Goal: Task Accomplishment & Management: Manage account settings

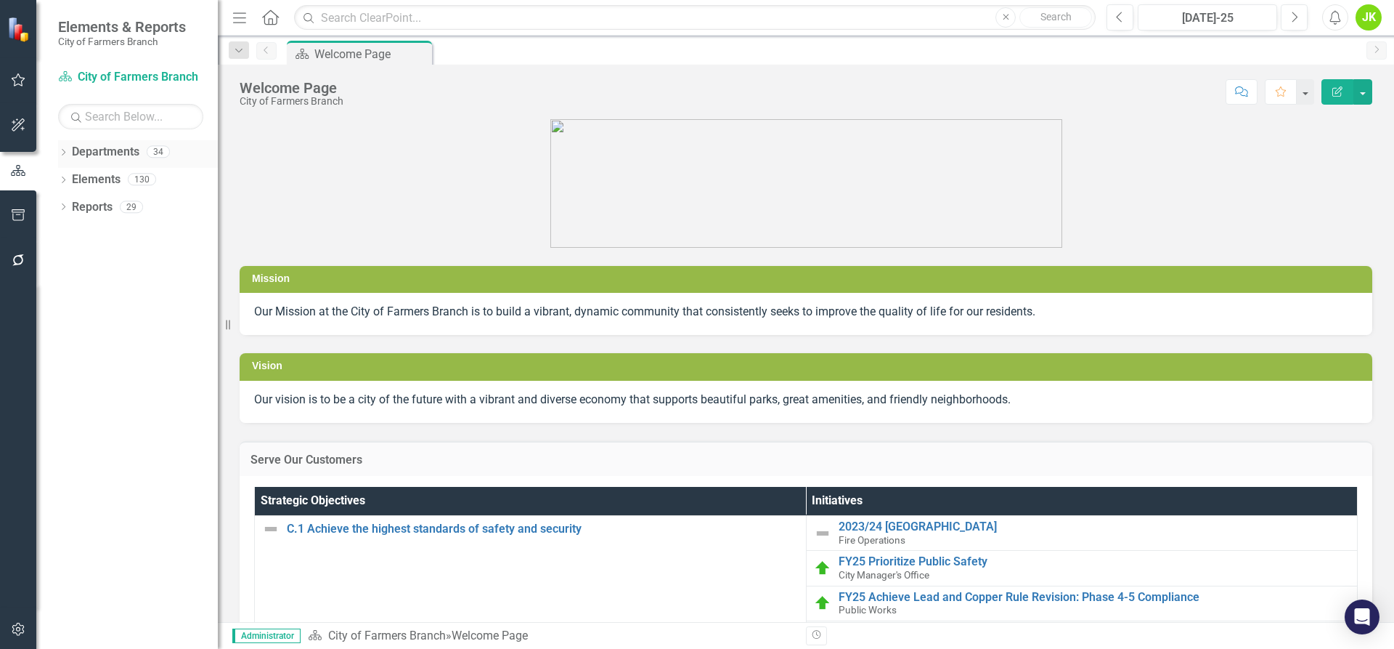
click at [107, 149] on link "Departments" at bounding box center [106, 152] width 68 height 17
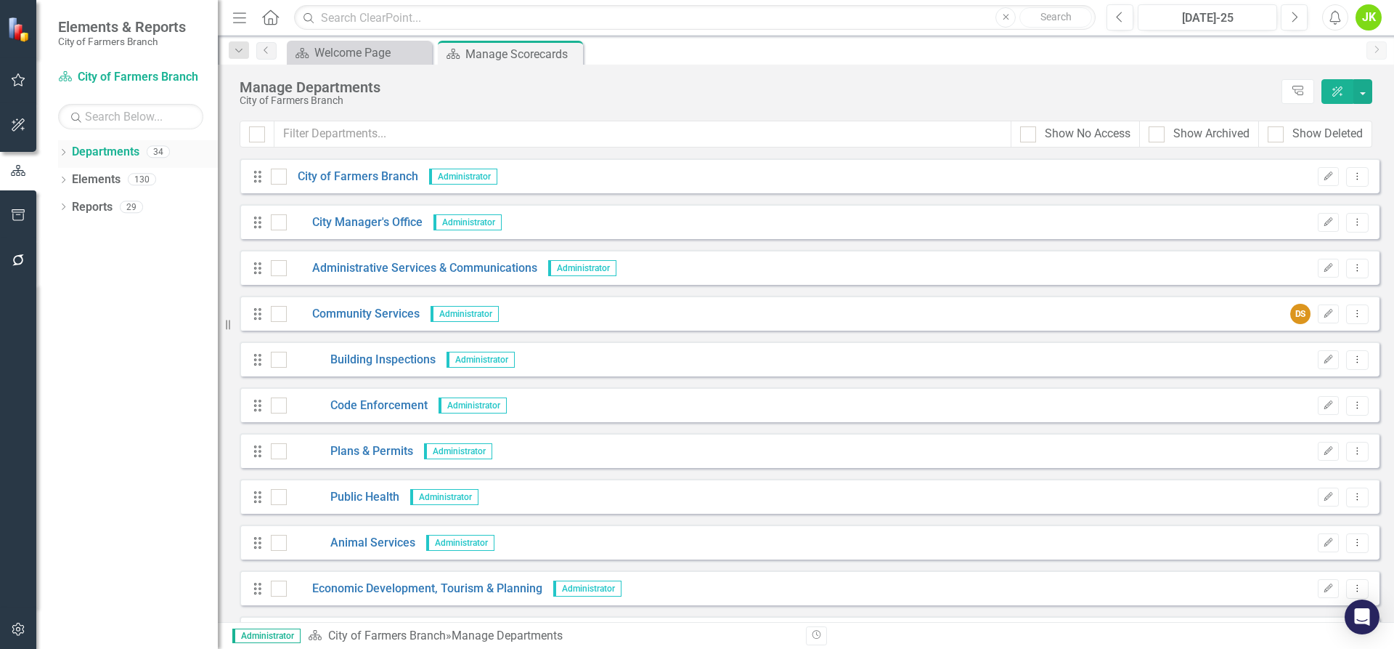
click at [65, 150] on icon "Dropdown" at bounding box center [63, 154] width 10 height 8
click at [70, 177] on icon "Dropdown" at bounding box center [70, 178] width 11 height 9
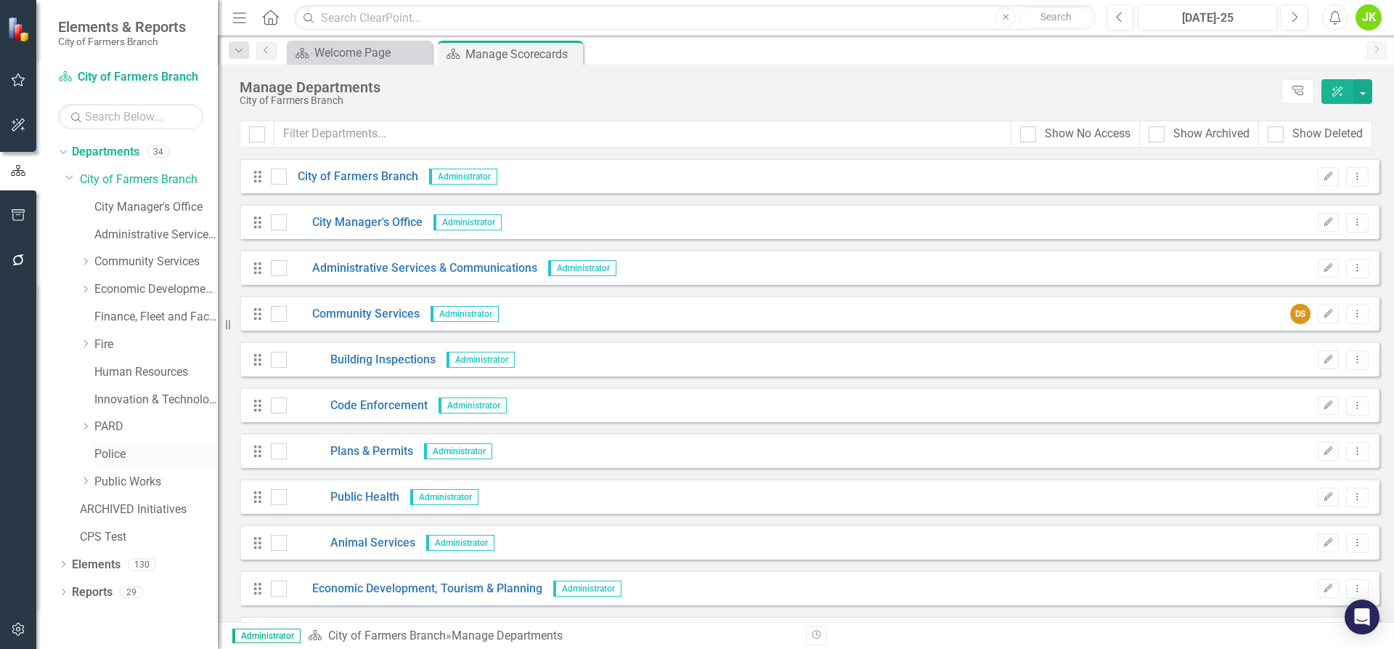
click at [110, 447] on link "Police" at bounding box center [155, 454] width 123 height 17
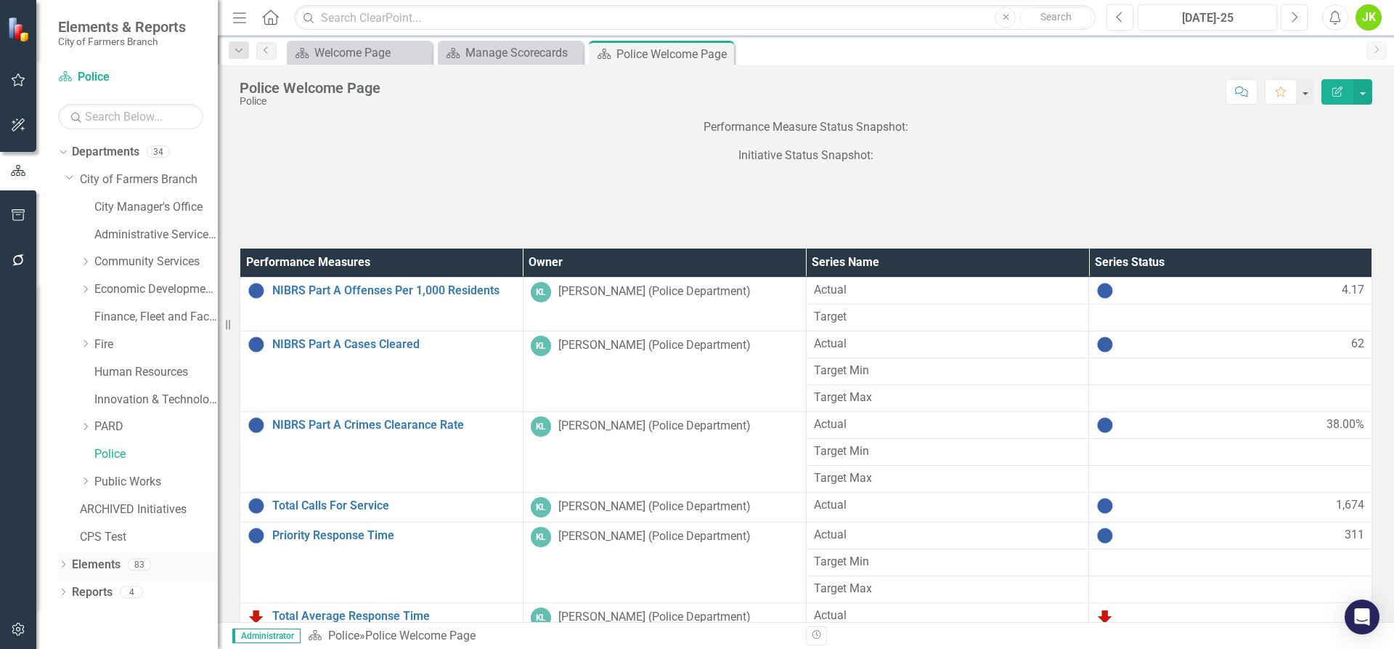
click at [62, 562] on icon "Dropdown" at bounding box center [63, 565] width 10 height 8
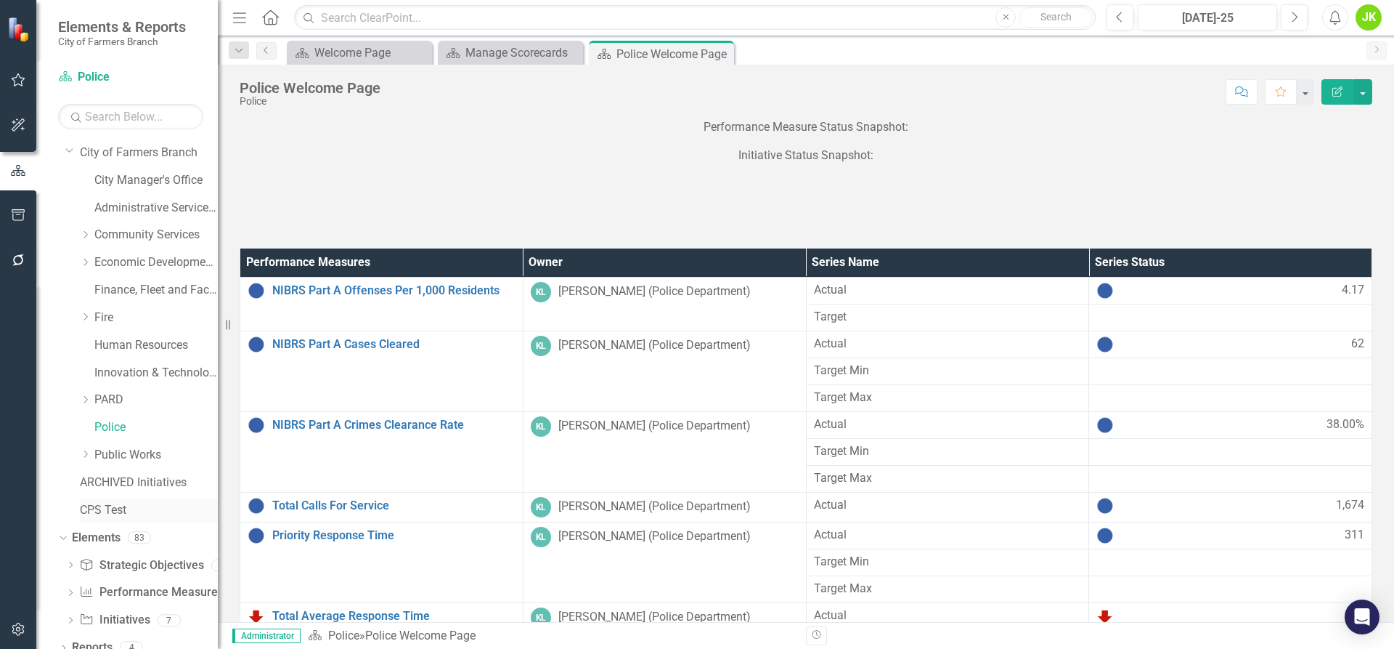
scroll to position [41, 0]
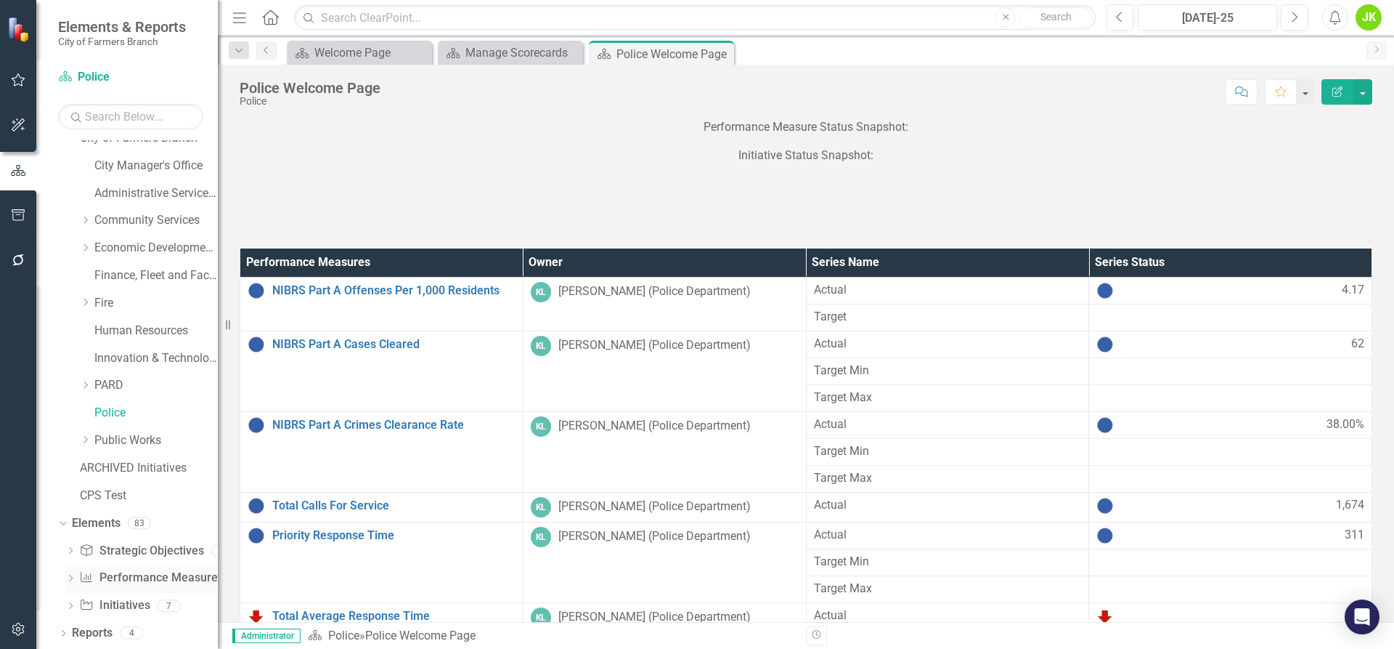
click at [128, 574] on link "Performance Measure Performance Measures" at bounding box center [151, 577] width 144 height 17
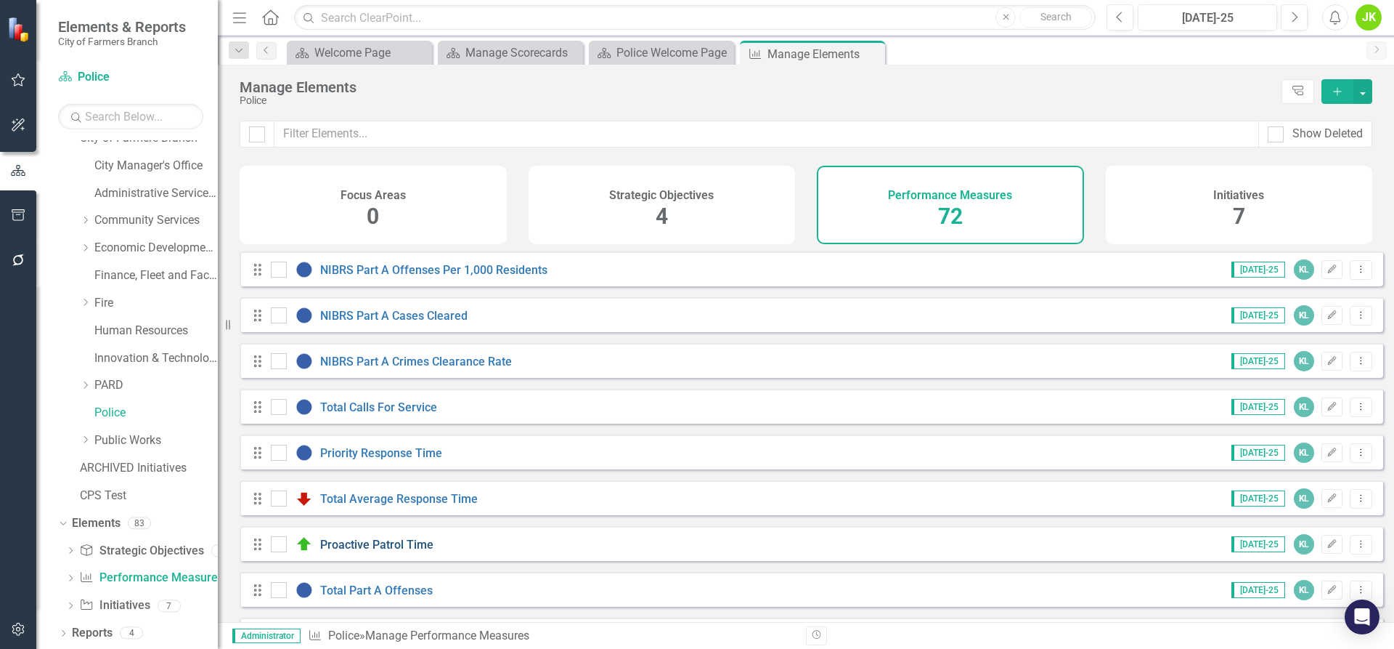
click at [409, 548] on link "Proactive Patrol Time" at bounding box center [376, 544] width 113 height 14
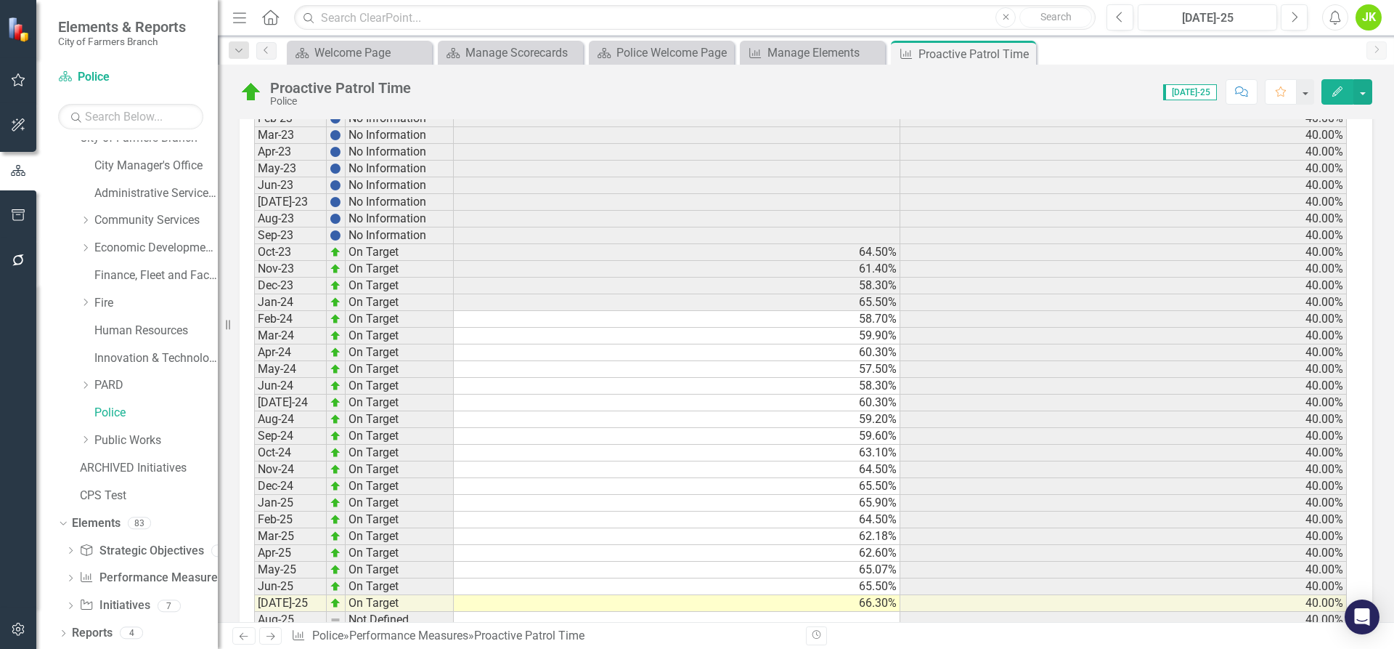
scroll to position [713, 0]
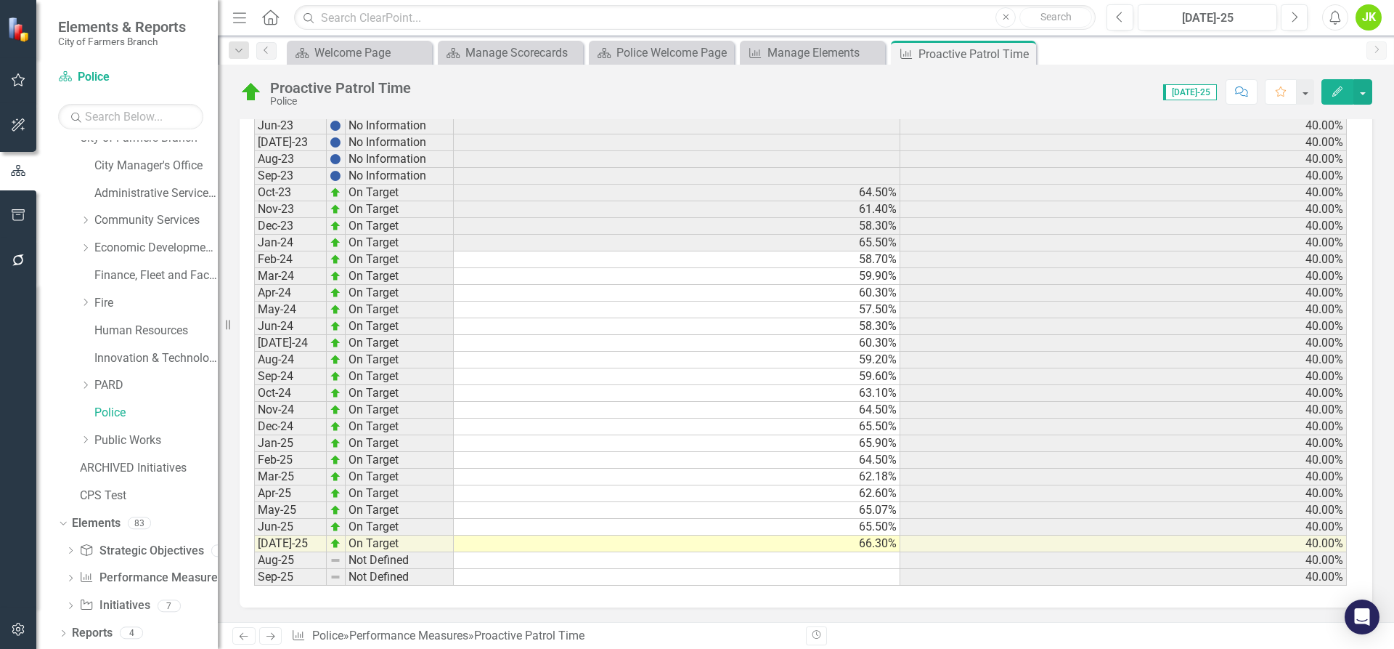
click at [271, 342] on td "[DATE]-24" at bounding box center [290, 343] width 73 height 17
click at [253, 341] on div "Period Status Actual Target Sep-20 Not Defined 40.00% Sep-21 Not Defined 40.00%…" at bounding box center [806, 281] width 1133 height 651
click at [758, 344] on td "60.30%" at bounding box center [677, 343] width 447 height 17
drag, startPoint x: 899, startPoint y: 351, endPoint x: 861, endPoint y: 504, distance: 157.8
click at [254, 504] on div "Period Status Actual Target Sep-20 Not Defined 40.00% Sep-21 Not Defined 40.00%…" at bounding box center [254, 276] width 0 height 619
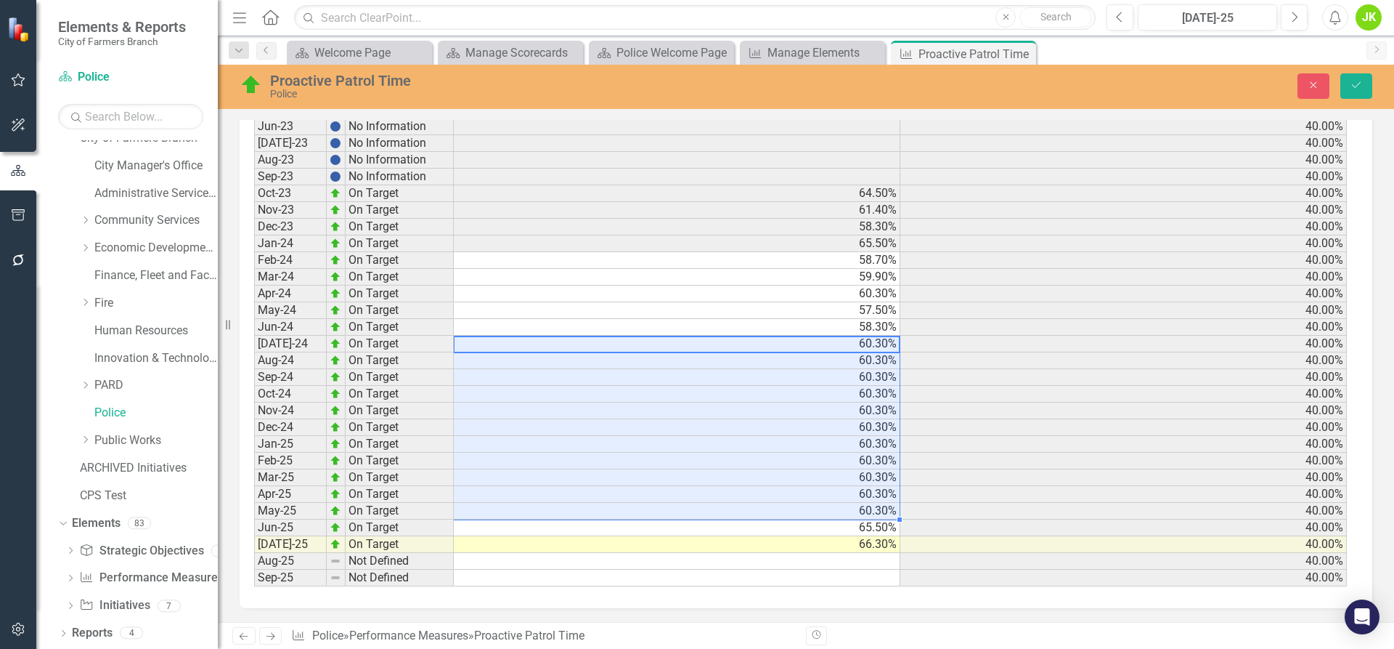
type textarea "60.3"
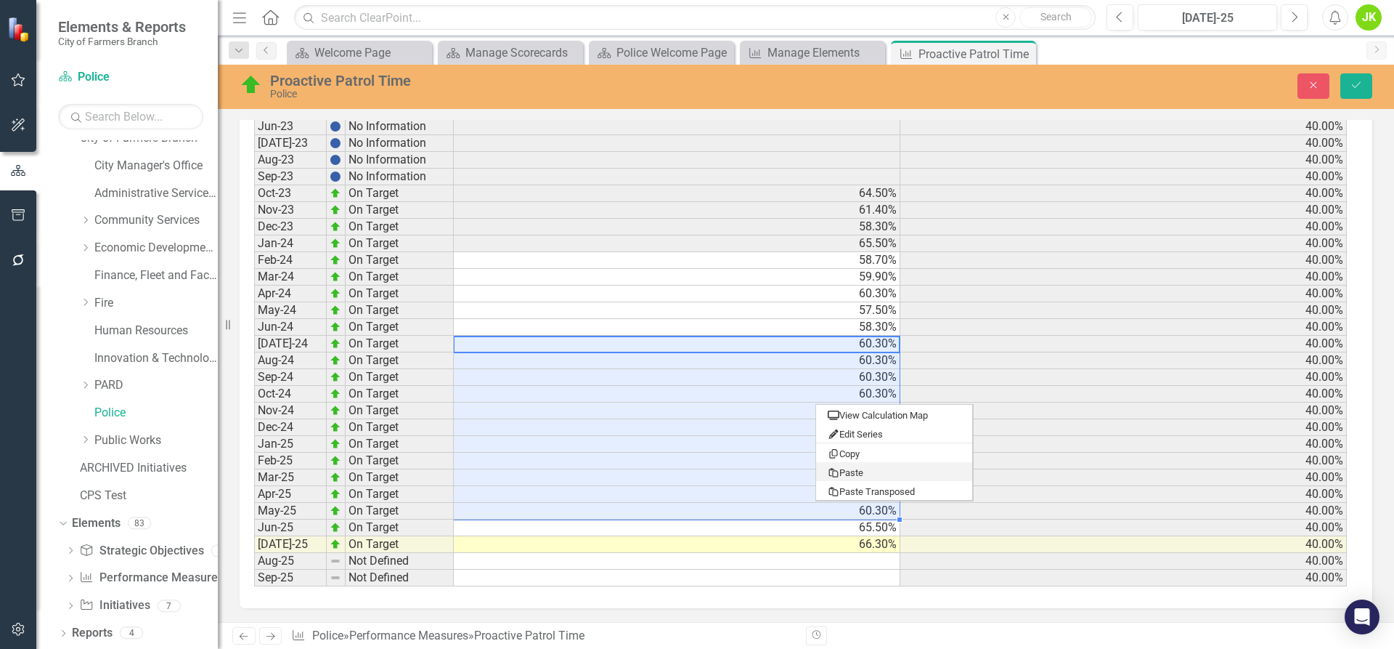
click at [659, 466] on td "60.30%" at bounding box center [677, 460] width 447 height 17
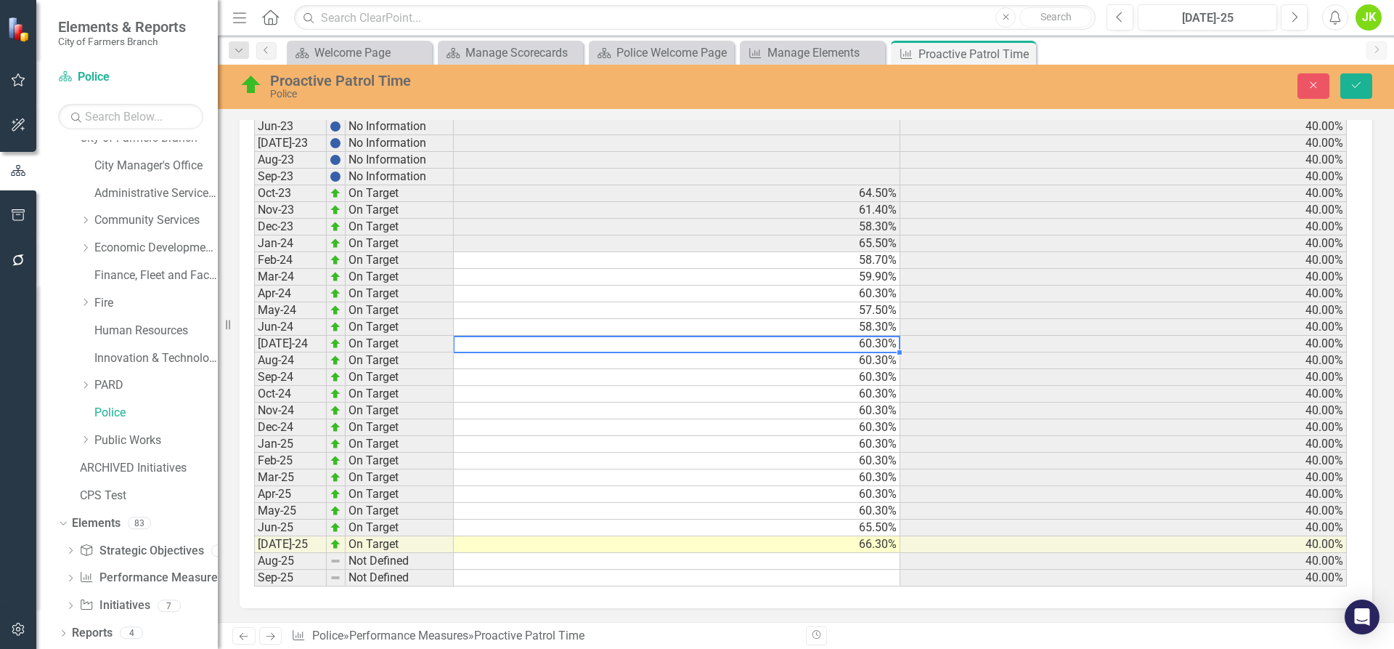
click at [474, 345] on td "60.30%" at bounding box center [677, 344] width 447 height 17
drag, startPoint x: 897, startPoint y: 352, endPoint x: 850, endPoint y: 527, distance: 180.4
click at [254, 527] on div "Period Status Actual Target Sep-20 Not Defined 40.00% Sep-21 Not Defined 40.00%…" at bounding box center [254, 276] width 0 height 619
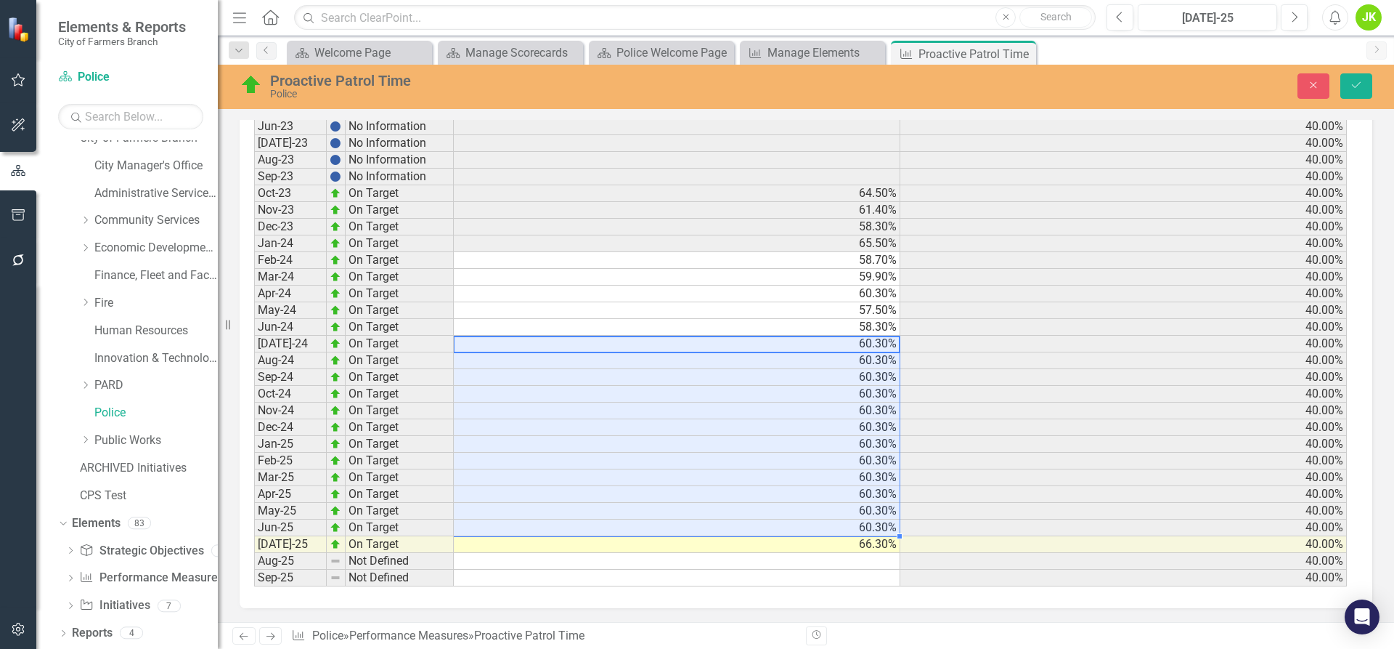
click at [595, 401] on td "60.30%" at bounding box center [677, 394] width 447 height 17
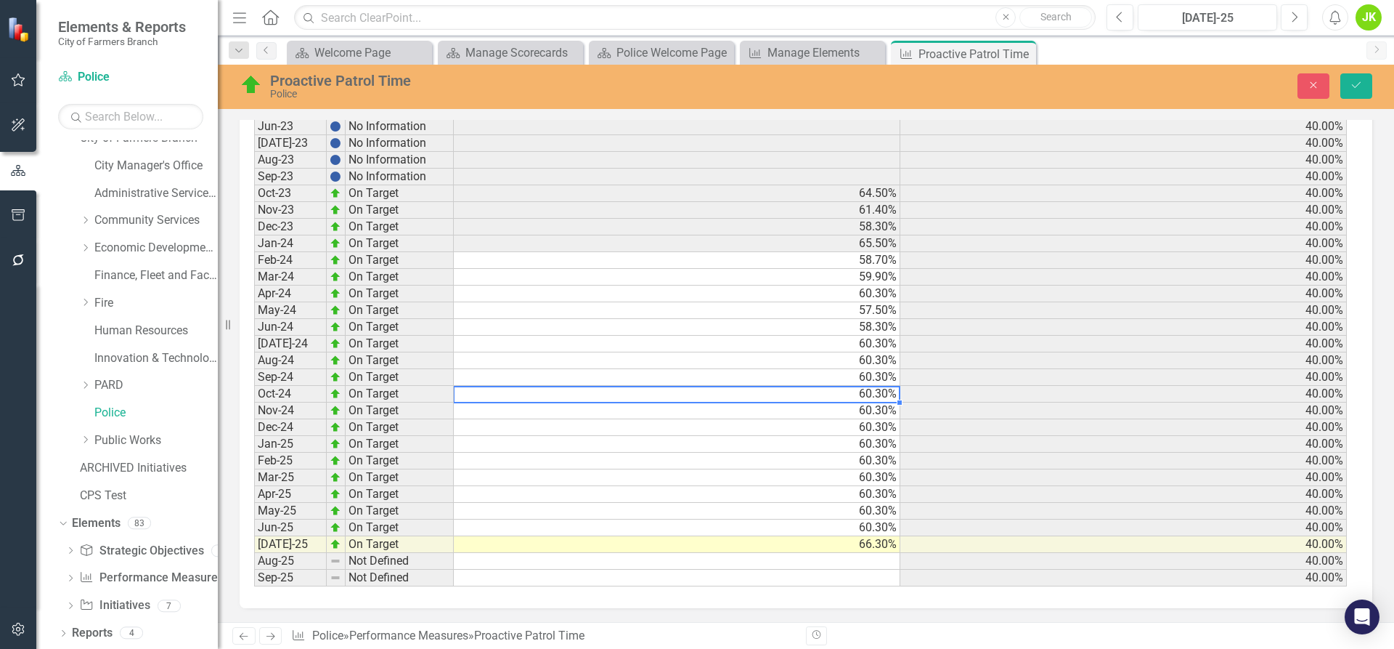
click at [272, 346] on td "[DATE]-24" at bounding box center [290, 344] width 73 height 17
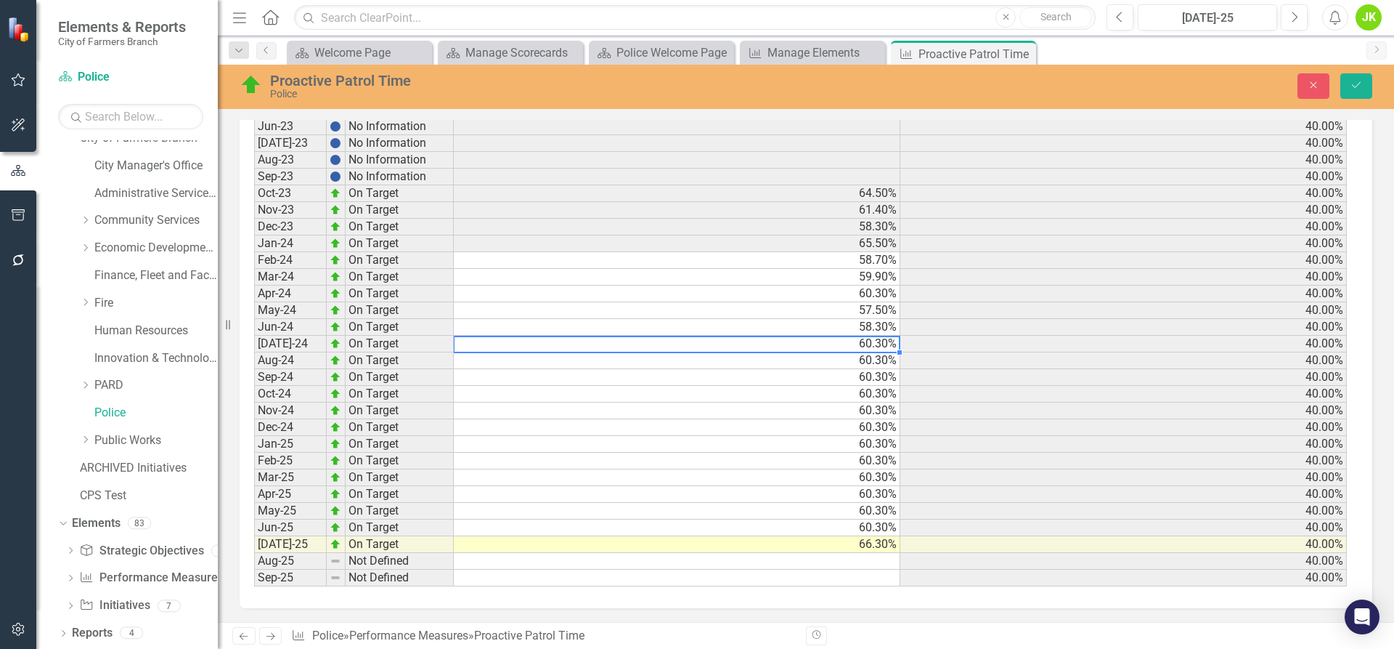
click at [468, 345] on td "60.30%" at bounding box center [677, 344] width 447 height 17
drag, startPoint x: 901, startPoint y: 351, endPoint x: 861, endPoint y: 526, distance: 179.5
click at [254, 526] on div "Period Status Actual Target Sep-20 Not Defined 40.00% Sep-21 Not Defined 40.00%…" at bounding box center [254, 276] width 0 height 619
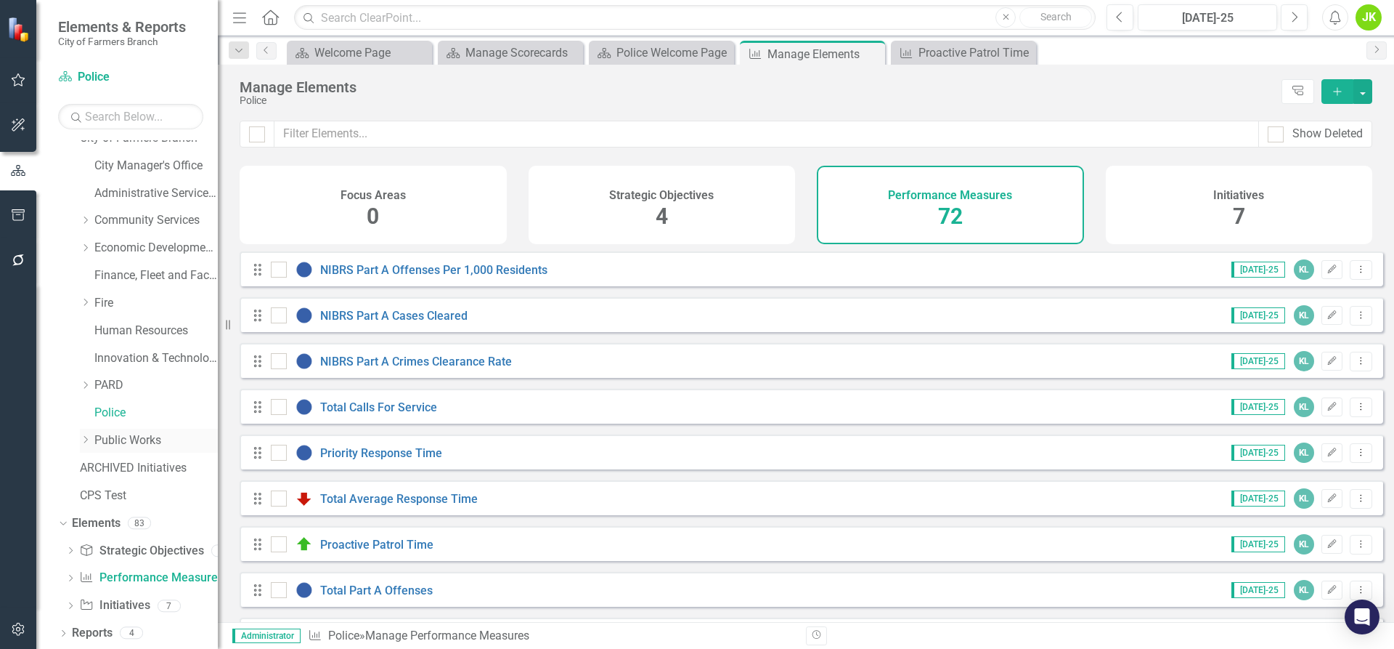
click at [137, 445] on link "Public Works" at bounding box center [155, 440] width 123 height 17
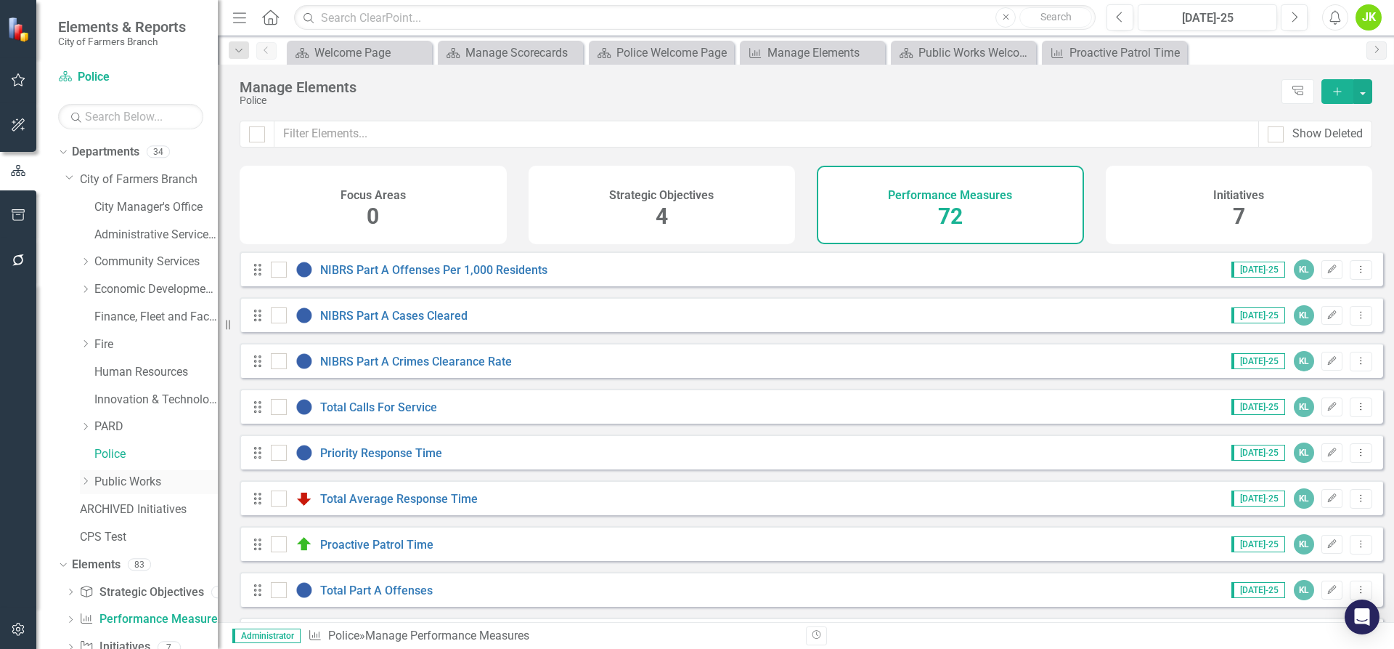
click at [89, 480] on icon "Dropdown" at bounding box center [85, 480] width 11 height 9
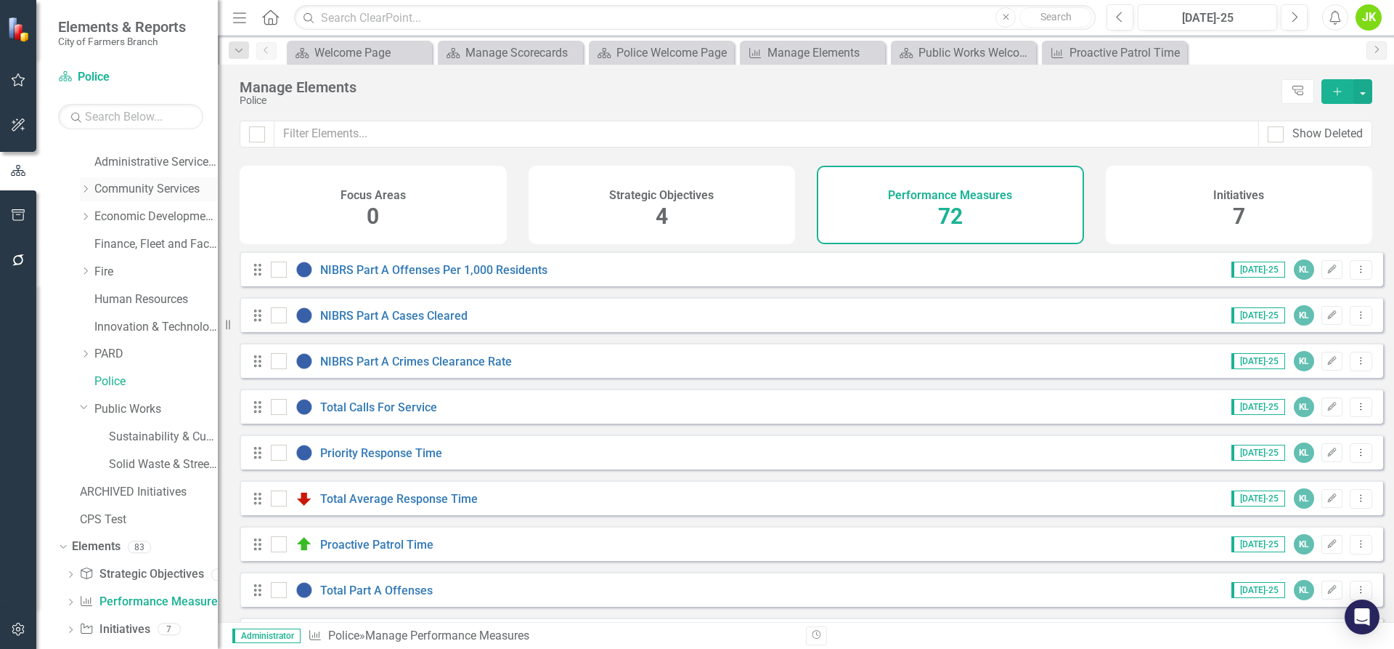
click at [89, 186] on icon "Dropdown" at bounding box center [85, 188] width 11 height 9
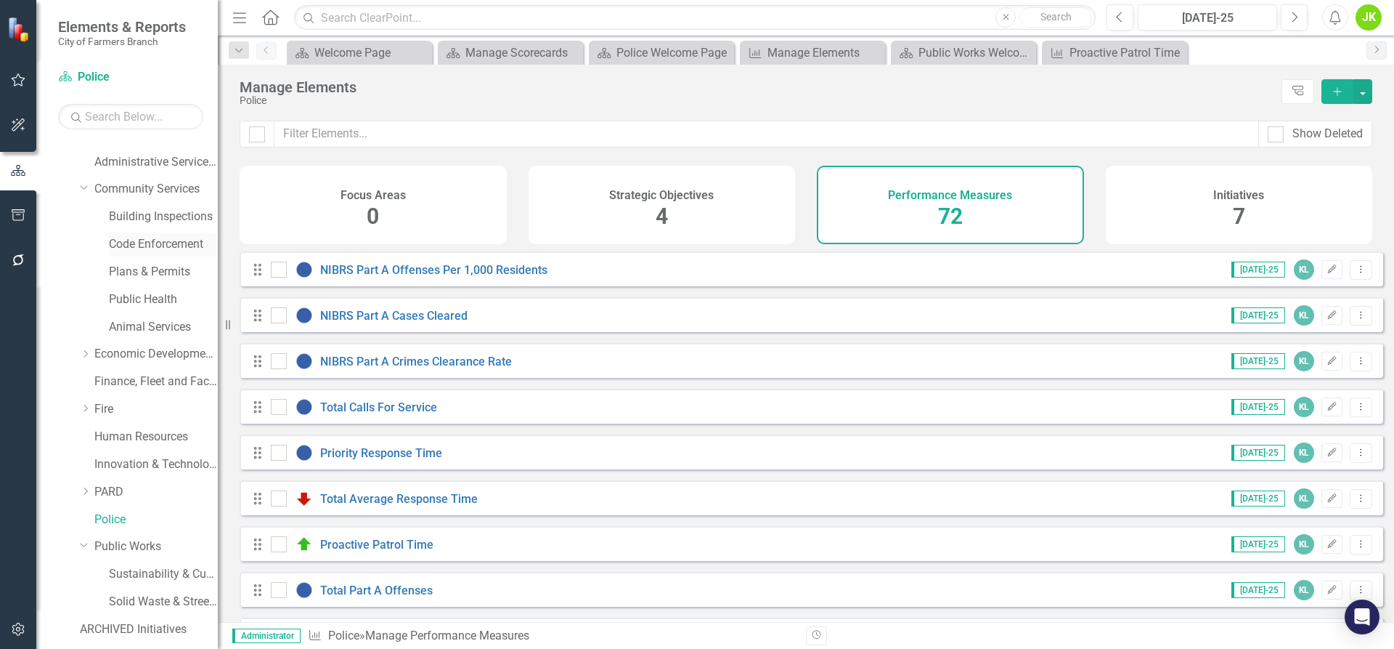
click at [123, 243] on link "Code Enforcement" at bounding box center [163, 244] width 109 height 17
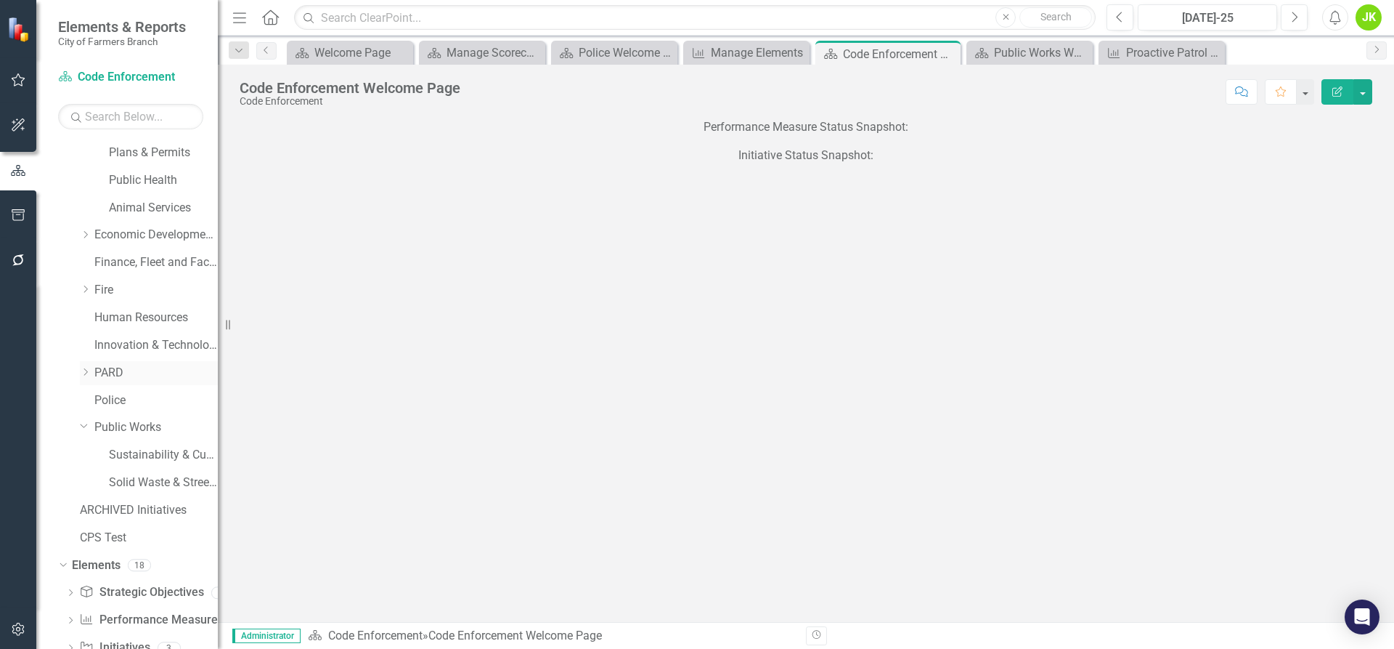
scroll to position [218, 0]
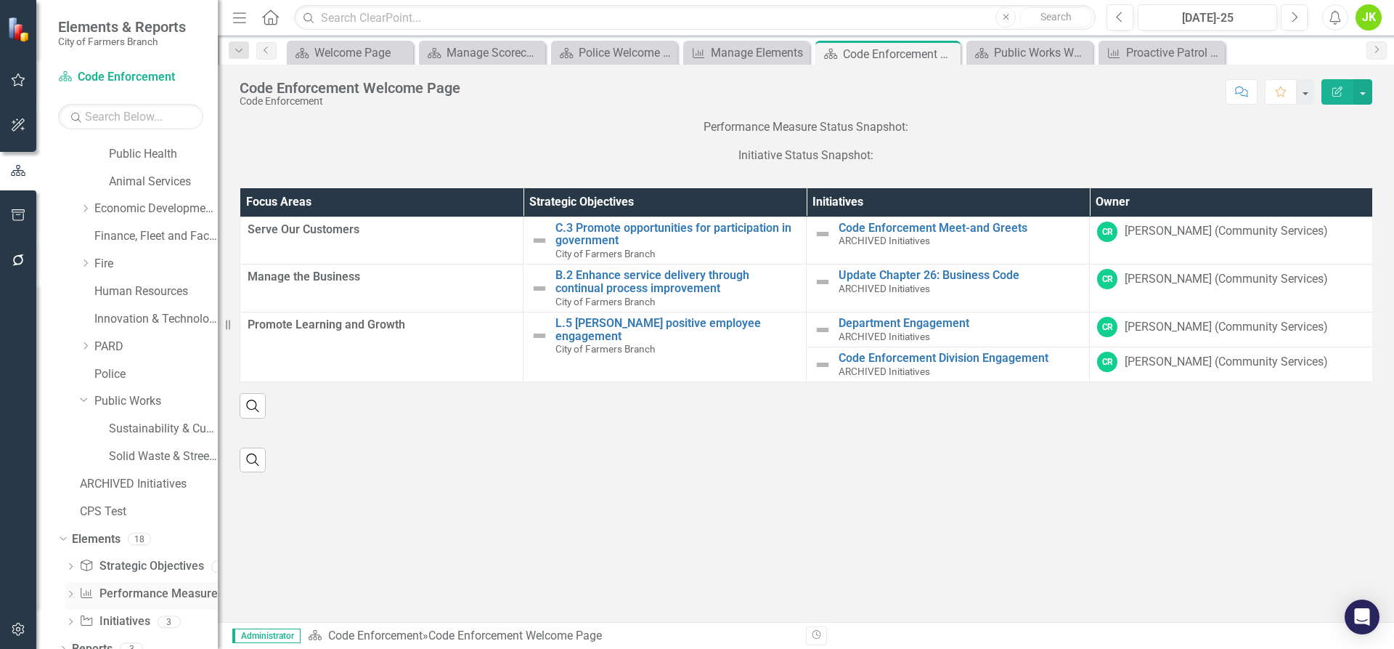
click at [148, 595] on link "Performance Measure Performance Measures" at bounding box center [151, 593] width 144 height 17
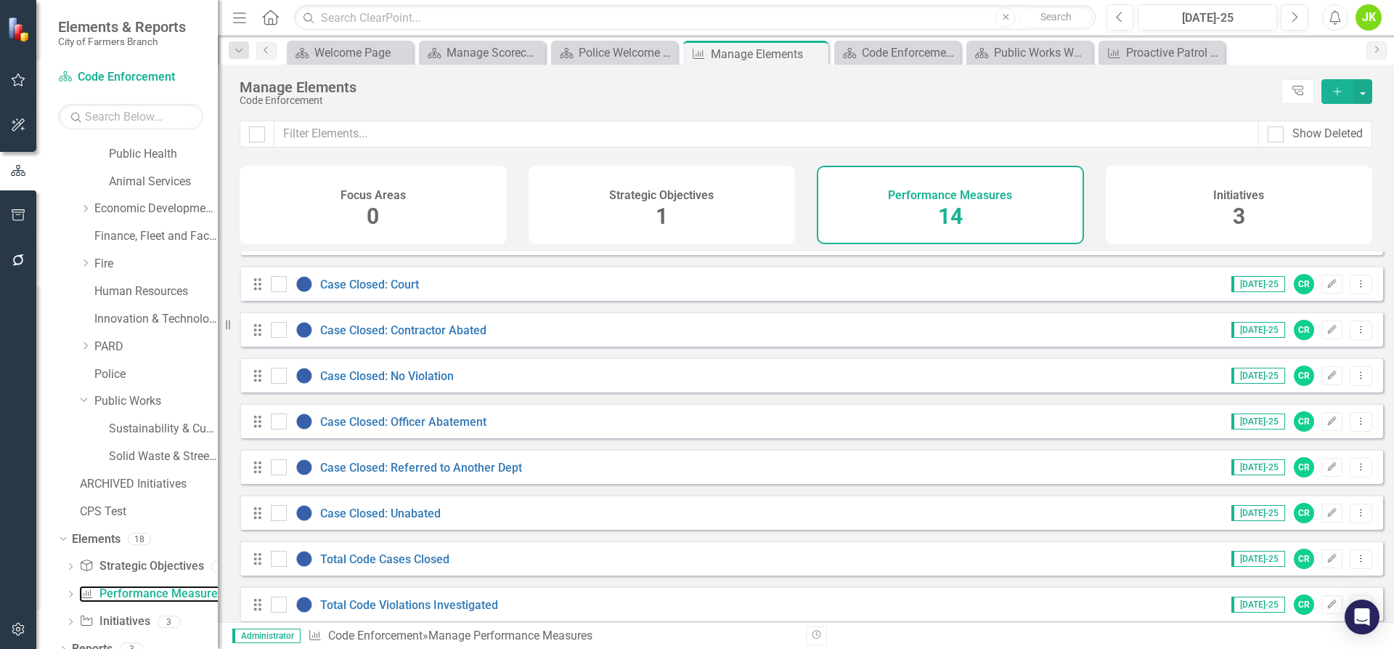
scroll to position [281, 0]
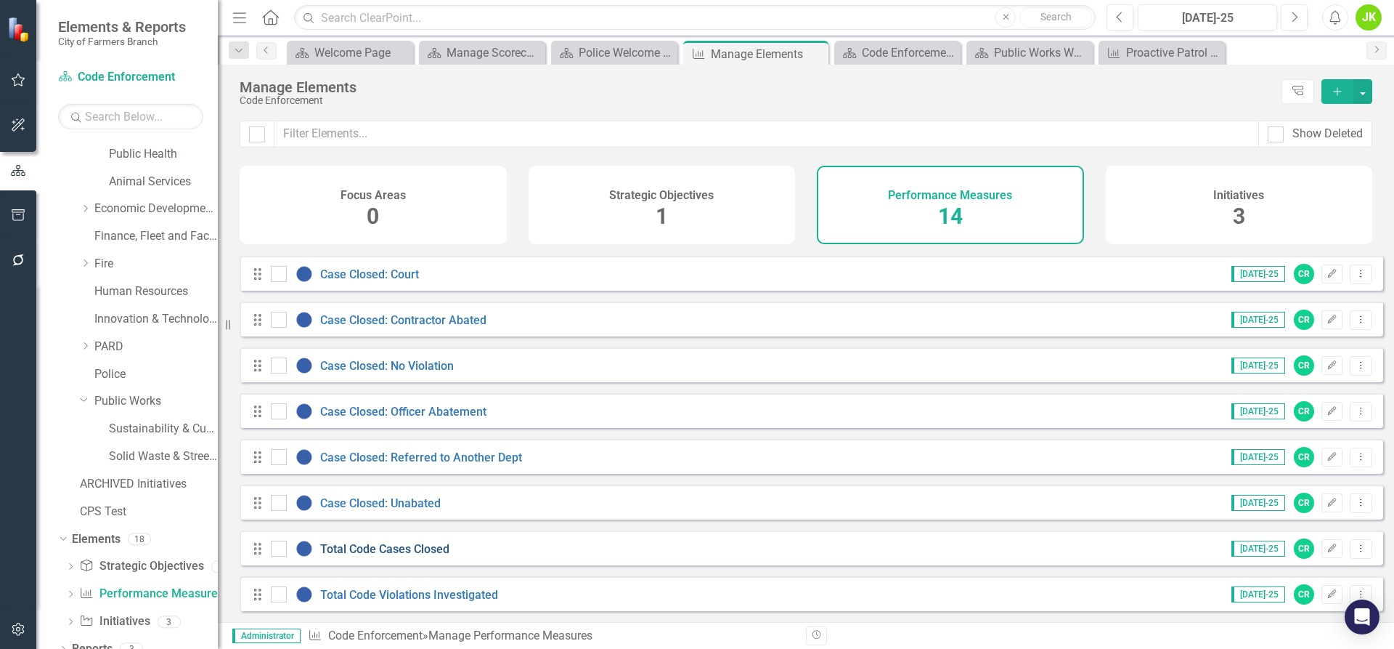
click at [388, 553] on link "Total Code Cases Closed" at bounding box center [384, 549] width 129 height 14
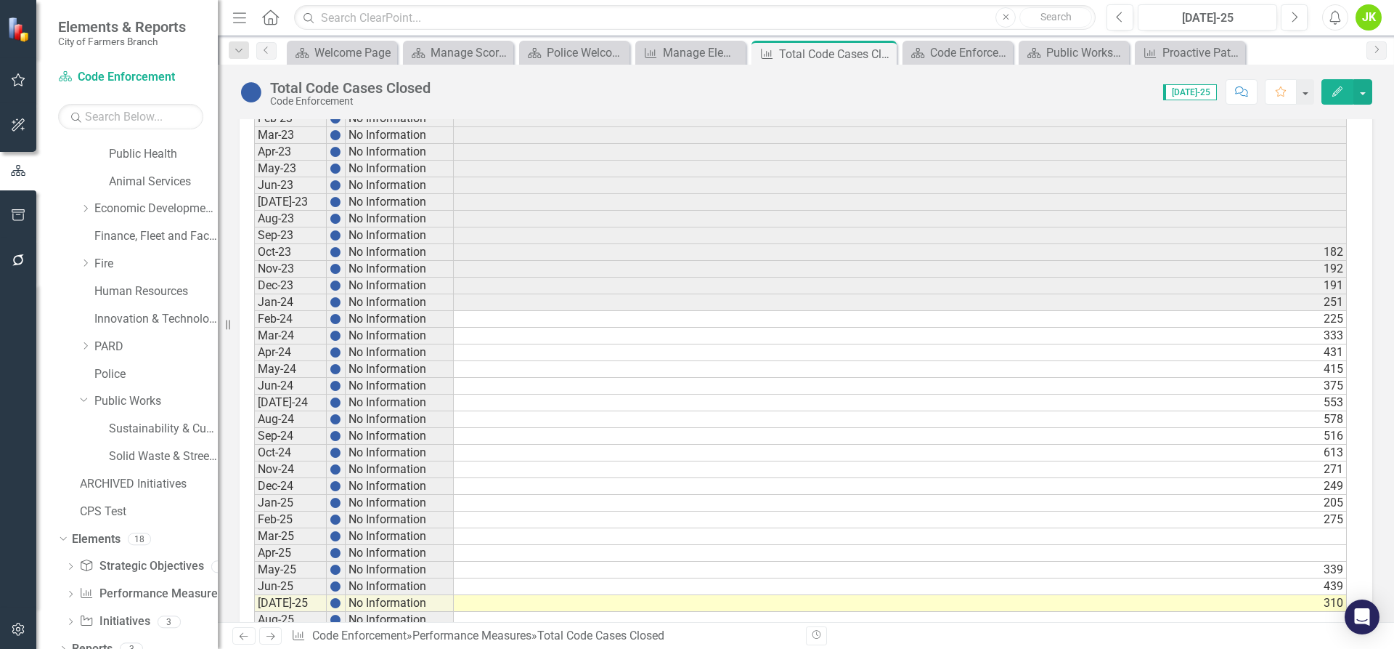
scroll to position [713, 0]
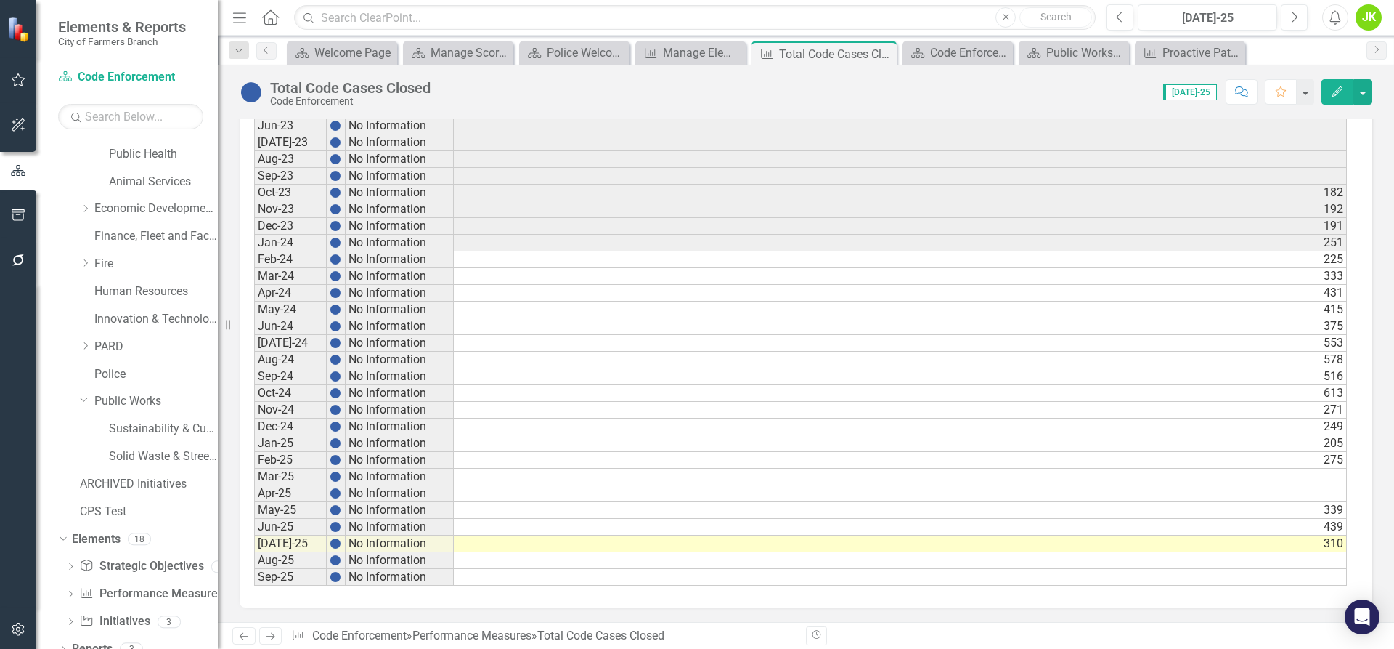
click at [260, 341] on td "[DATE]-24" at bounding box center [290, 343] width 73 height 17
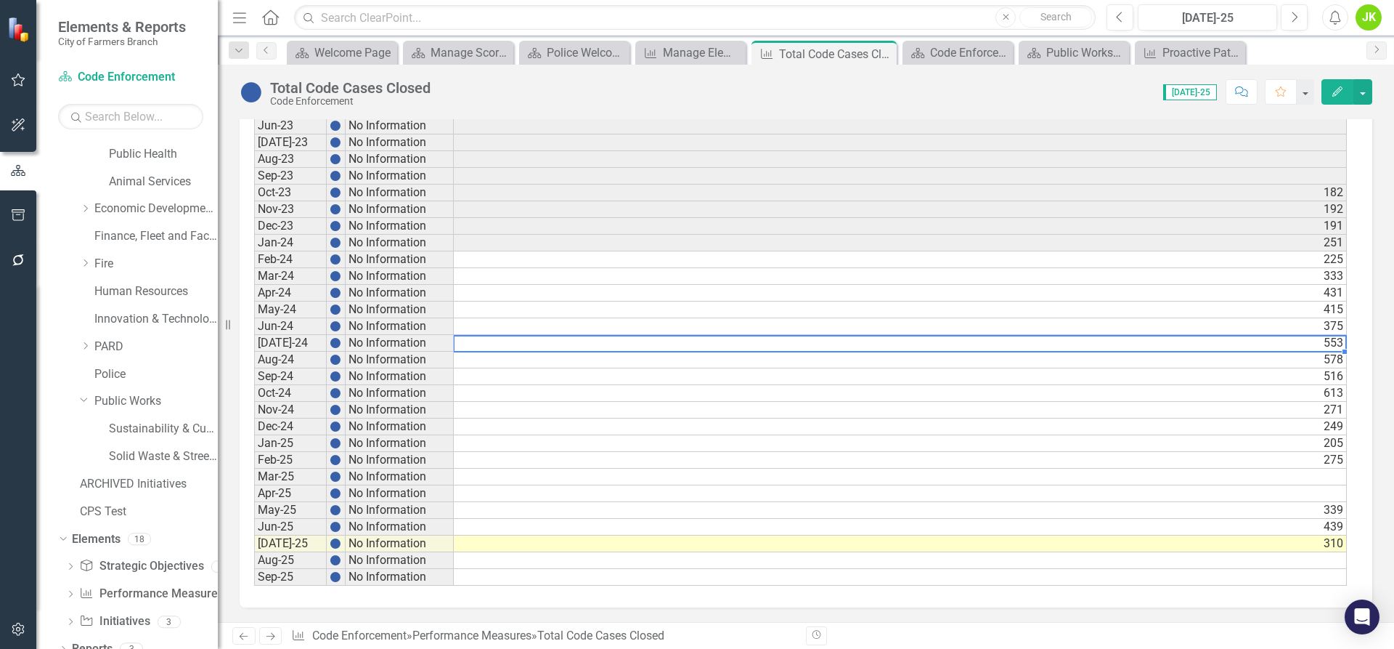
click at [468, 341] on td "553" at bounding box center [900, 343] width 893 height 17
click at [275, 527] on td "Jun-25" at bounding box center [290, 527] width 73 height 17
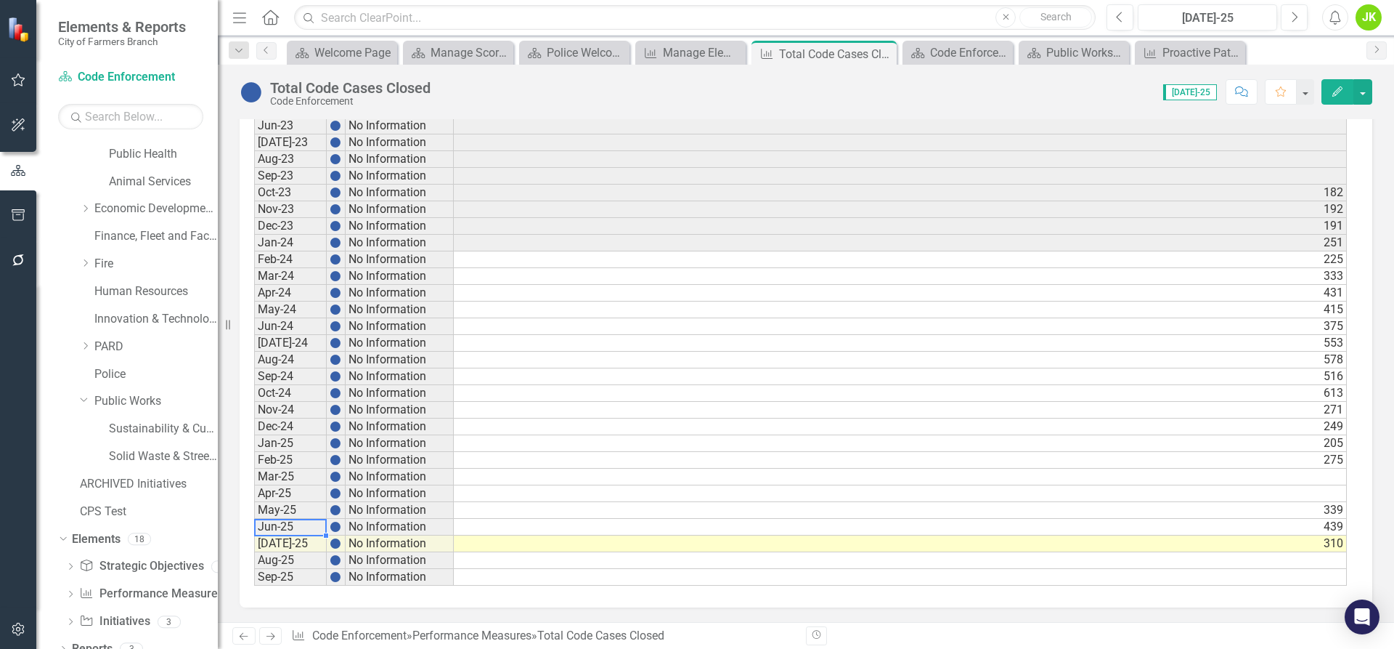
click at [519, 524] on td "439" at bounding box center [900, 527] width 893 height 17
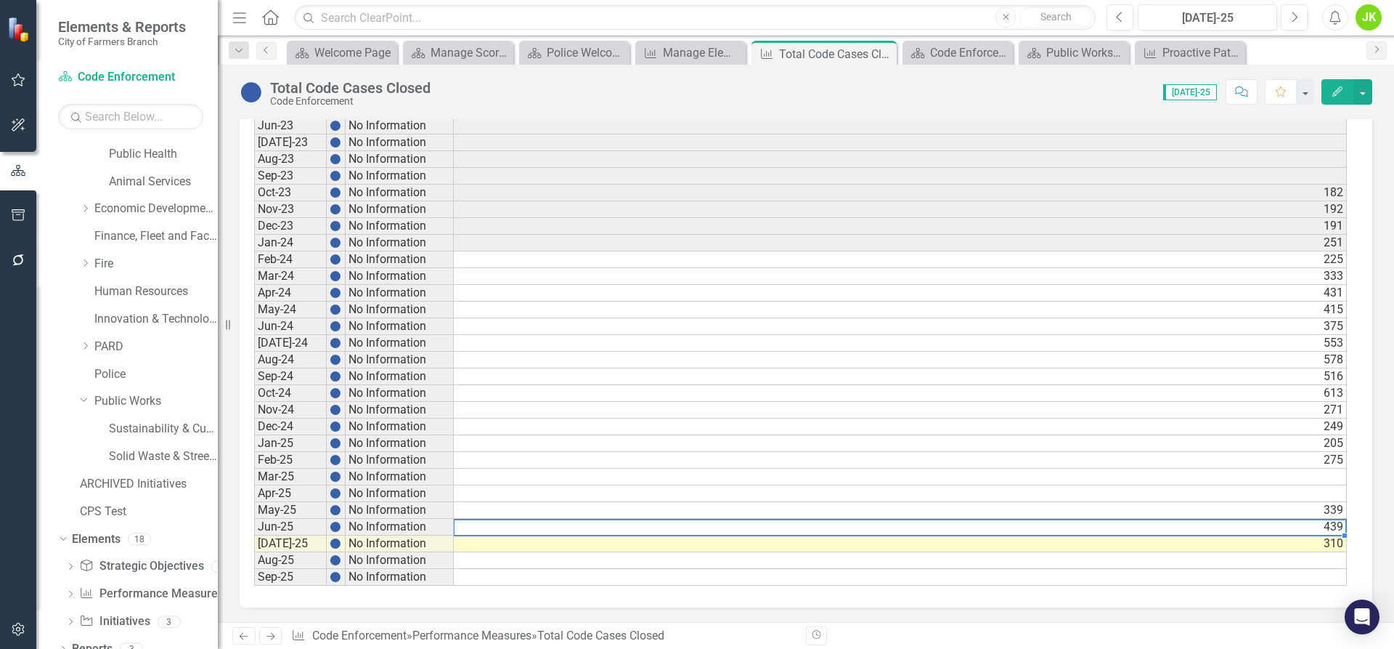
click at [280, 347] on td "[DATE]-24" at bounding box center [290, 343] width 73 height 17
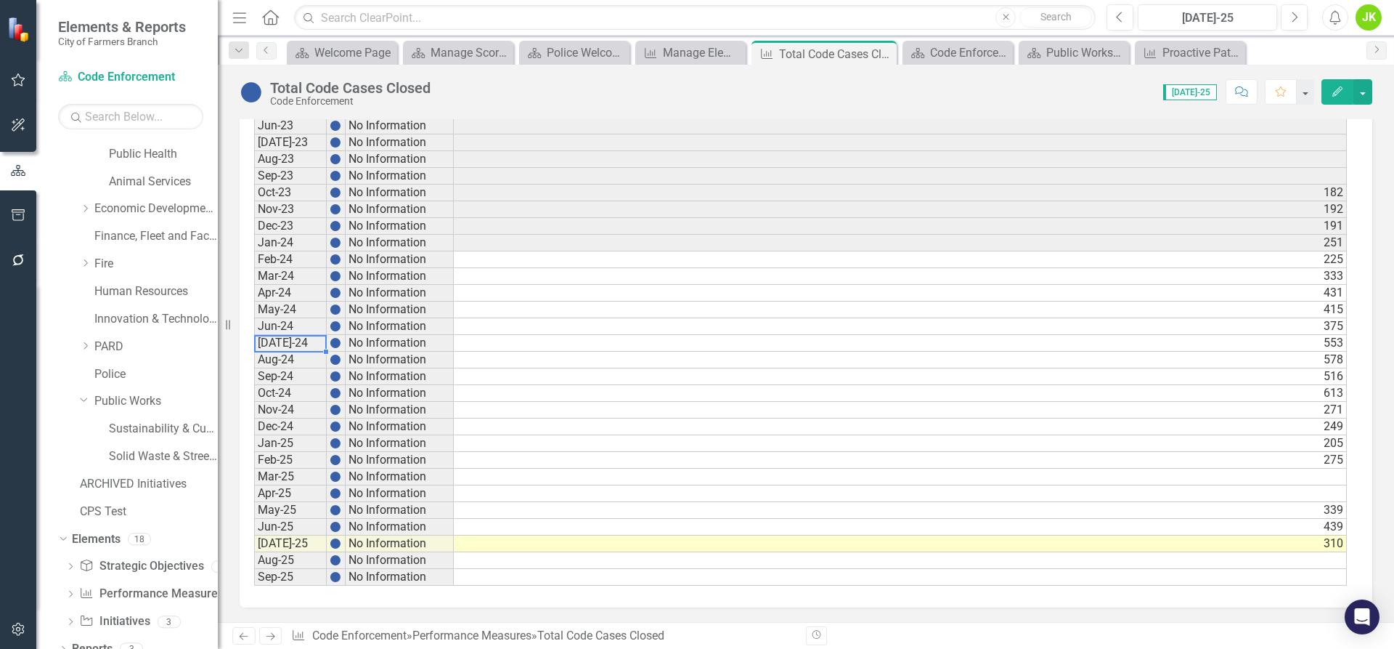
click at [472, 341] on td "553" at bounding box center [900, 343] width 893 height 17
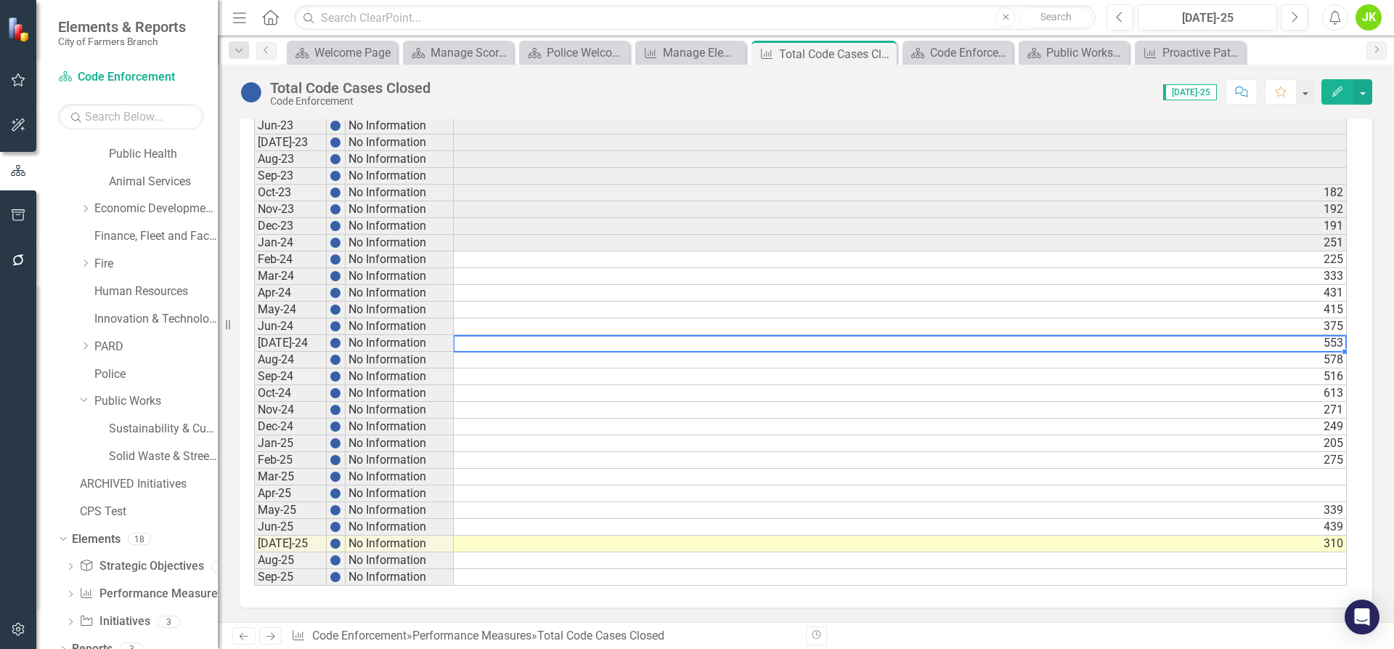
click at [274, 527] on td "Jun-25" at bounding box center [290, 527] width 73 height 17
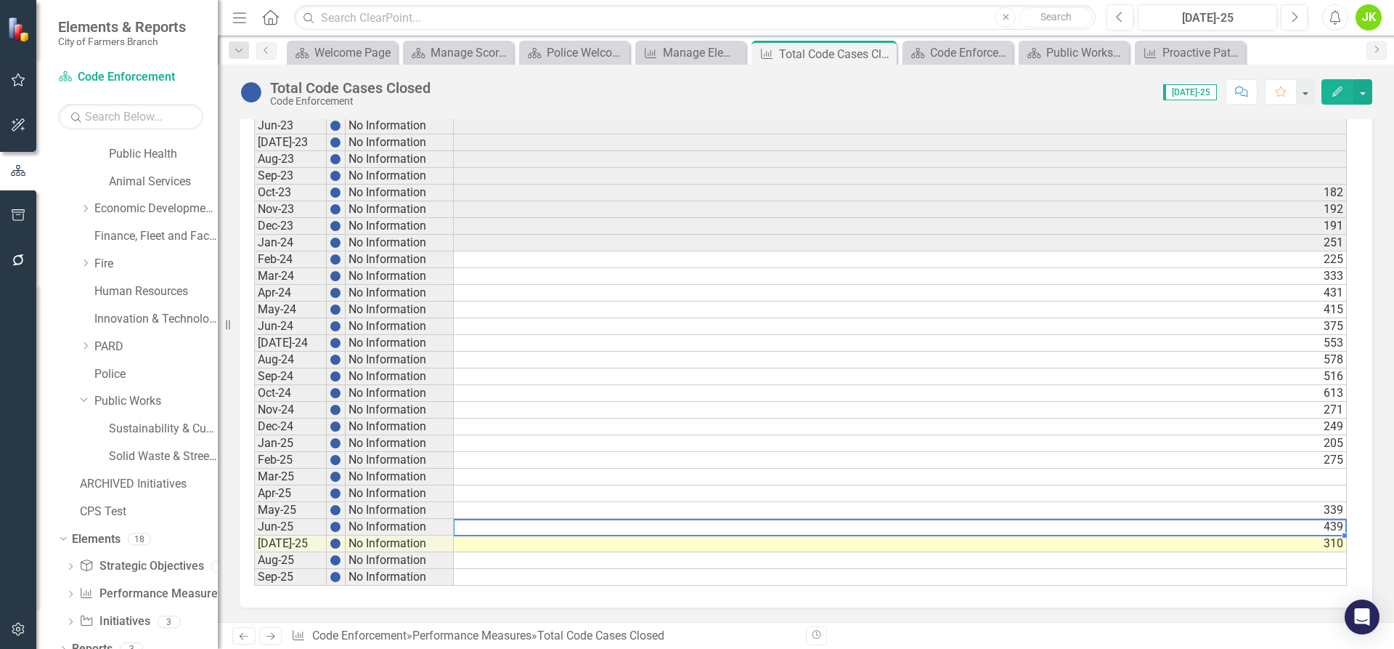
click at [1301, 525] on td "439" at bounding box center [900, 527] width 893 height 17
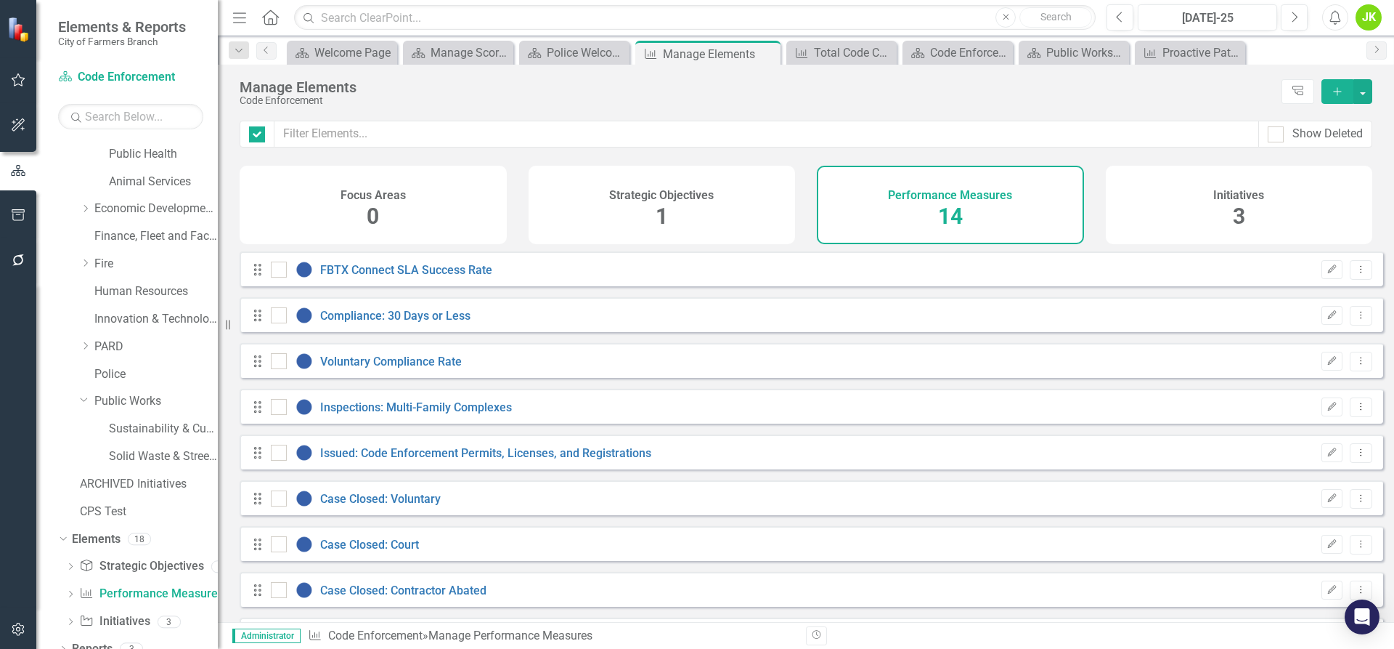
checkbox input "false"
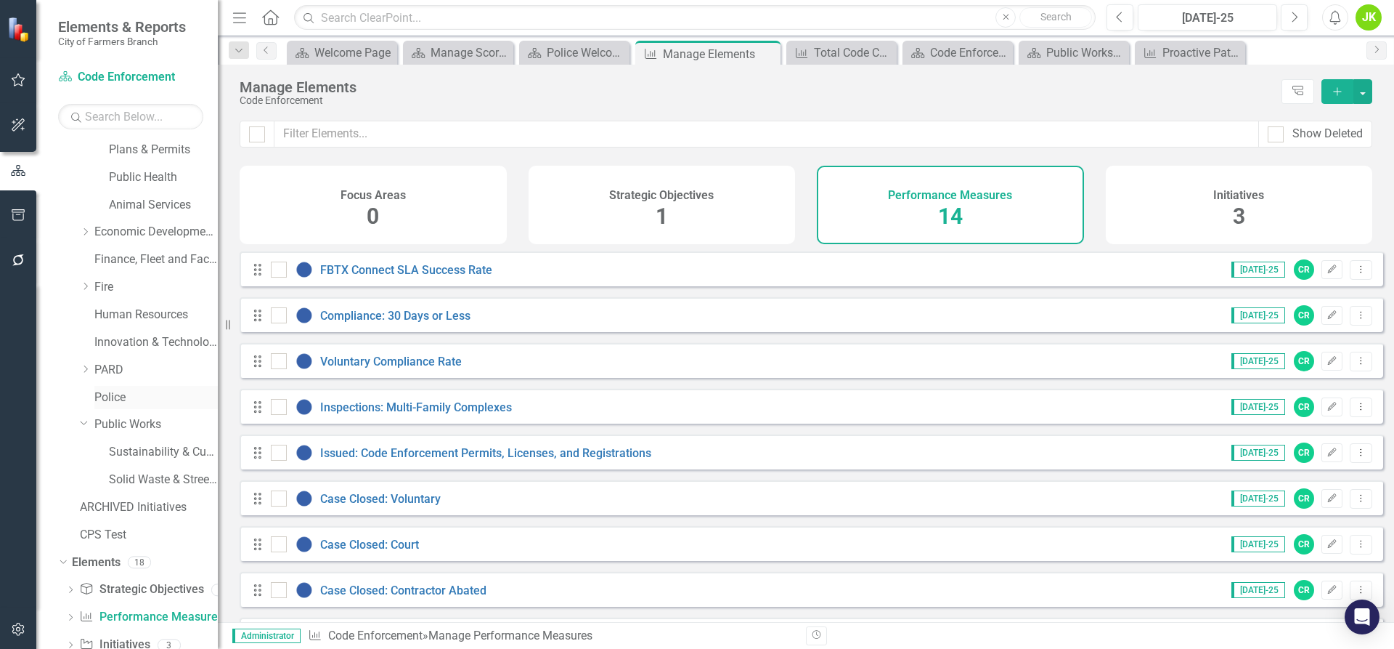
scroll to position [161, 0]
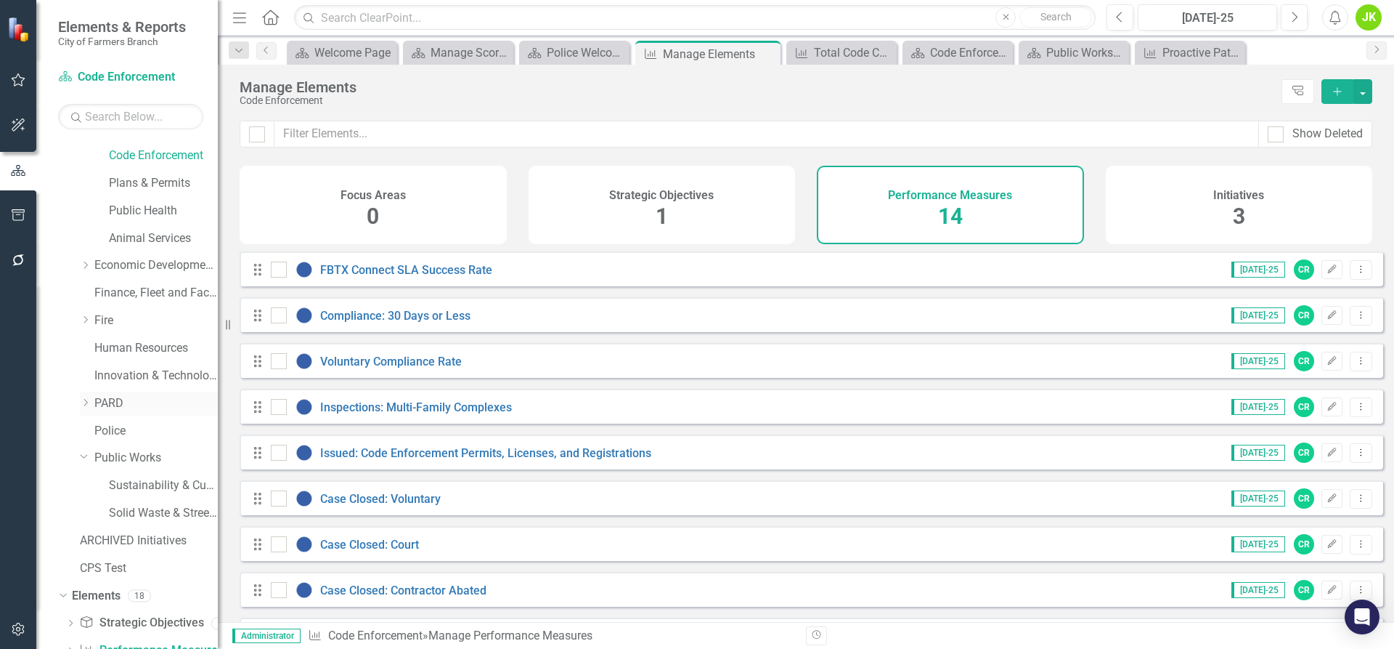
click at [110, 407] on link "PARD" at bounding box center [155, 403] width 123 height 17
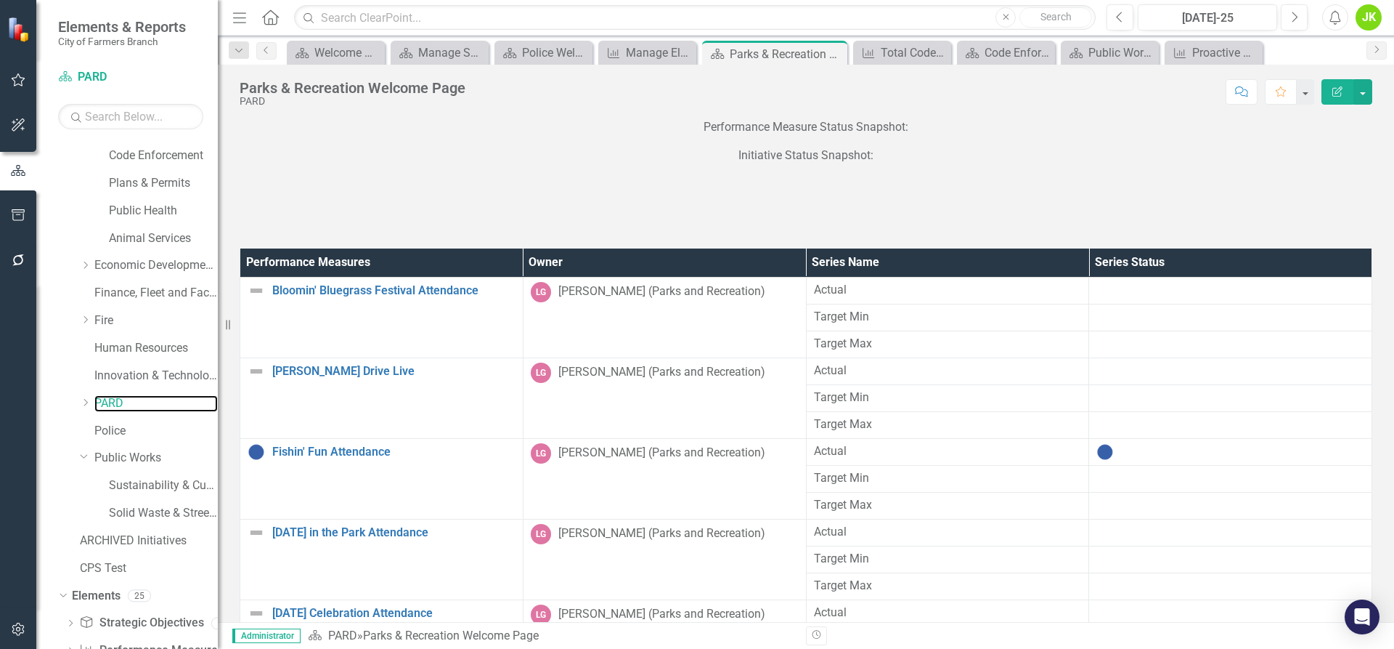
scroll to position [234, 0]
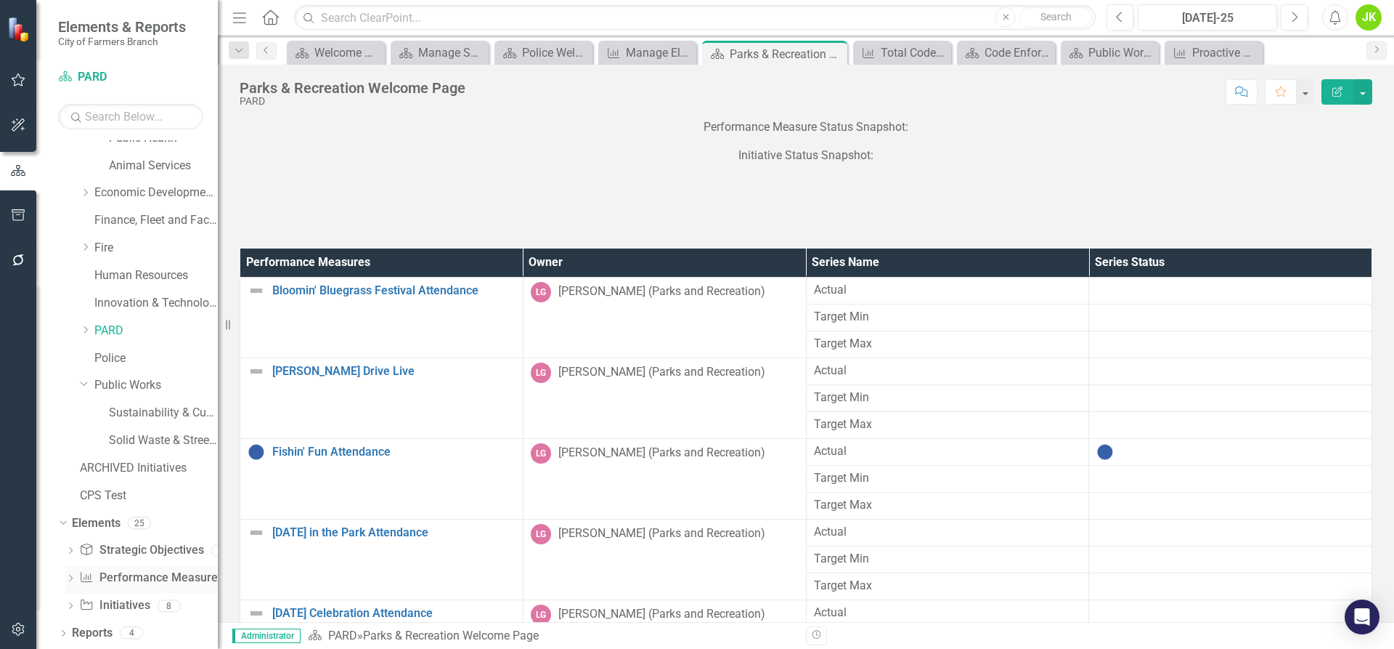
click at [126, 567] on div "Performance Measure Performance Measures" at bounding box center [151, 578] width 144 height 24
click at [125, 580] on link "Performance Measure Performance Measures" at bounding box center [151, 577] width 144 height 17
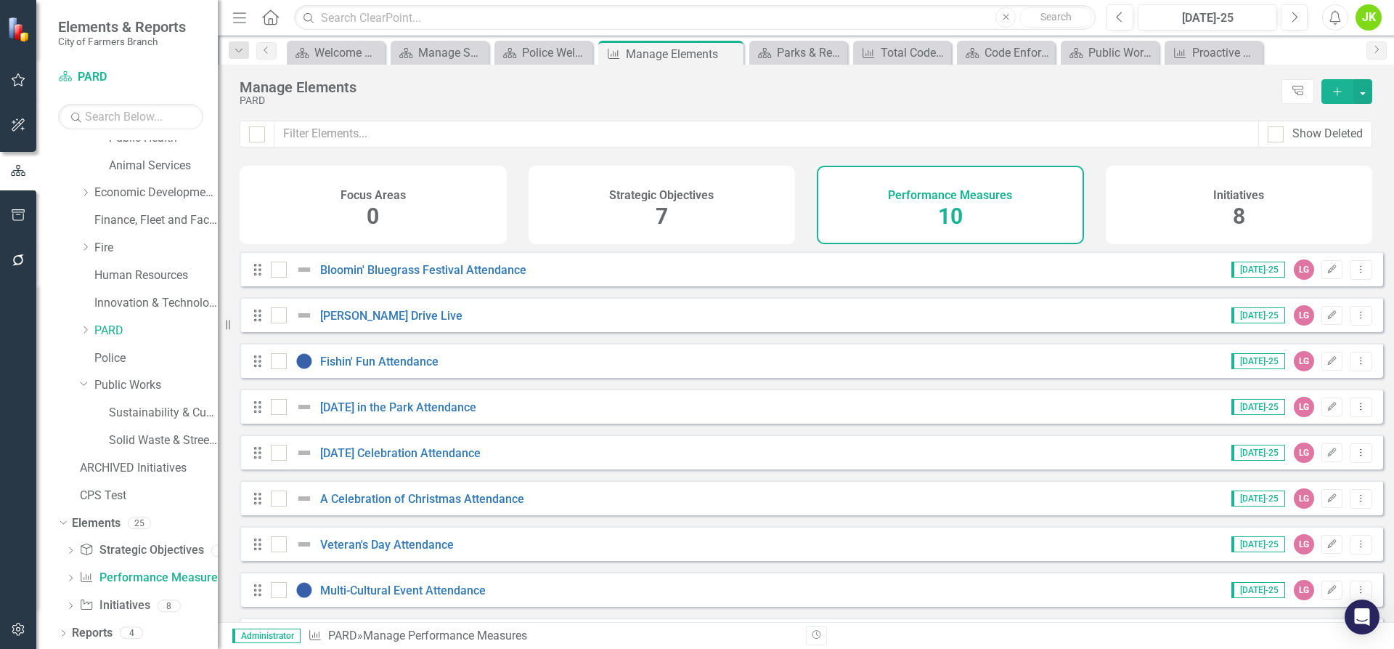
click at [683, 212] on div "Strategic Objectives 7" at bounding box center [662, 205] width 267 height 78
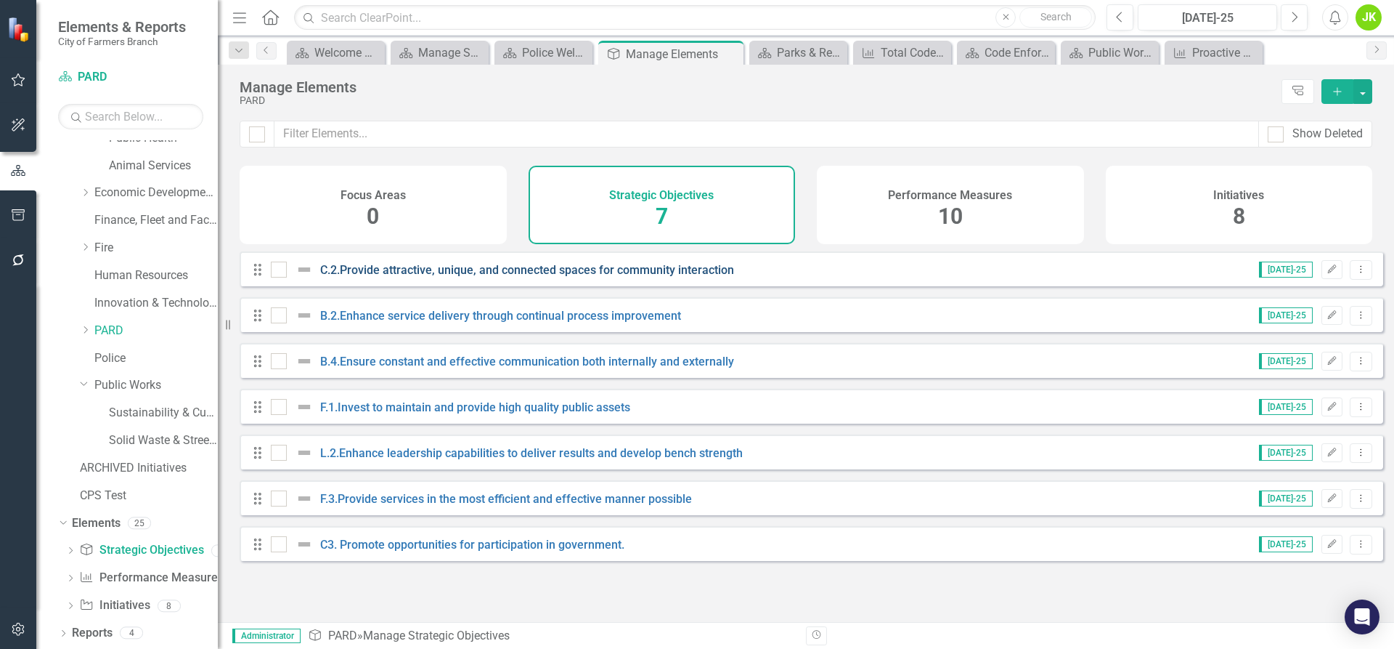
click at [596, 277] on link "C.2.Provide attractive, unique, and connected spaces for community interaction" at bounding box center [527, 270] width 414 height 14
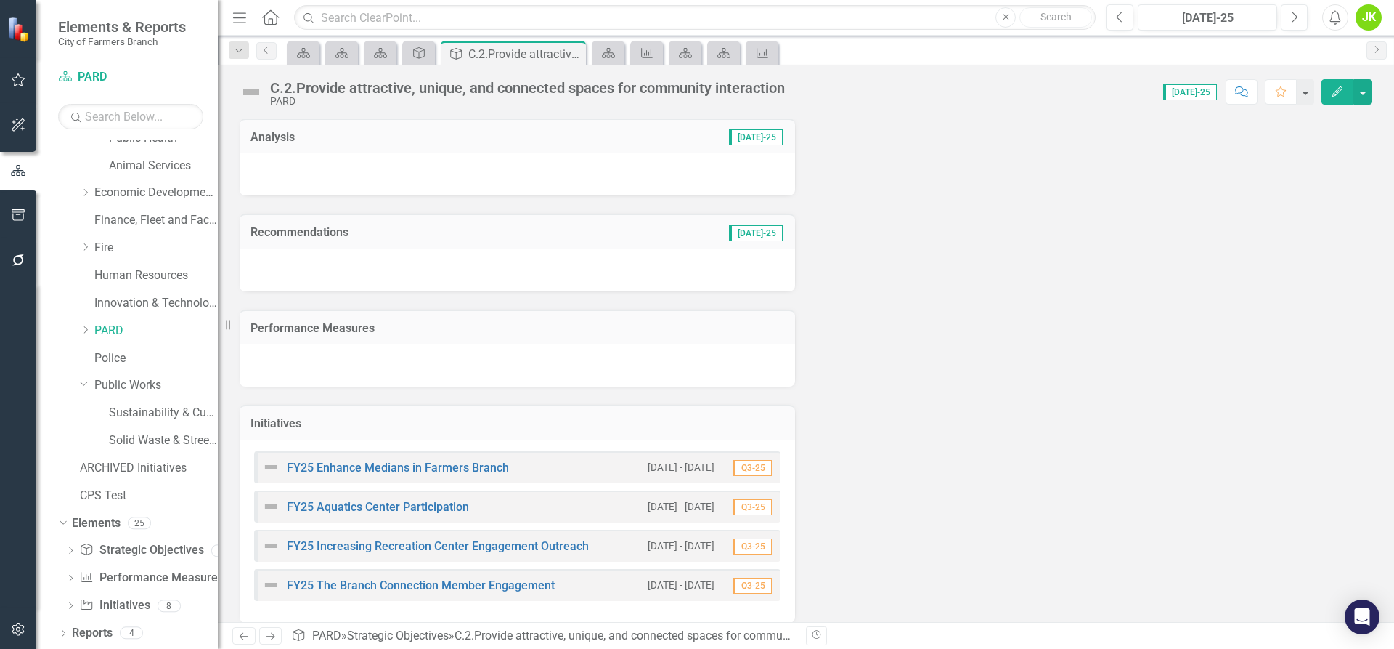
scroll to position [113, 0]
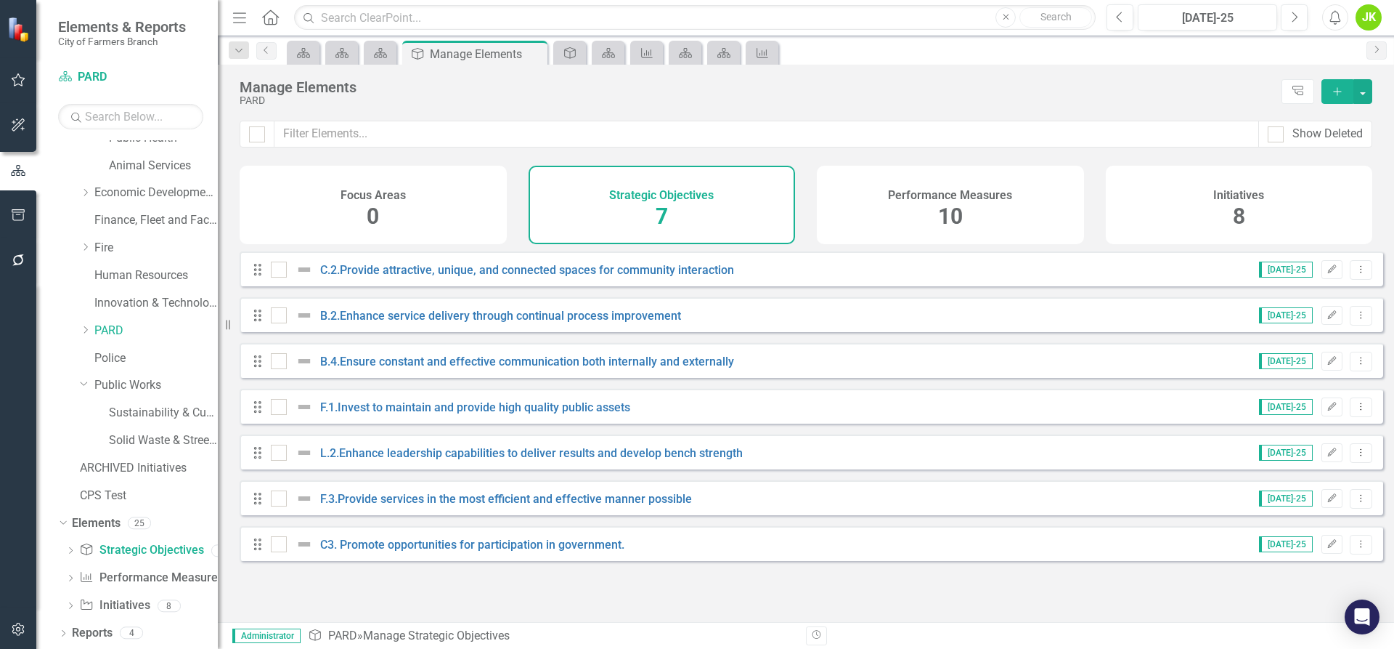
click at [940, 189] on h4 "Performance Measures" at bounding box center [950, 195] width 124 height 13
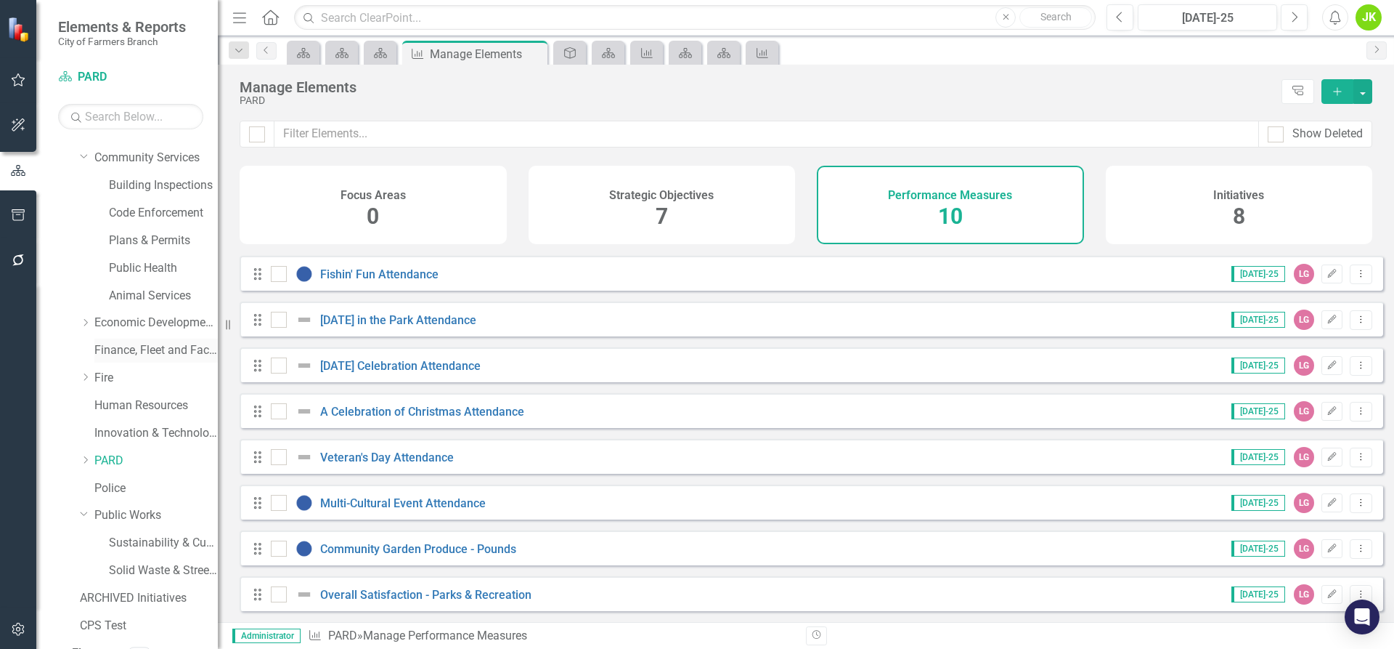
scroll to position [89, 0]
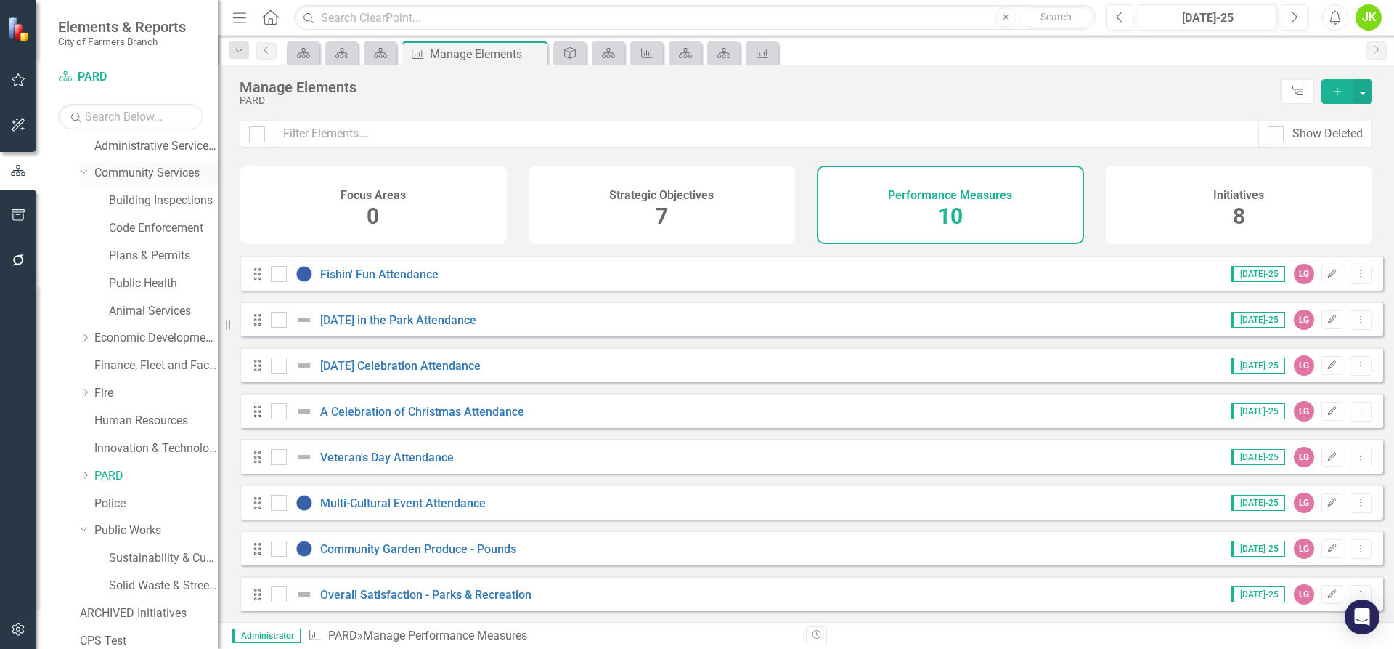
click at [132, 163] on div "Dropdown Community Services" at bounding box center [149, 173] width 138 height 24
click at [131, 171] on link "Community Services" at bounding box center [155, 173] width 123 height 17
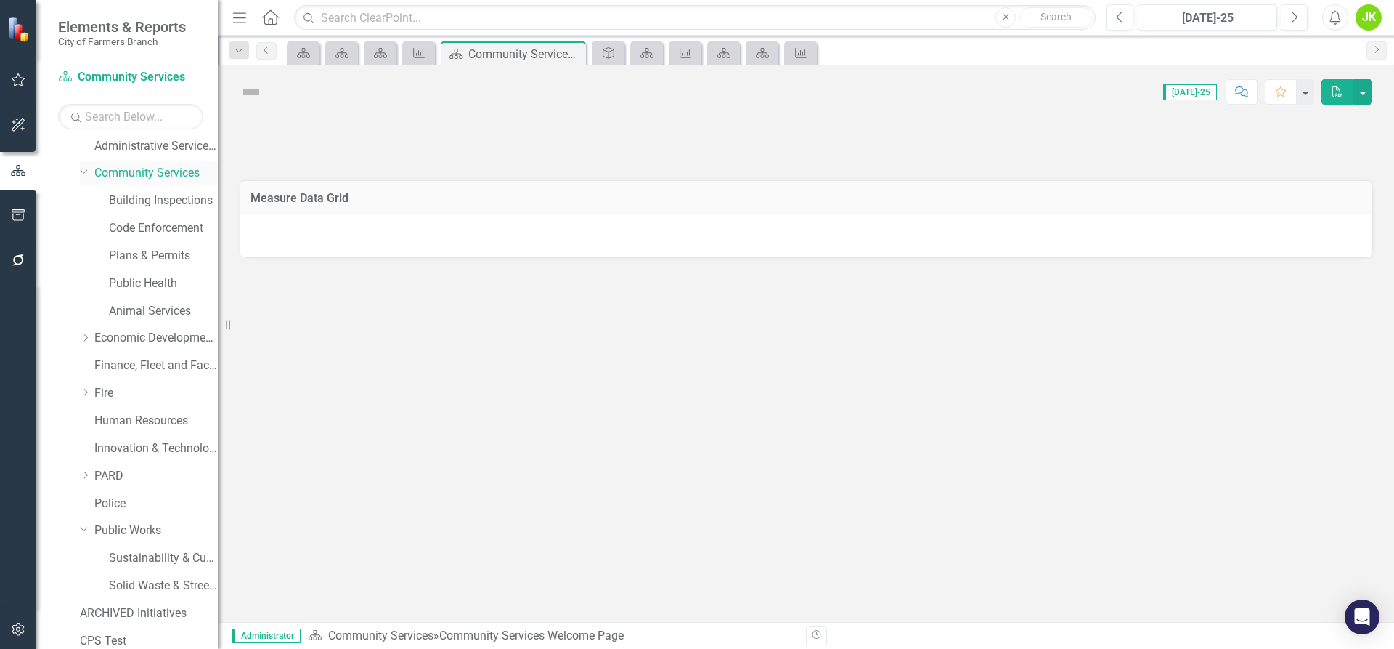
click at [86, 172] on icon "Dropdown" at bounding box center [84, 171] width 9 height 11
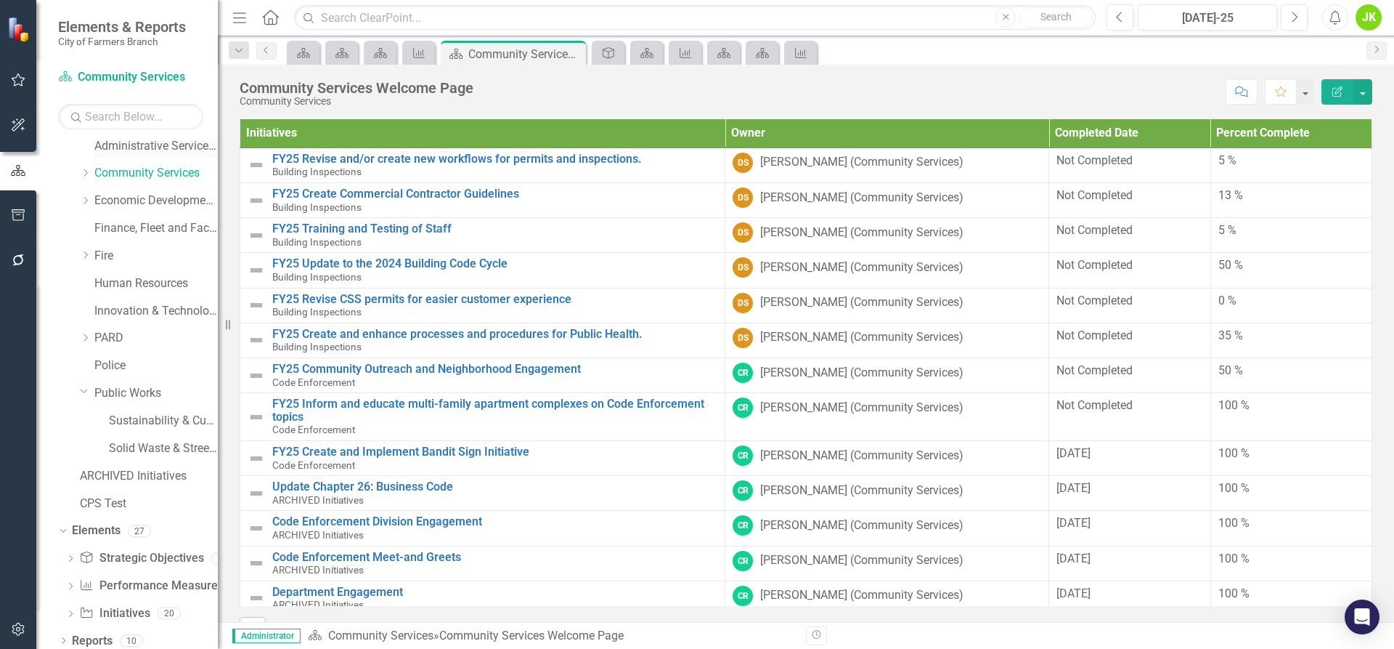
click at [113, 145] on link "Administrative Services & Communications" at bounding box center [155, 146] width 123 height 17
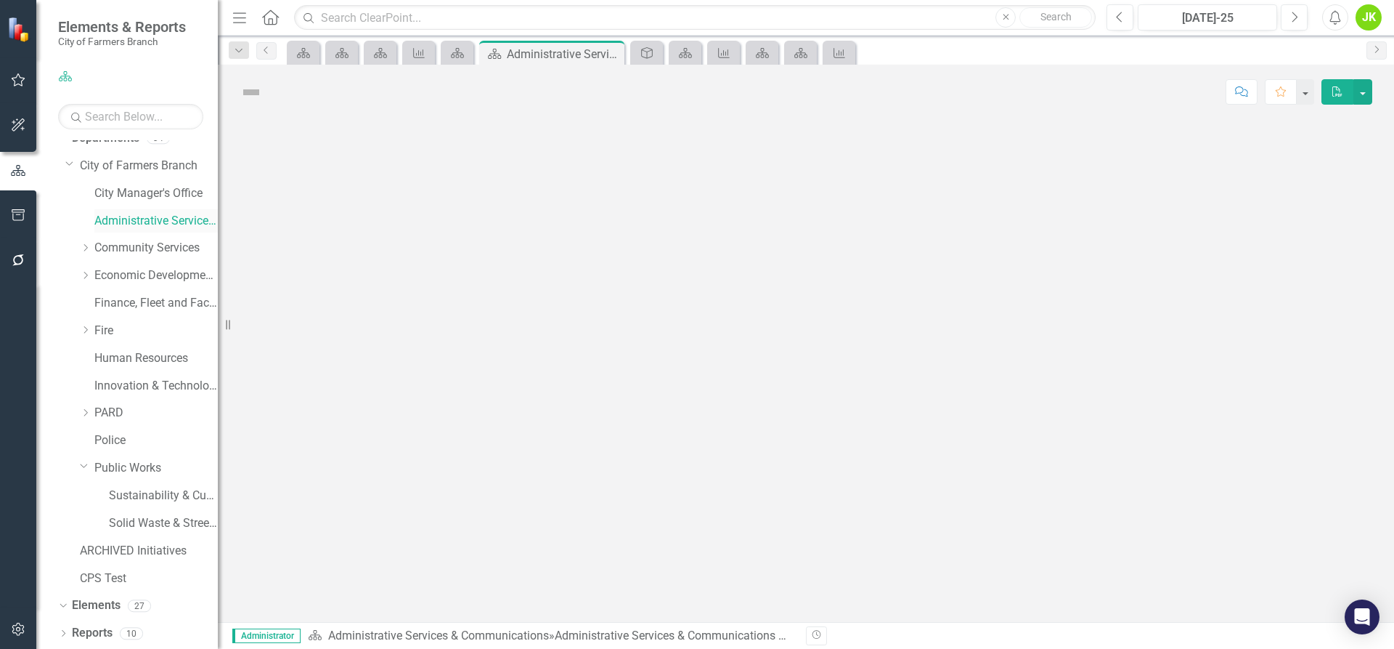
scroll to position [89, 0]
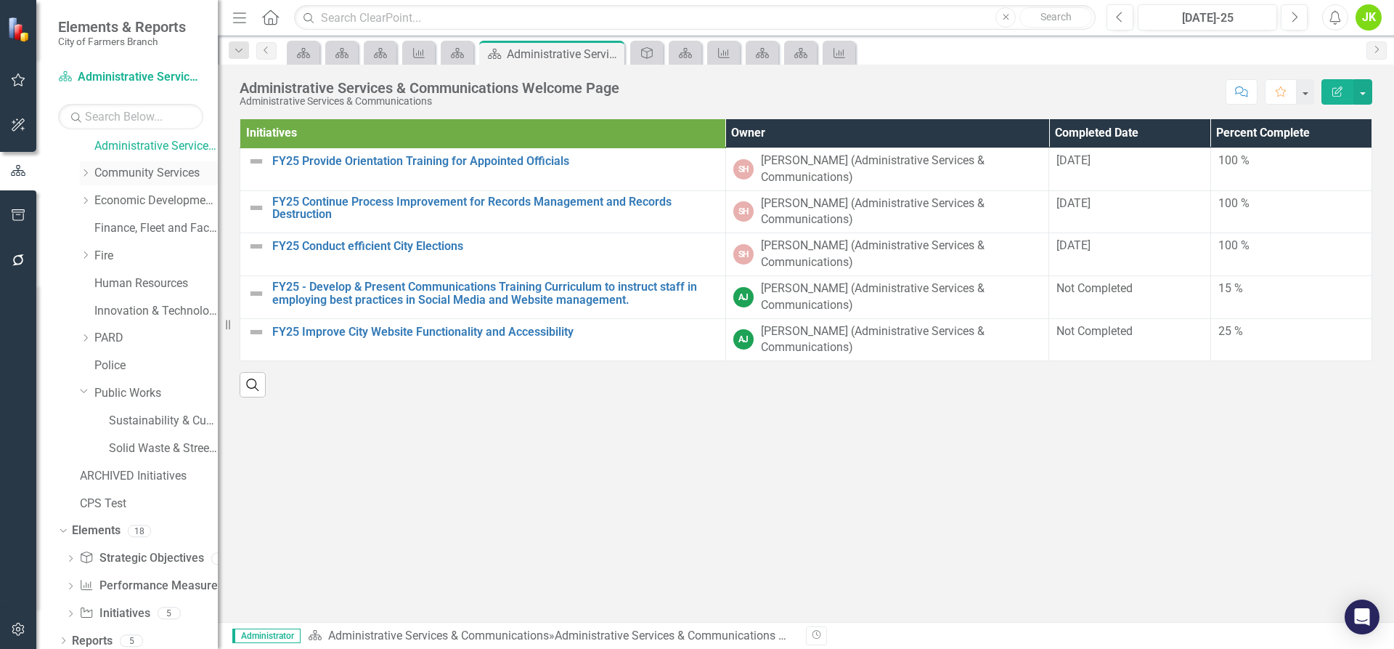
click at [86, 174] on icon "Dropdown" at bounding box center [85, 172] width 11 height 9
click at [120, 227] on link "Code Enforcement" at bounding box center [163, 228] width 109 height 17
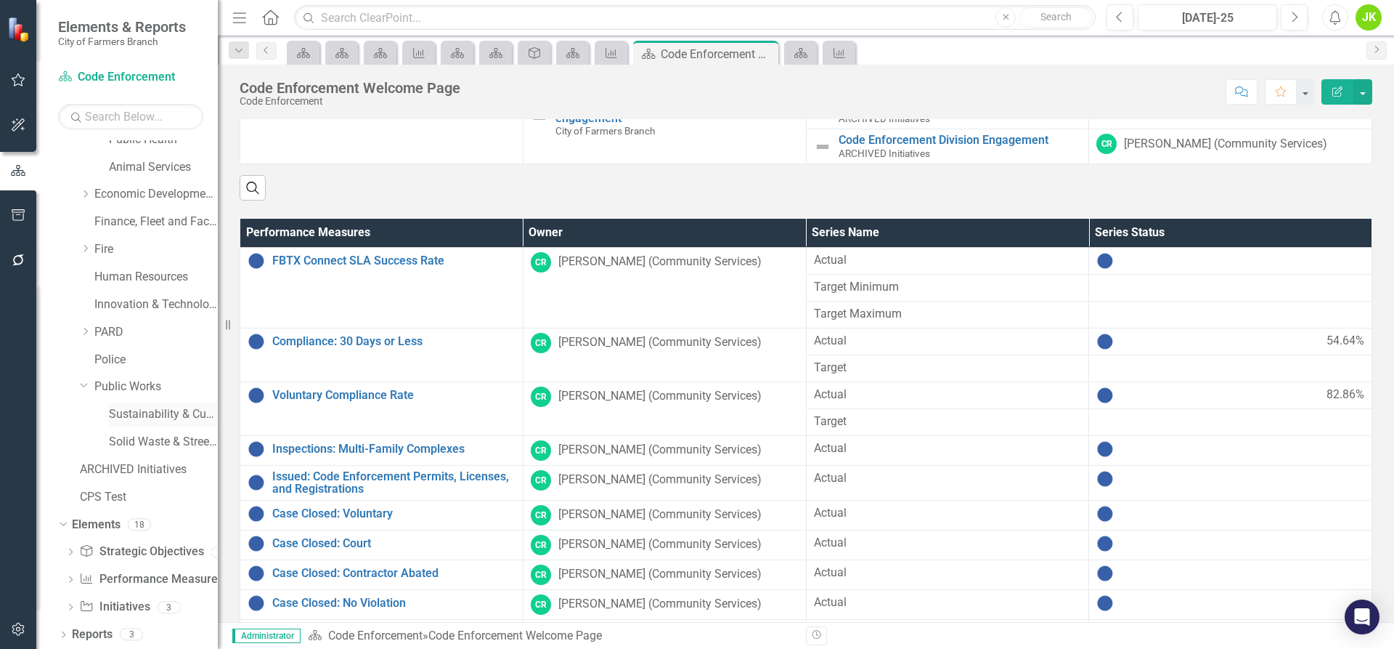
scroll to position [234, 0]
click at [111, 583] on link "Performance Measure Performance Measures" at bounding box center [151, 577] width 144 height 17
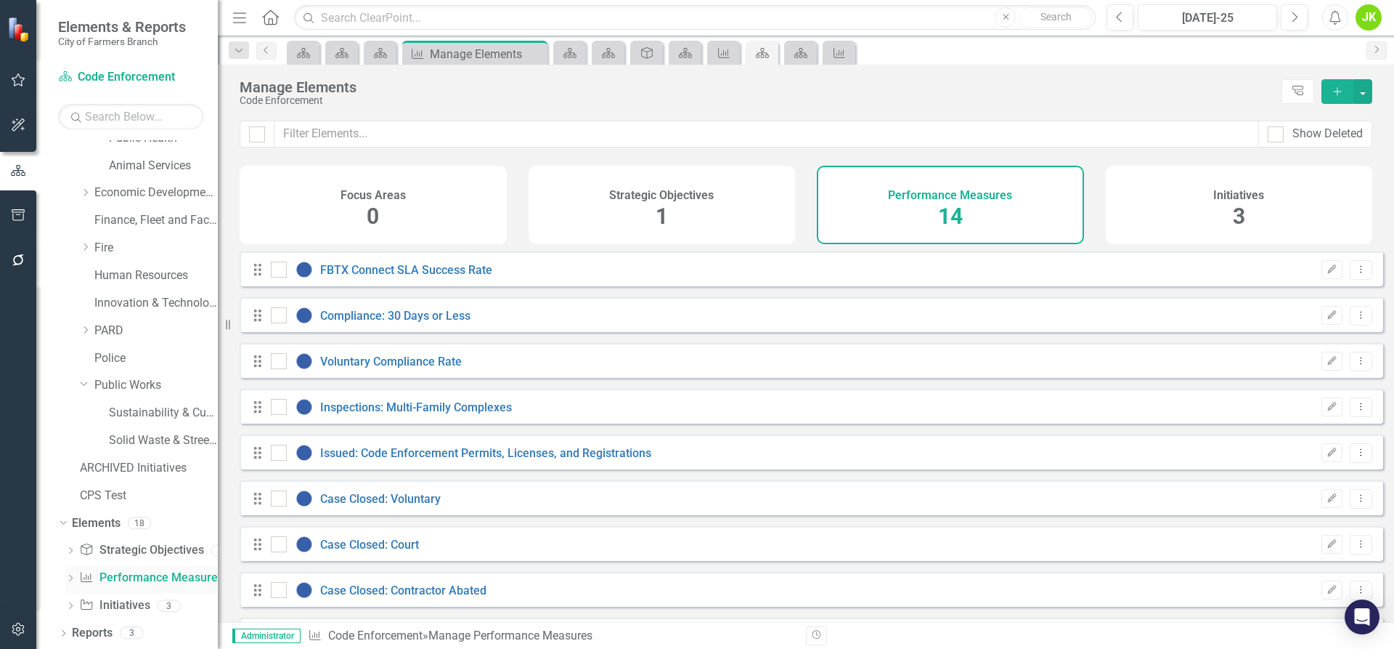
checkbox input "false"
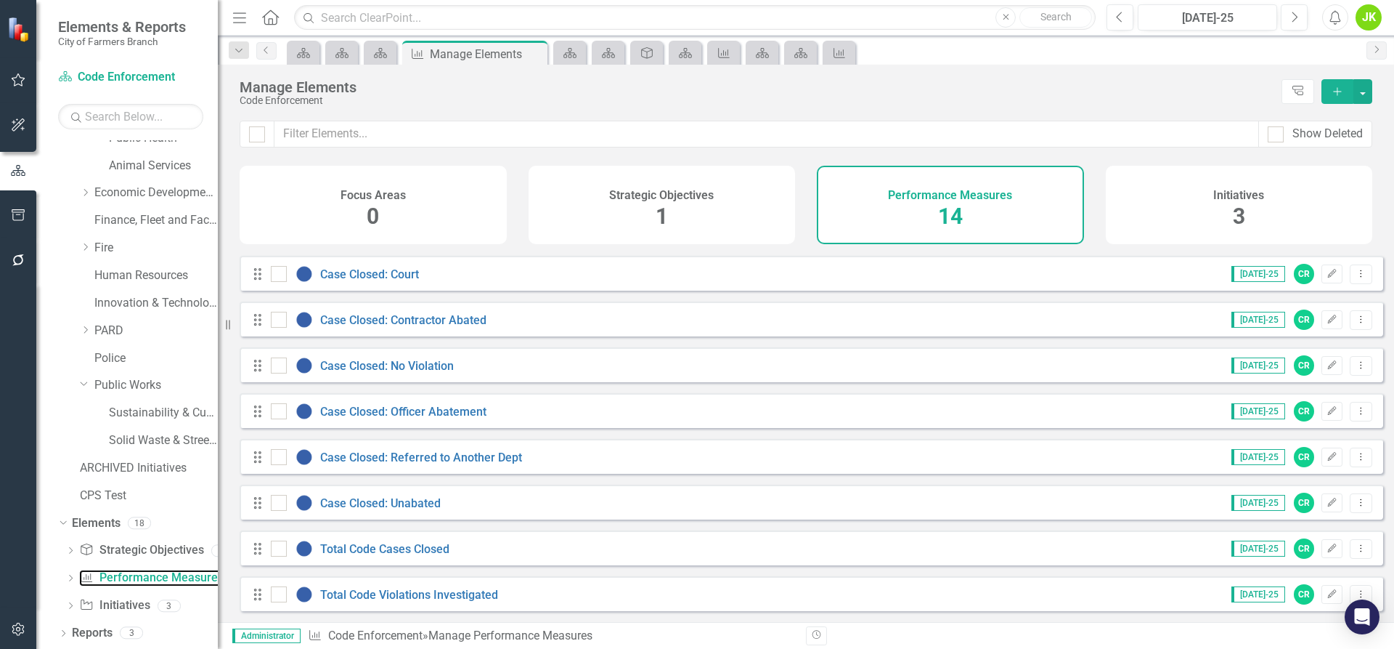
scroll to position [281, 0]
click at [412, 550] on link "Total Code Cases Closed" at bounding box center [384, 549] width 129 height 14
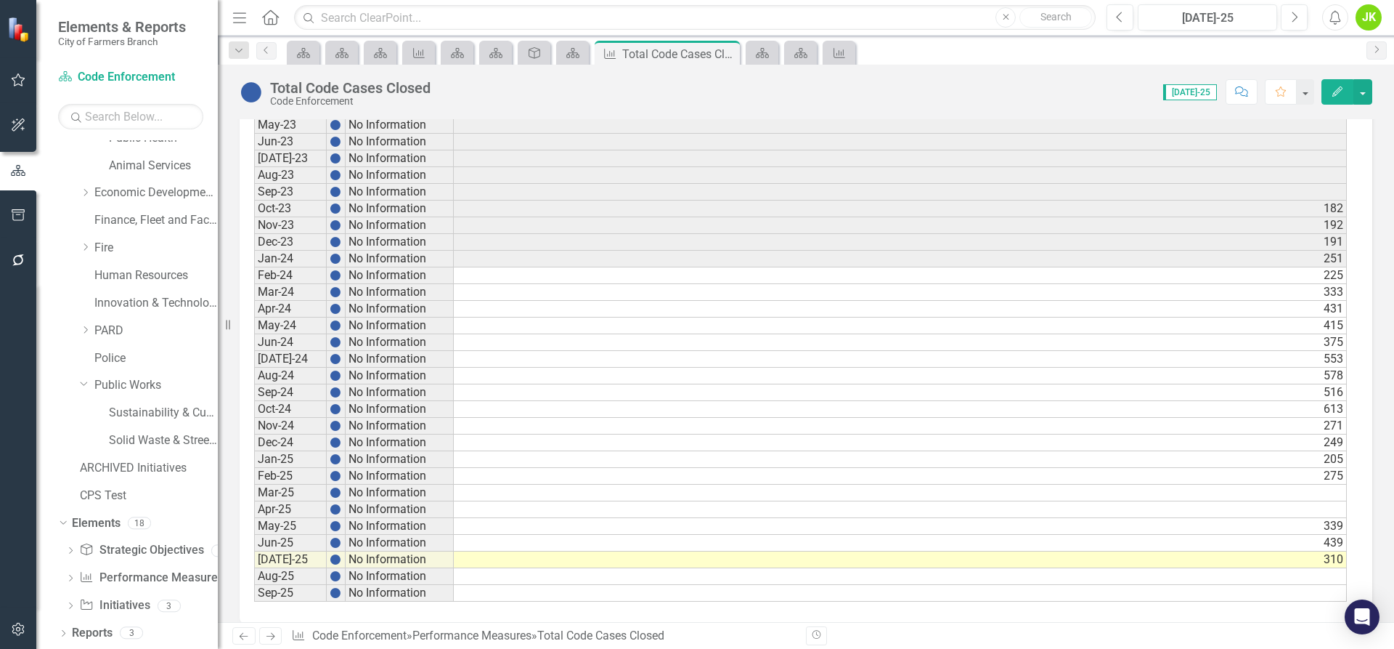
scroll to position [713, 0]
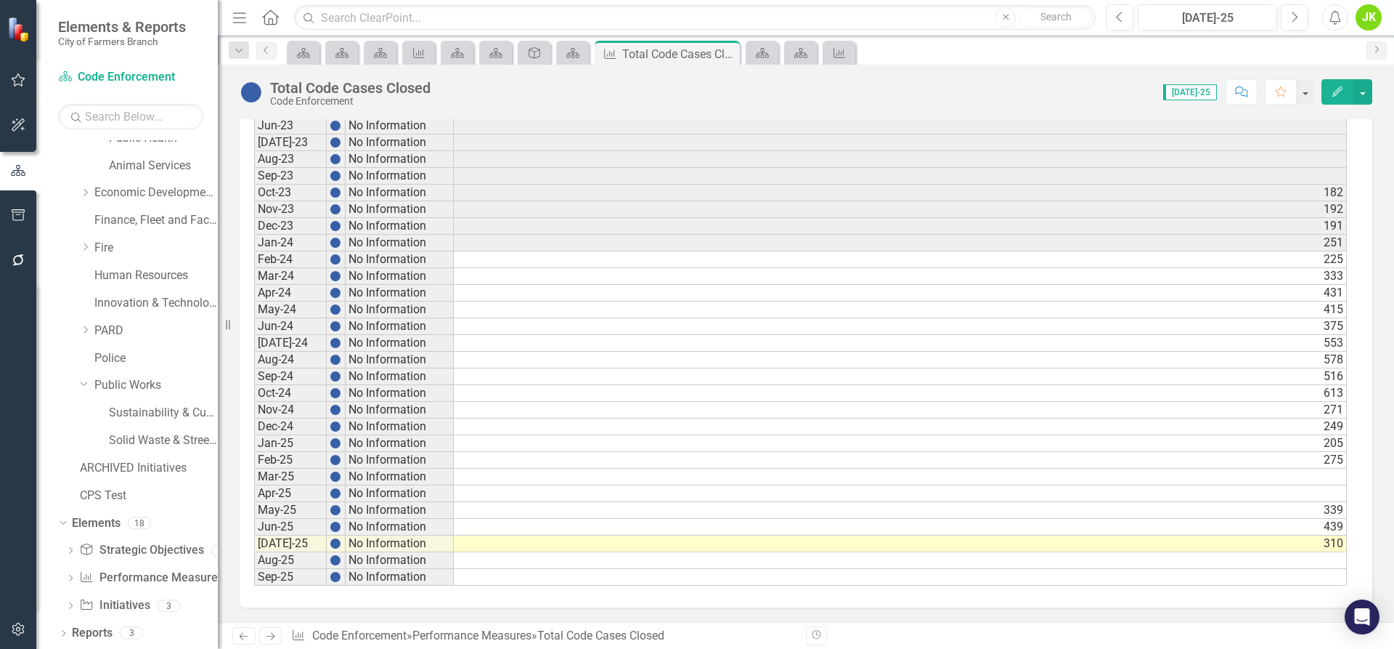
click at [287, 344] on td "[DATE]-24" at bounding box center [290, 343] width 73 height 17
click at [252, 341] on div "Period Status Actual Sep-20 No Information Sep-21 No Information Sep-22 No Info…" at bounding box center [806, 281] width 1133 height 651
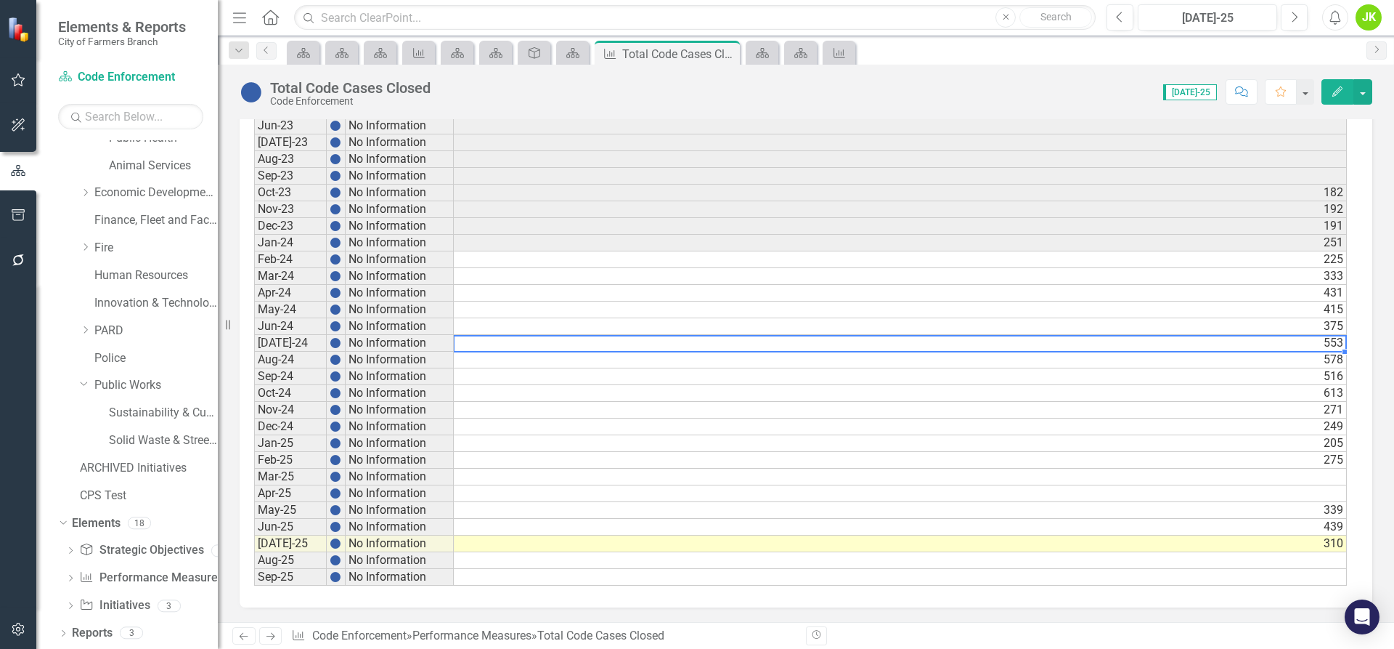
click at [479, 346] on td "553" at bounding box center [900, 343] width 893 height 17
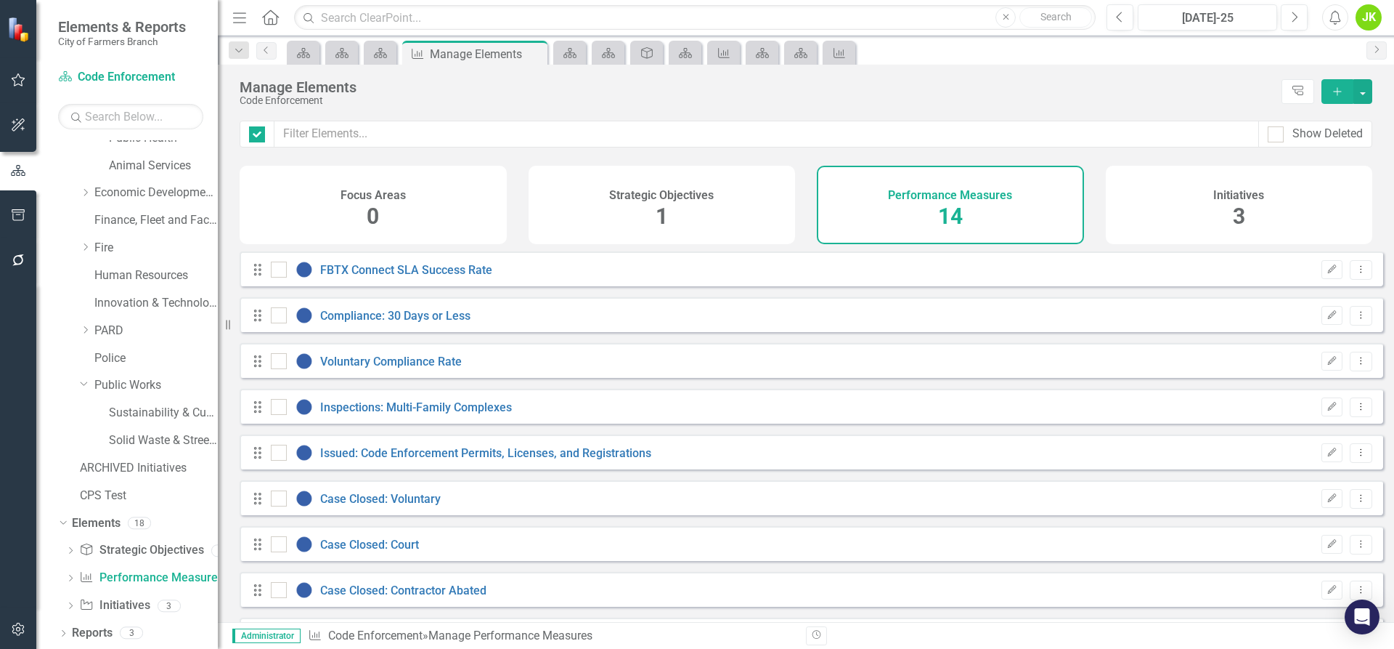
checkbox input "false"
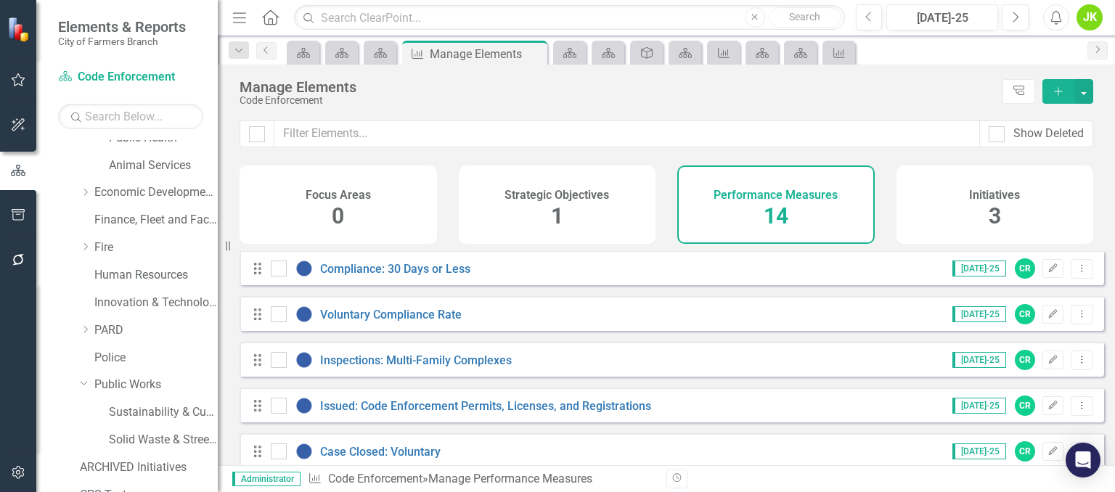
scroll to position [73, 0]
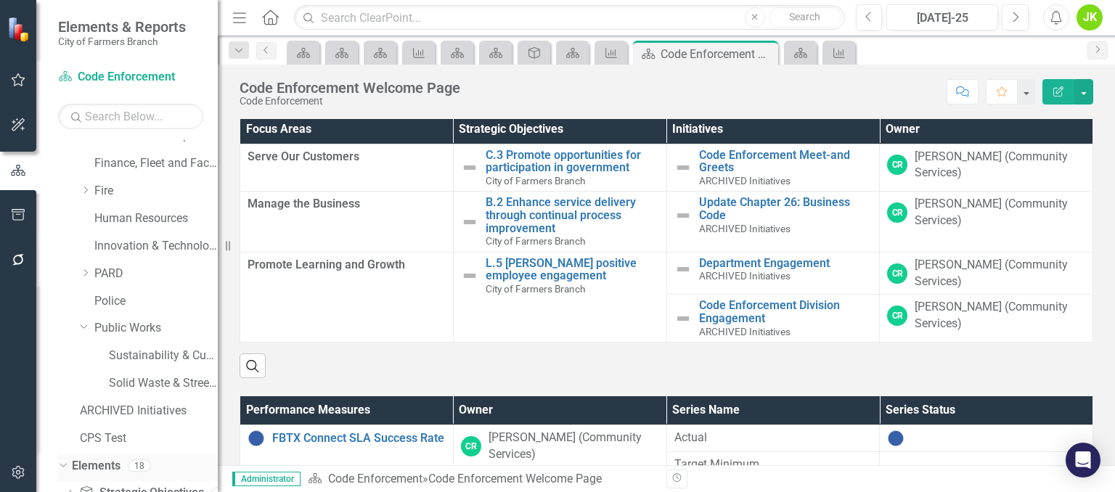
scroll to position [379, 0]
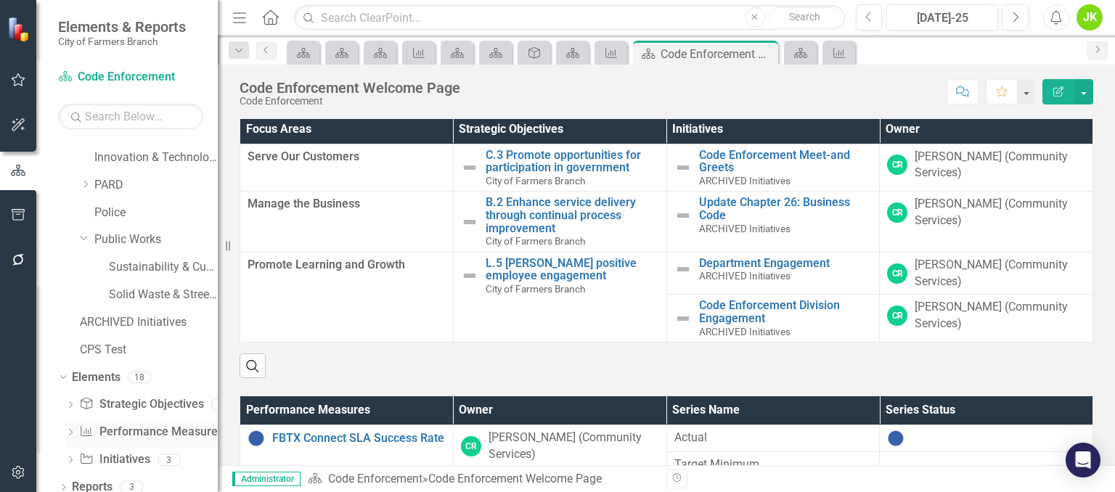
click at [160, 431] on link "Performance Measure Performance Measures" at bounding box center [151, 432] width 144 height 17
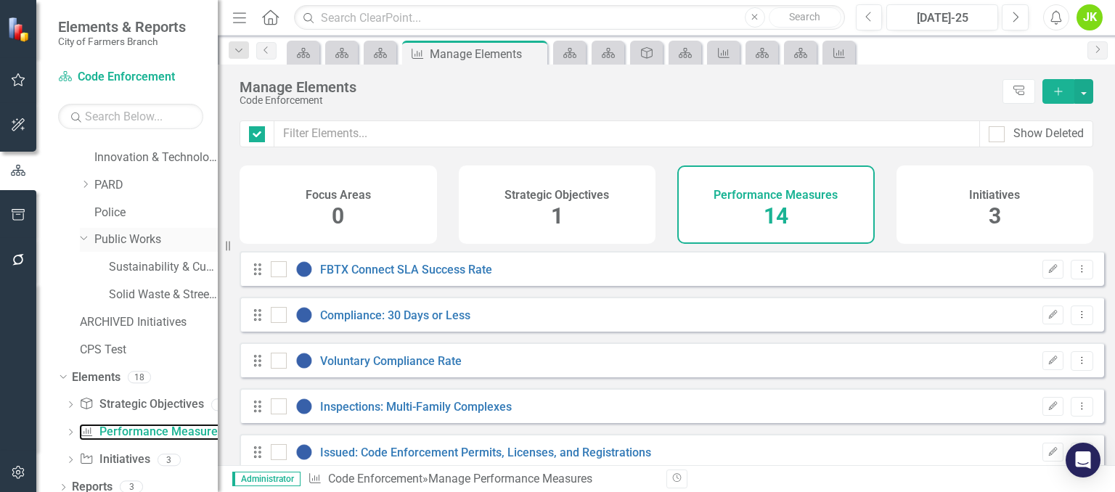
checkbox input "false"
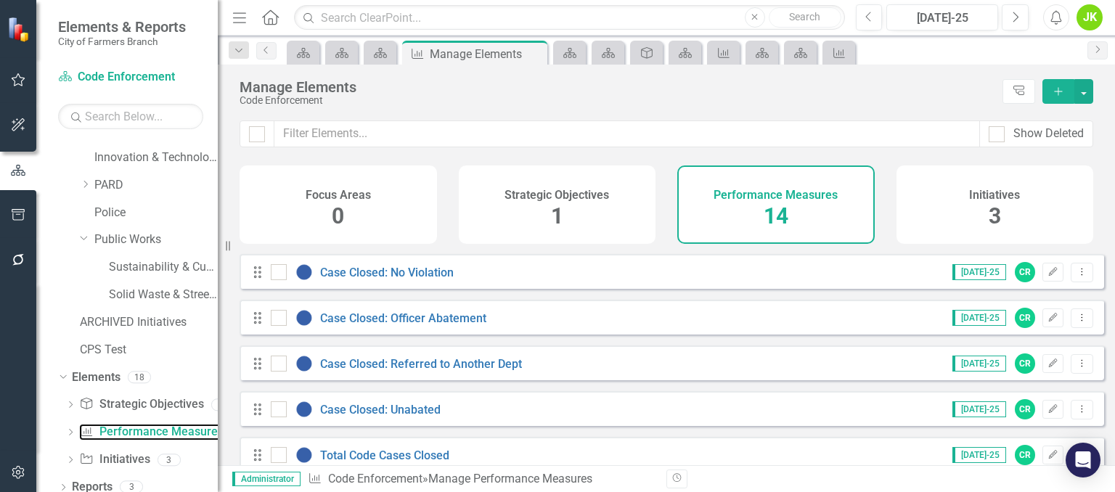
scroll to position [436, 0]
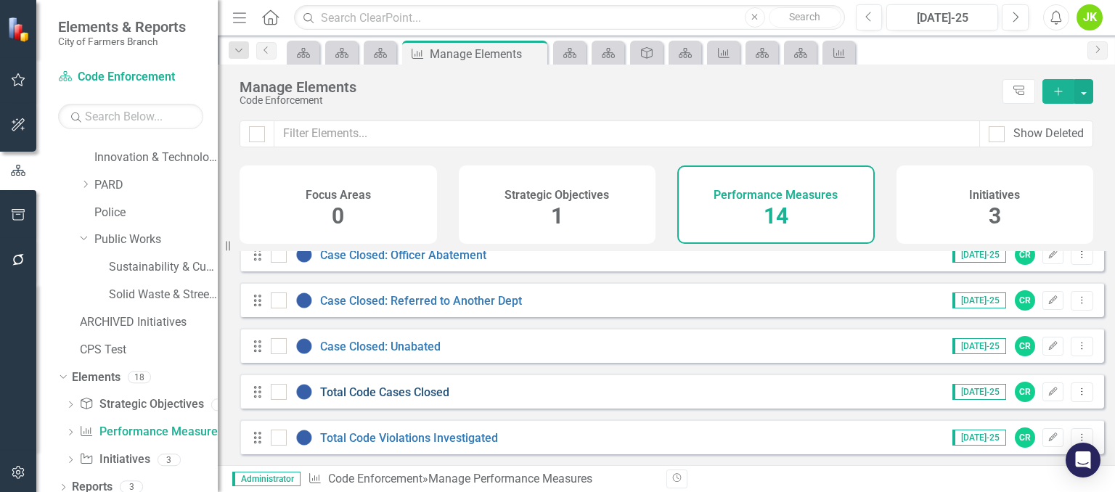
click at [362, 394] on link "Total Code Cases Closed" at bounding box center [384, 393] width 129 height 14
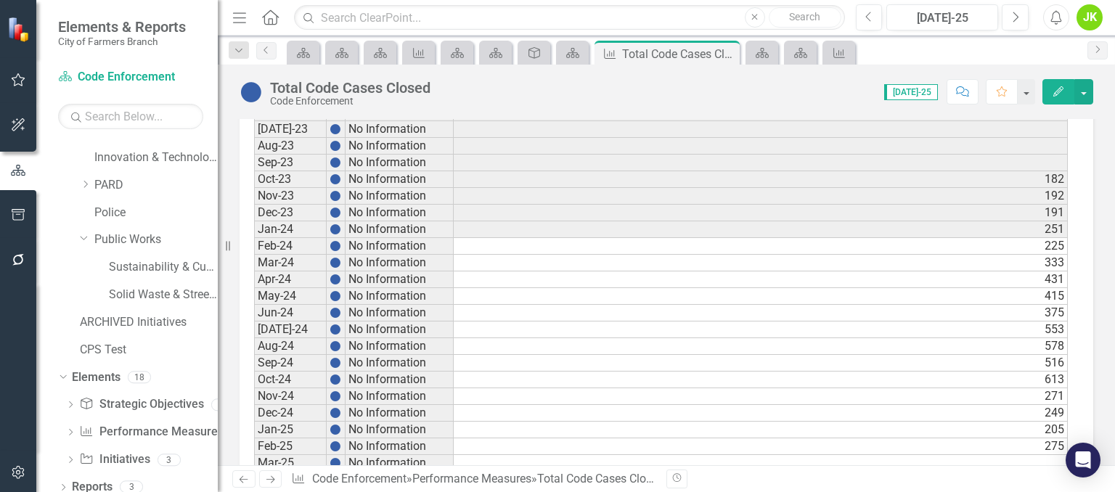
scroll to position [799, 0]
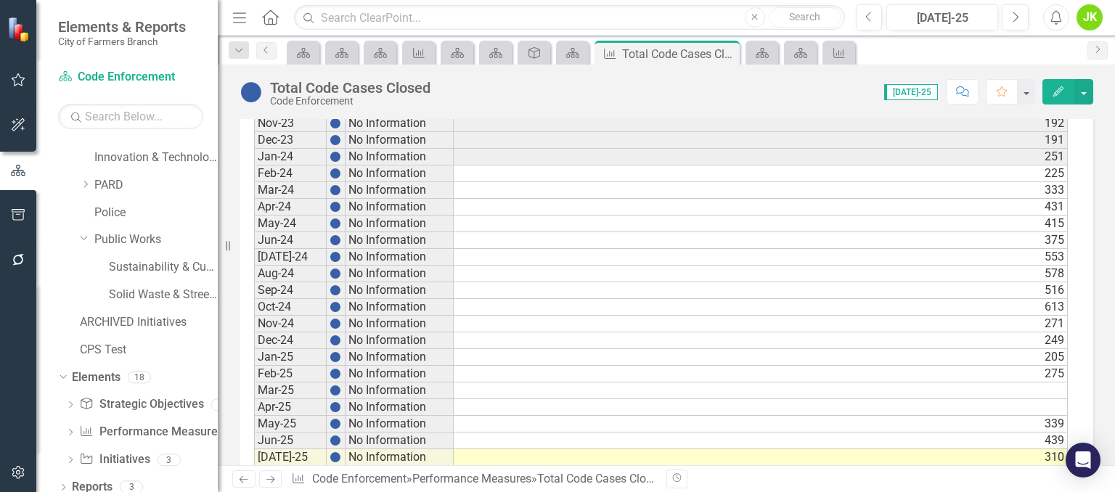
click at [346, 240] on tr "Jun-24 No Information" at bounding box center [354, 240] width 200 height 17
click at [481, 232] on td "375" at bounding box center [761, 240] width 614 height 17
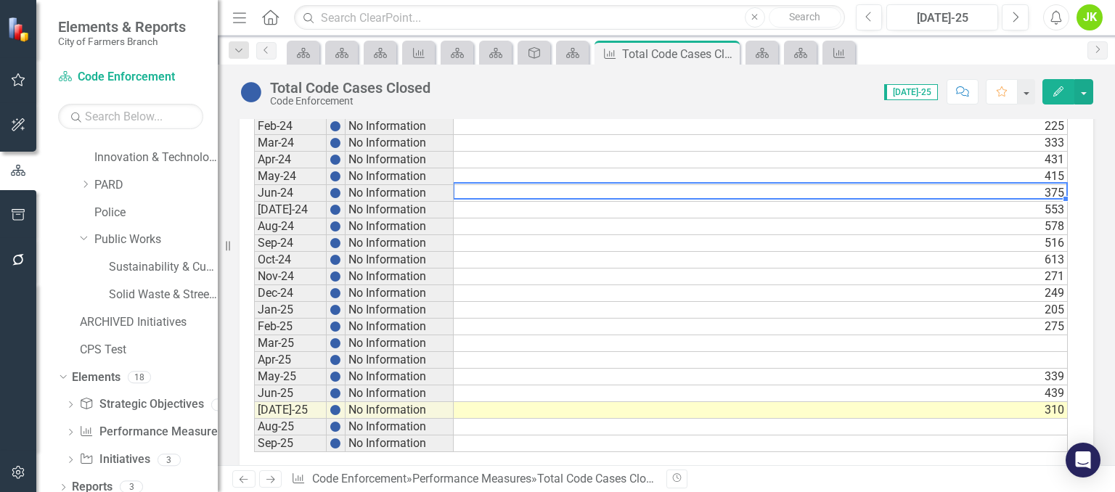
scroll to position [867, 0]
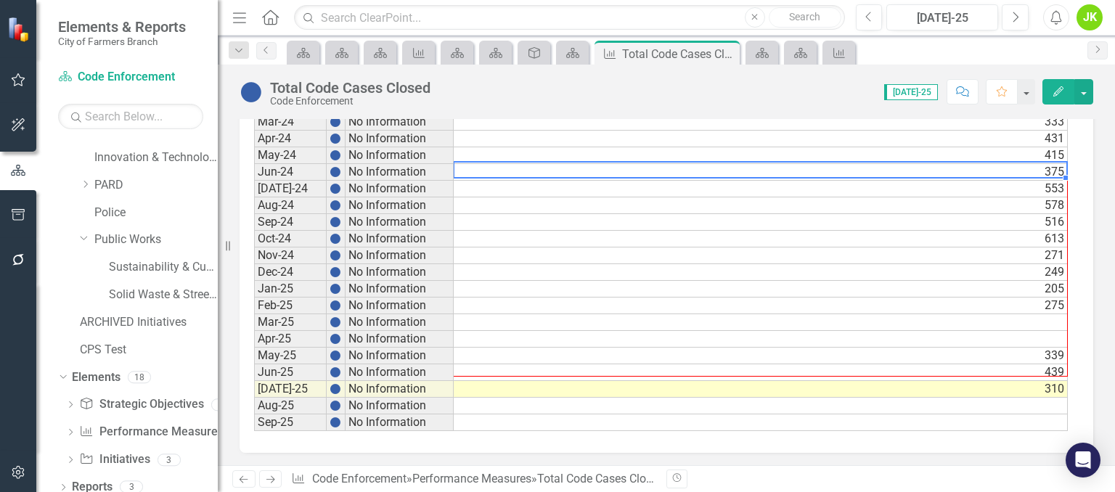
drag, startPoint x: 1066, startPoint y: 174, endPoint x: 1034, endPoint y: 361, distance: 190.1
click at [254, 361] on div "Period Status Actual Sep-20 No Information Sep-21 No Information Sep-22 No Info…" at bounding box center [254, 122] width 0 height 619
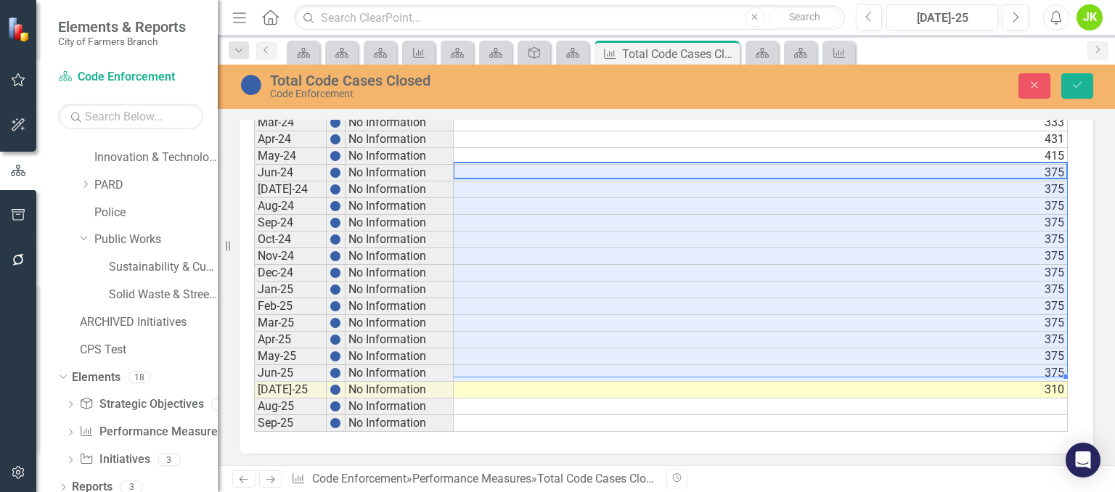
click at [625, 136] on td "431" at bounding box center [761, 139] width 614 height 17
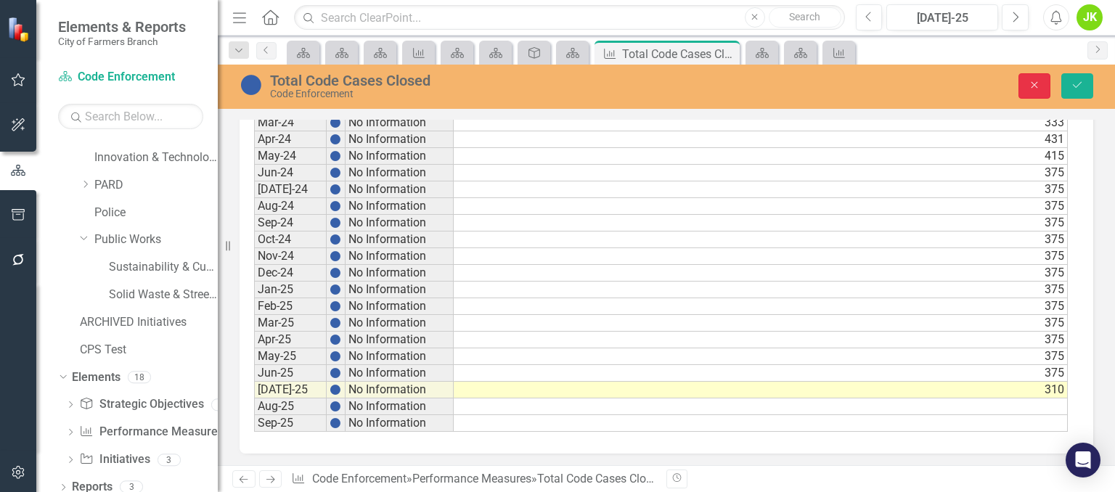
click at [1034, 81] on icon "Close" at bounding box center [1034, 85] width 13 height 10
type textarea "431"
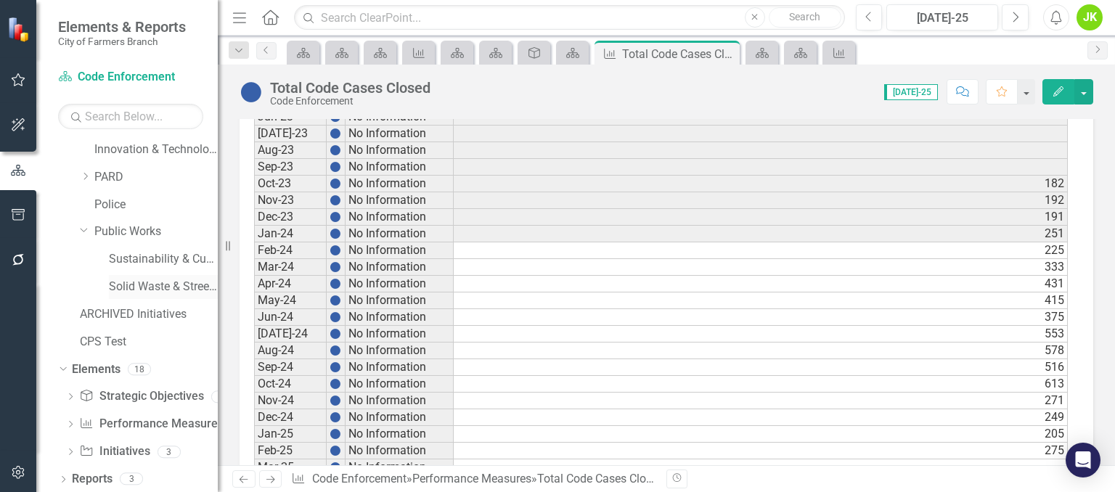
scroll to position [389, 0]
click at [101, 173] on link "PARD" at bounding box center [155, 175] width 123 height 17
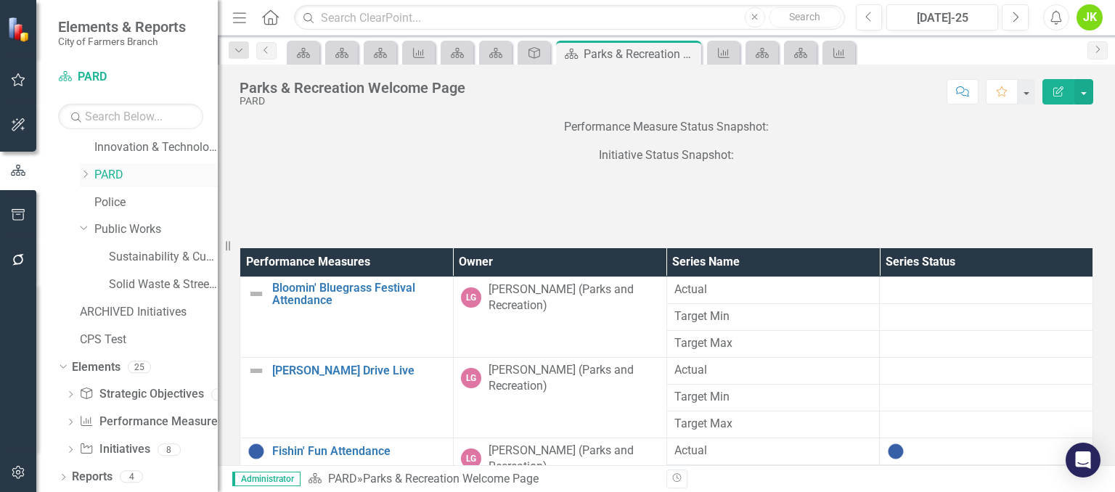
click at [90, 176] on icon "Dropdown" at bounding box center [85, 174] width 11 height 9
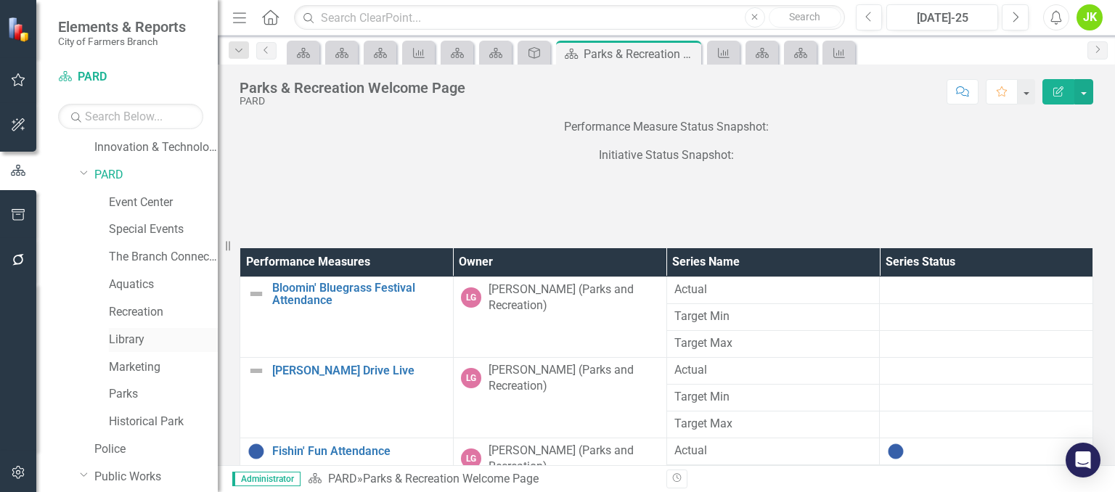
click at [137, 344] on link "Library" at bounding box center [163, 340] width 109 height 17
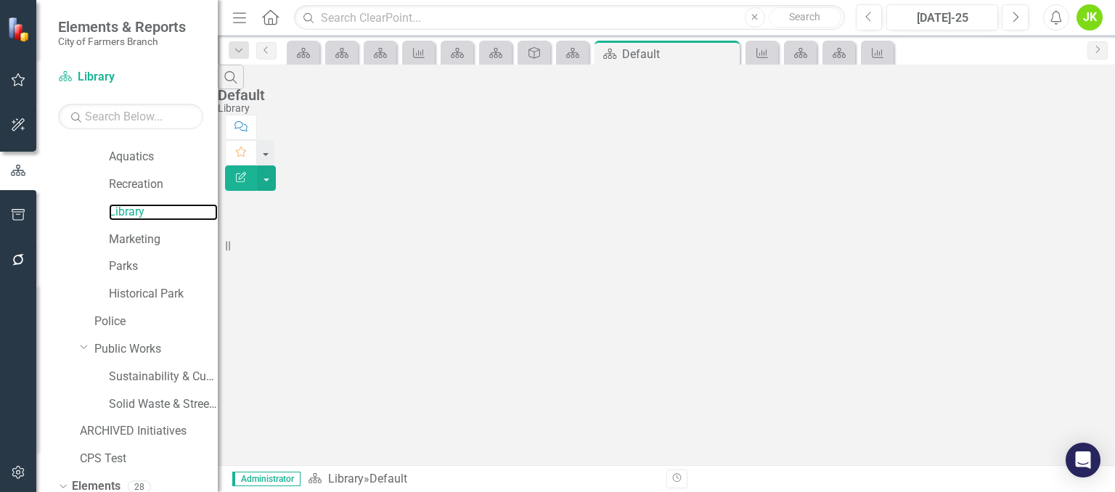
scroll to position [637, 0]
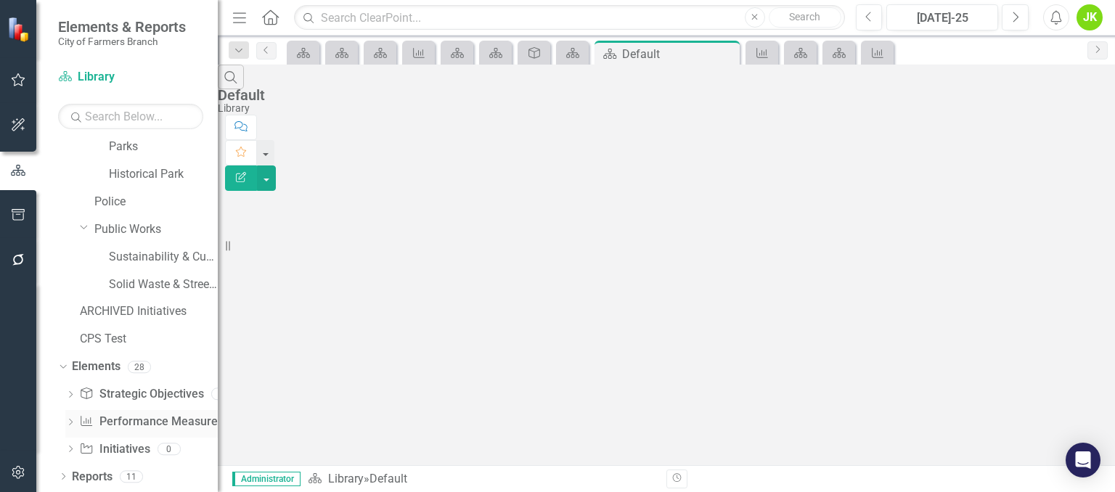
click at [157, 419] on link "Performance Measure Performance Measures" at bounding box center [151, 422] width 144 height 17
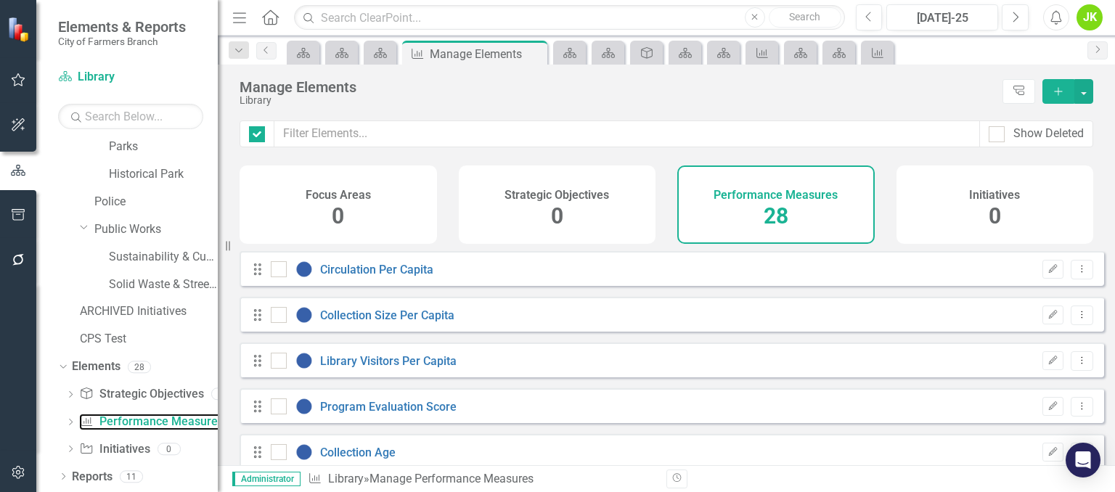
checkbox input "false"
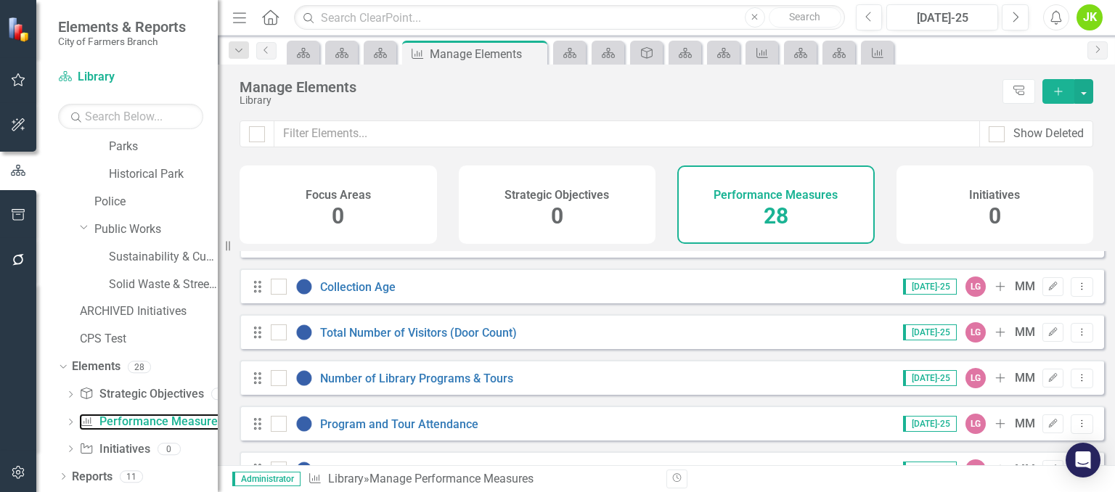
scroll to position [145, 0]
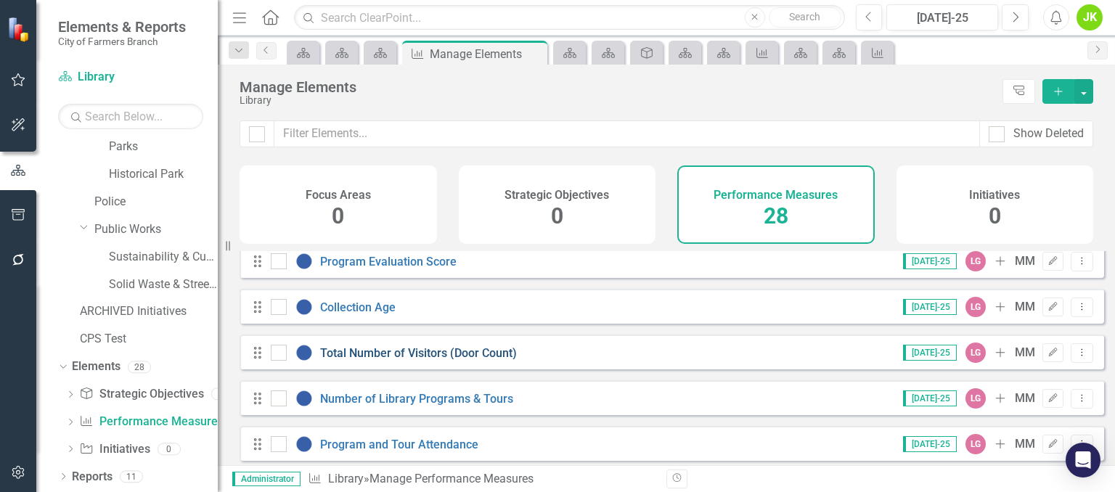
click at [416, 360] on link "Total Number of Visitors (Door Count)" at bounding box center [418, 353] width 197 height 14
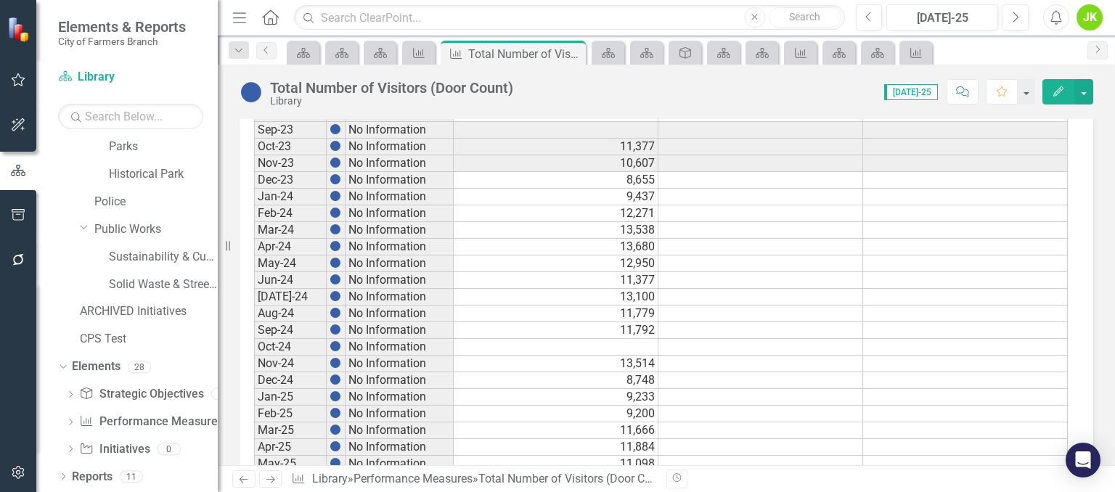
scroll to position [799, 0]
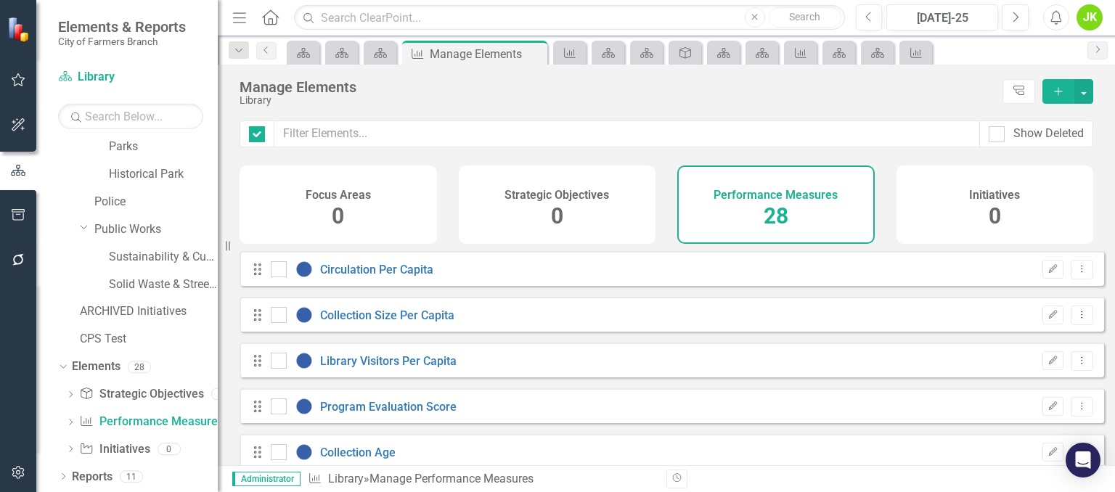
checkbox input "false"
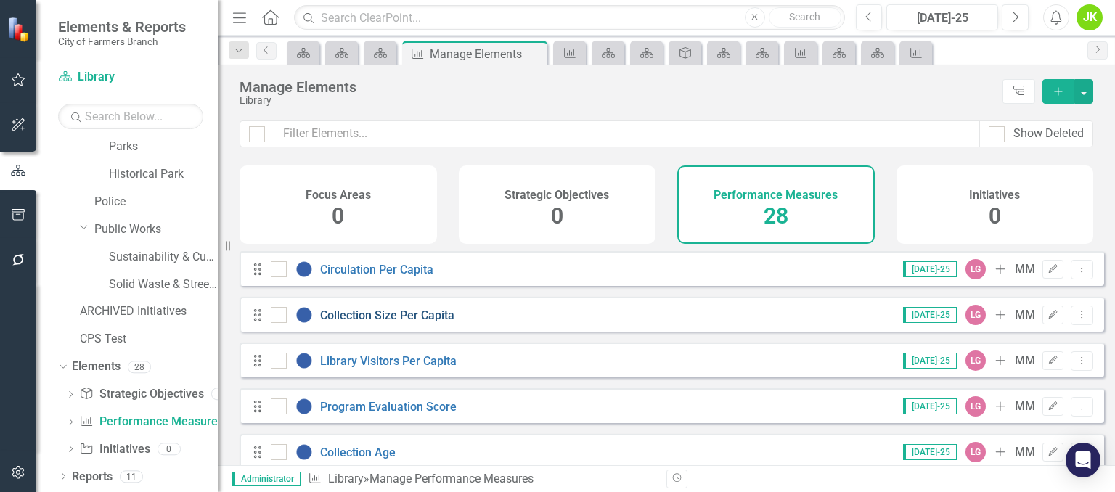
click at [404, 322] on link "Collection Size Per Capita" at bounding box center [387, 316] width 134 height 14
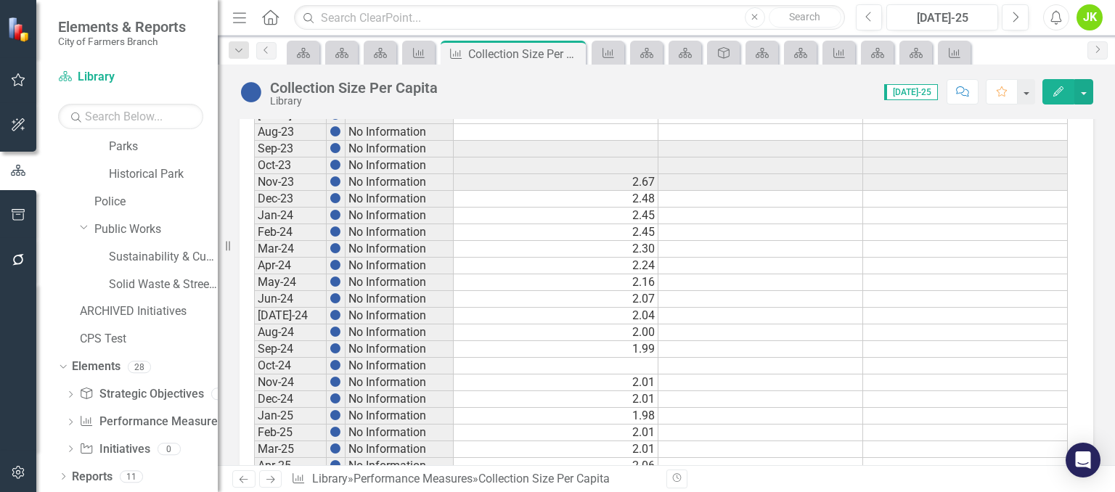
scroll to position [726, 0]
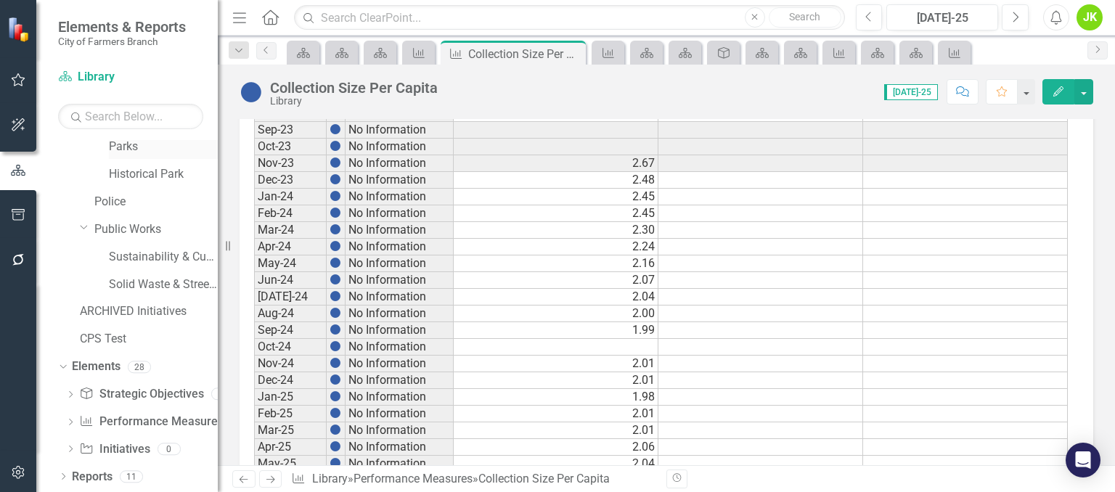
click at [136, 143] on link "Parks" at bounding box center [163, 147] width 109 height 17
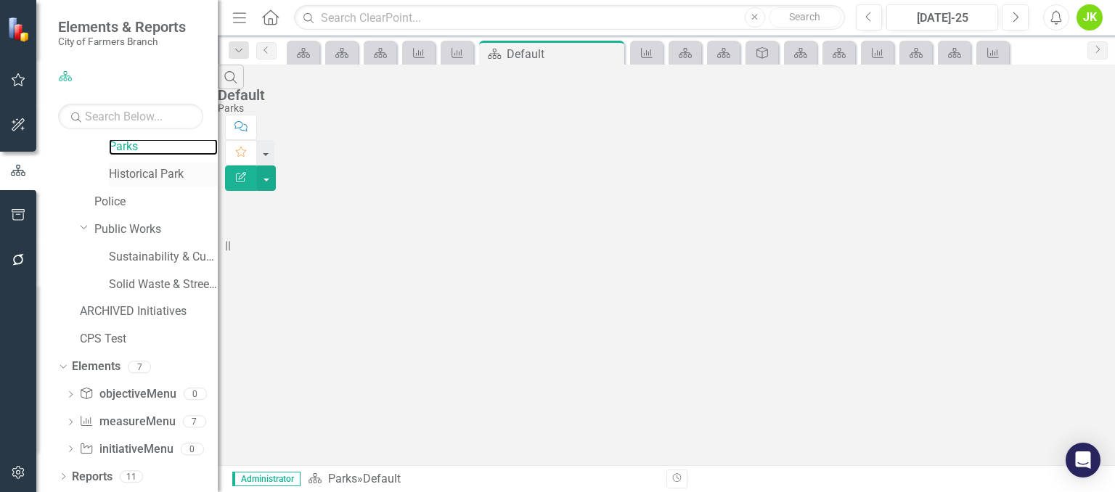
scroll to position [637, 0]
click at [150, 418] on link "Performance Measure Performance Measures" at bounding box center [151, 422] width 144 height 17
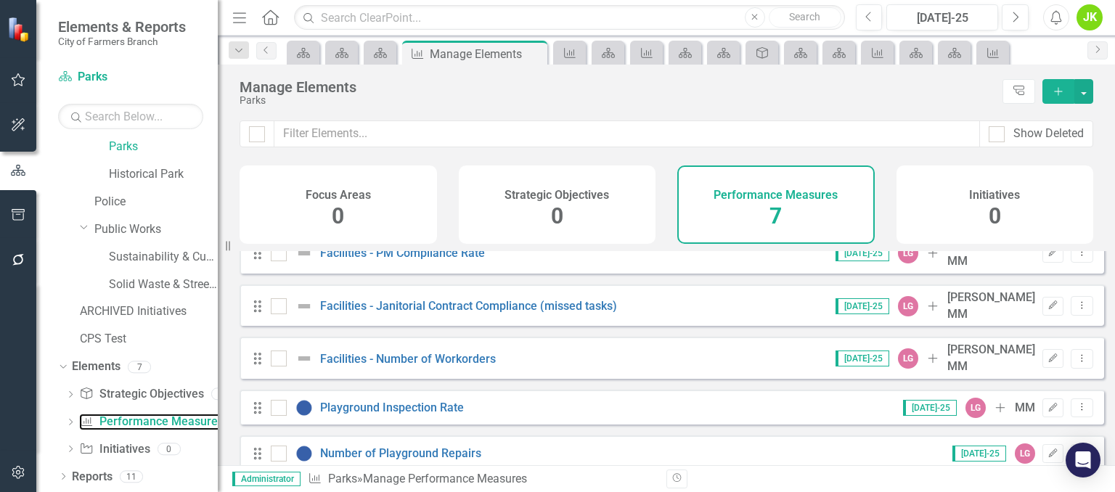
scroll to position [116, 0]
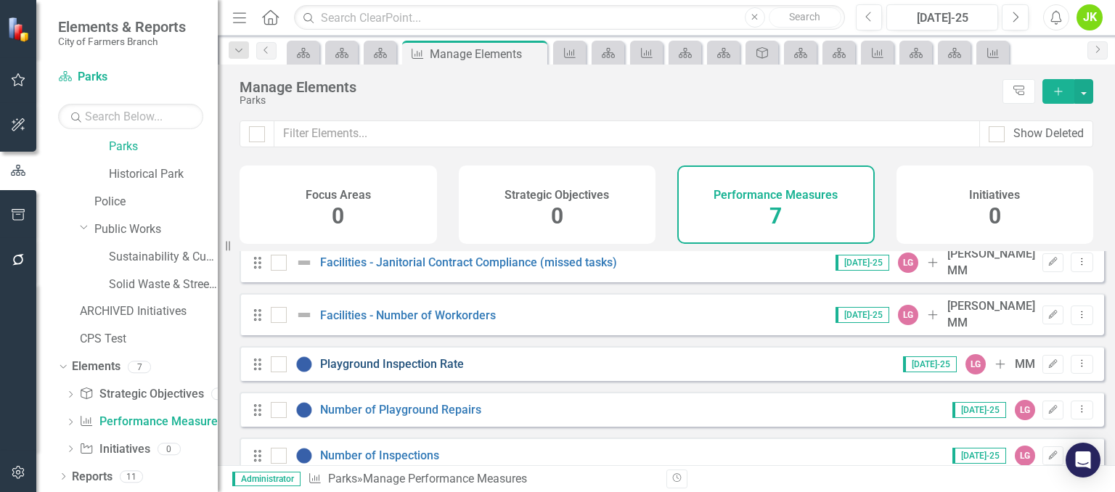
click at [442, 357] on link "Playground Inspection Rate" at bounding box center [392, 364] width 144 height 14
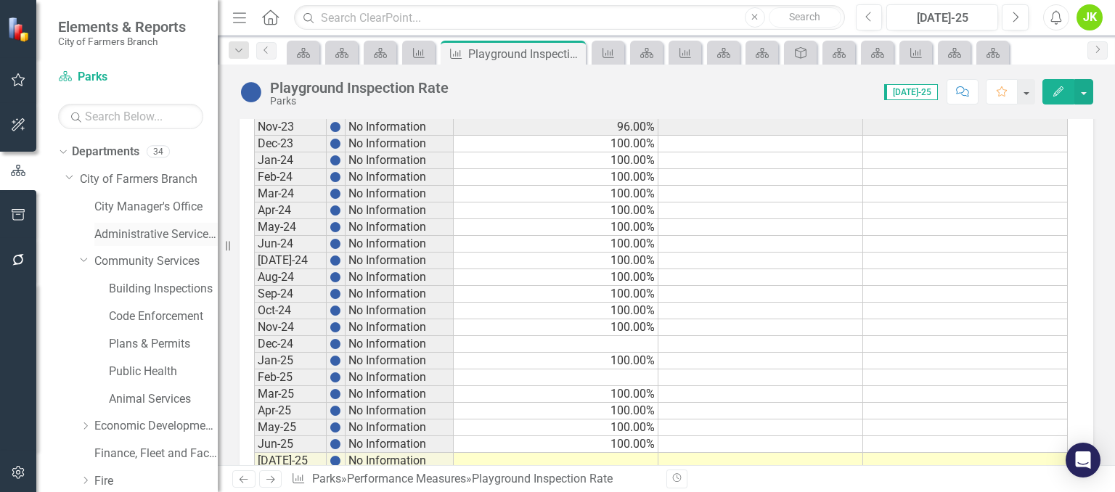
click at [137, 235] on link "Administrative Services & Communications" at bounding box center [155, 235] width 123 height 17
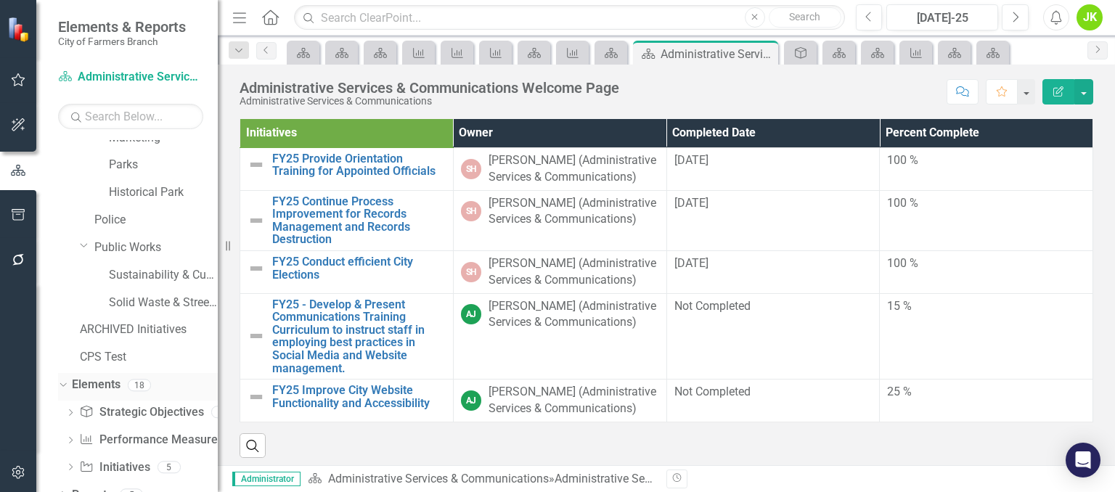
scroll to position [637, 0]
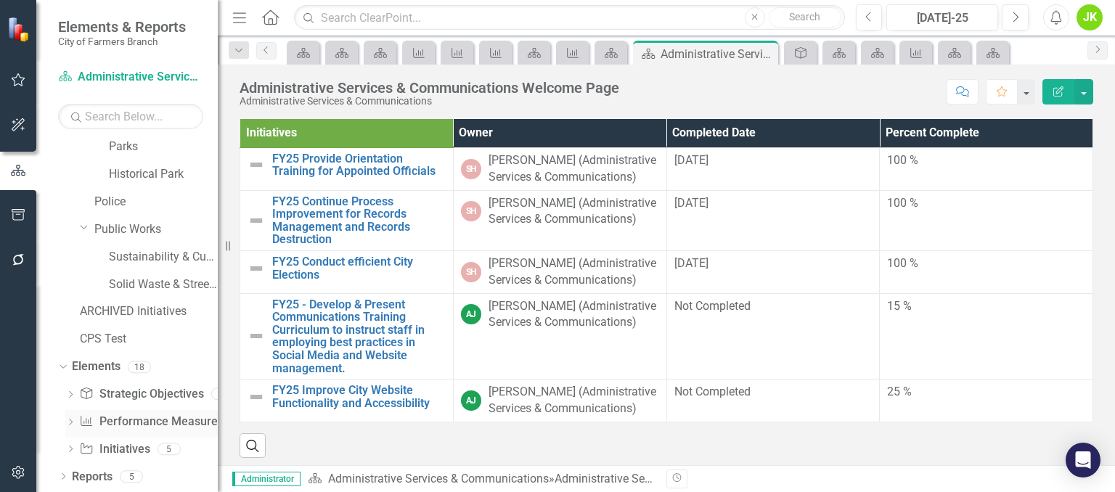
click at [147, 420] on link "Performance Measure Performance Measures" at bounding box center [151, 422] width 144 height 17
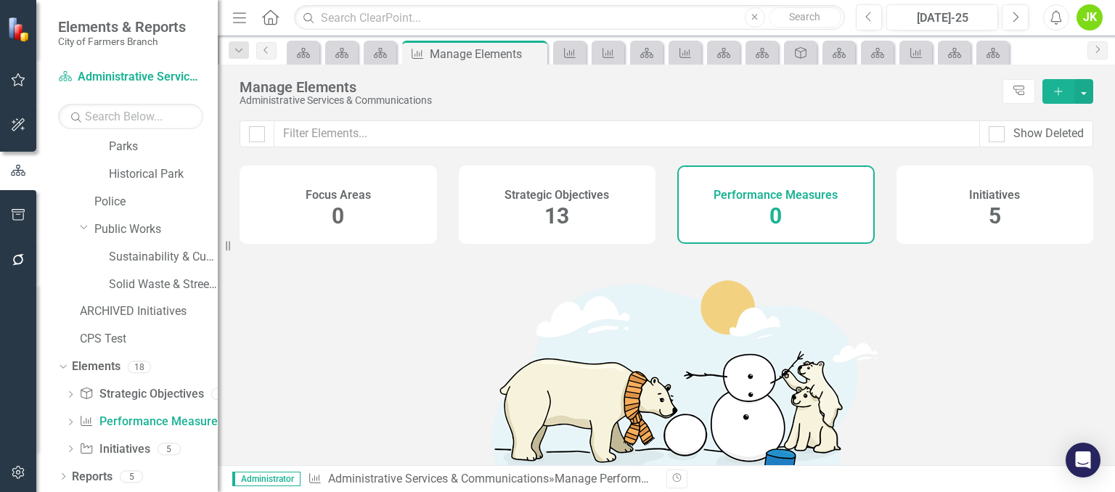
click at [523, 201] on div "Strategic Objectives 13" at bounding box center [558, 205] width 198 height 78
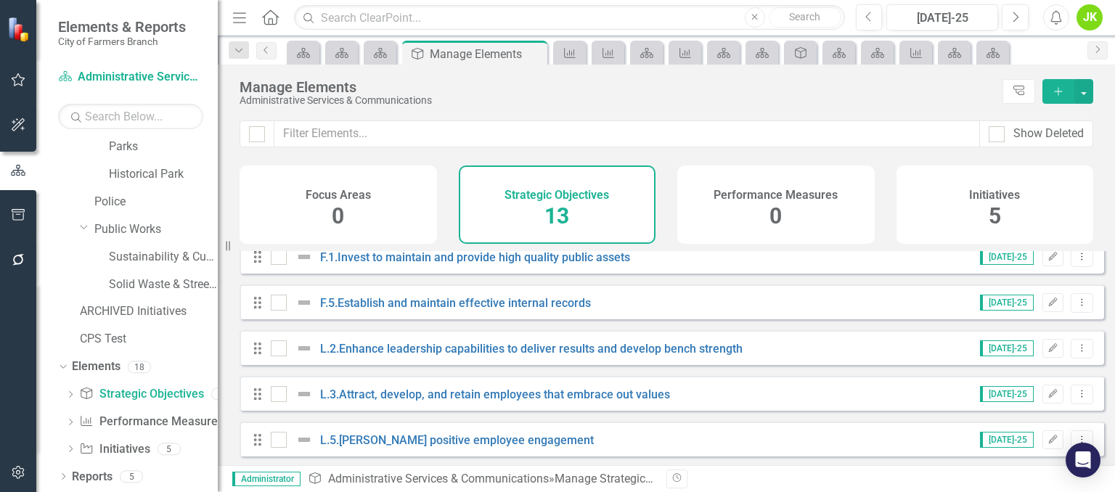
scroll to position [391, 0]
click at [123, 146] on link "Parks" at bounding box center [163, 147] width 109 height 17
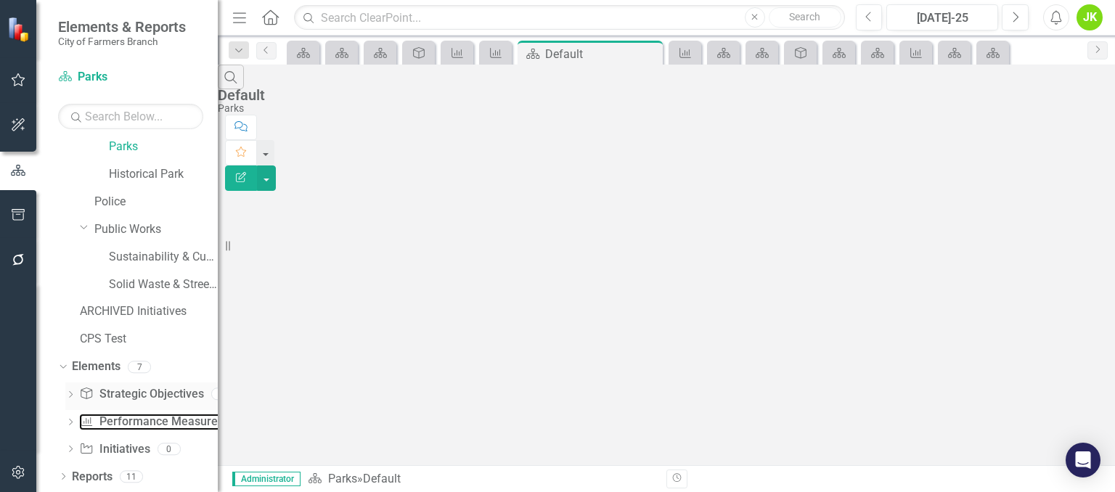
drag, startPoint x: 155, startPoint y: 420, endPoint x: 154, endPoint y: 408, distance: 11.6
click at [155, 420] on link "Performance Measure Performance Measures" at bounding box center [151, 422] width 144 height 17
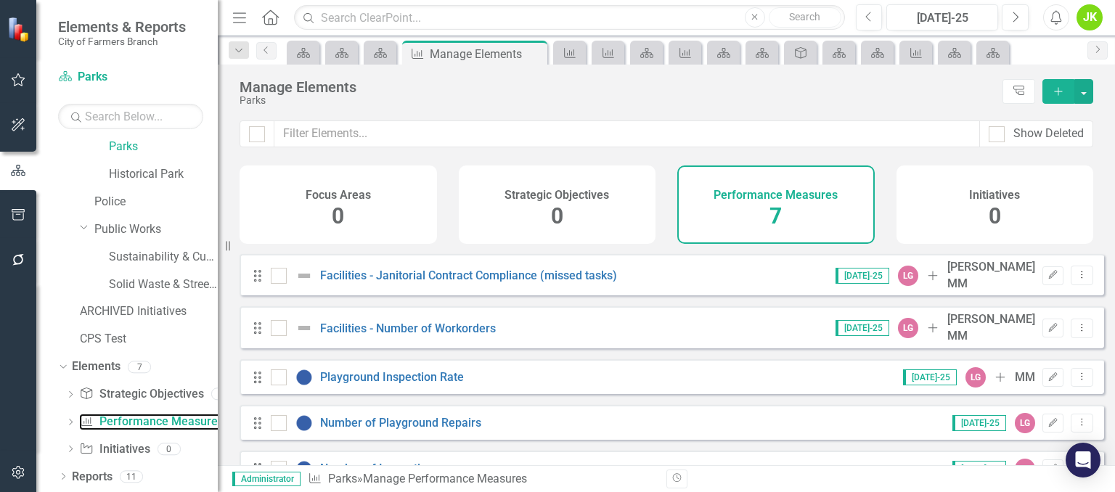
scroll to position [116, 0]
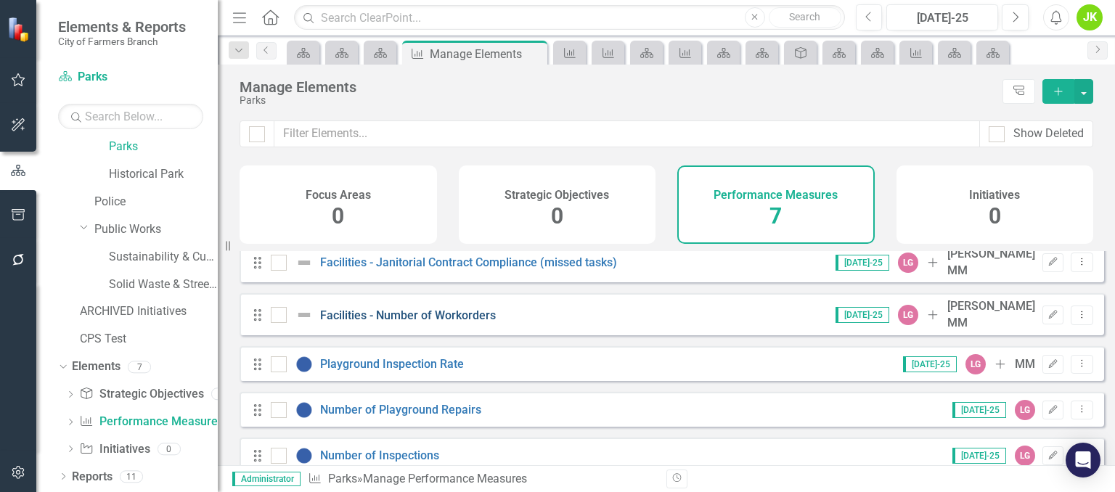
click at [442, 309] on link "Facilities - Number of Workorders" at bounding box center [408, 316] width 176 height 14
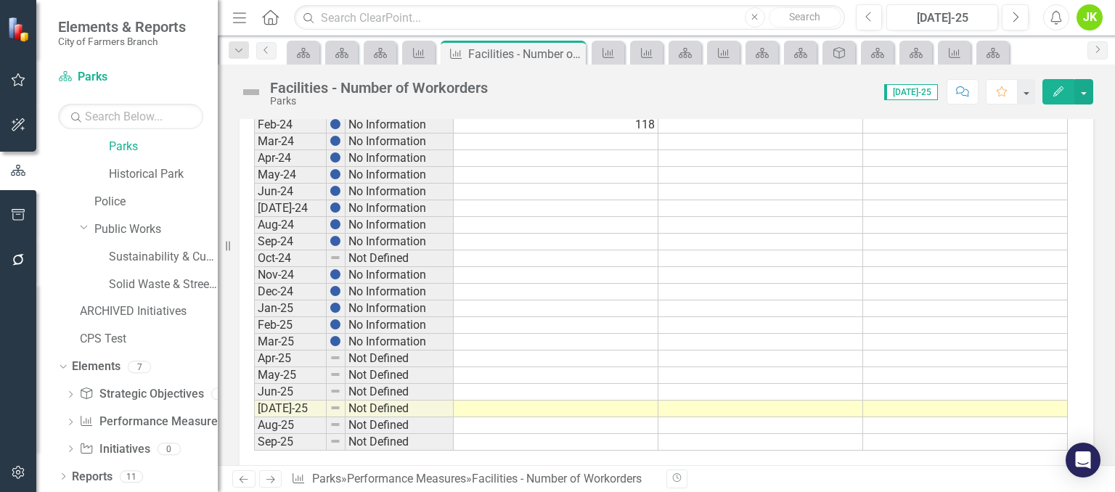
scroll to position [834, 0]
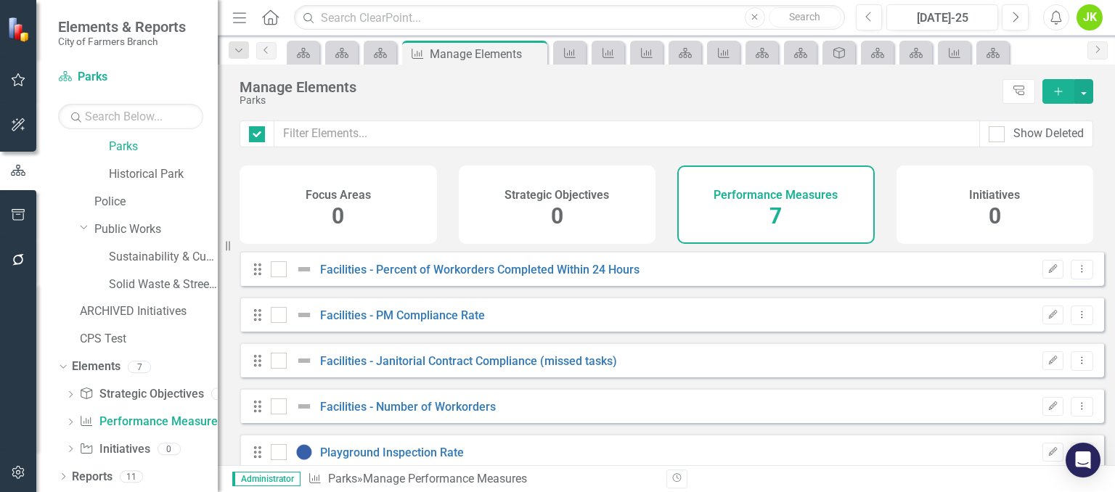
checkbox input "false"
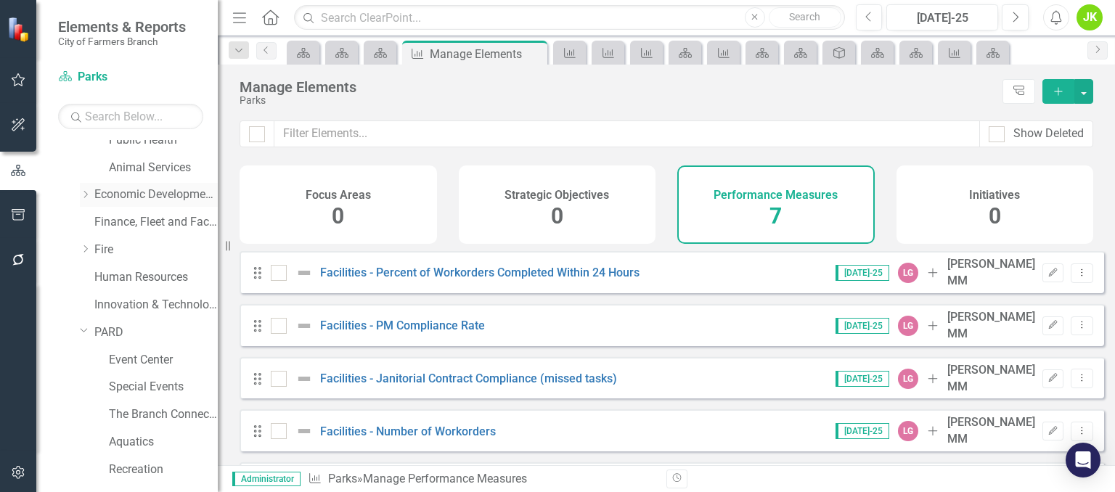
scroll to position [145, 0]
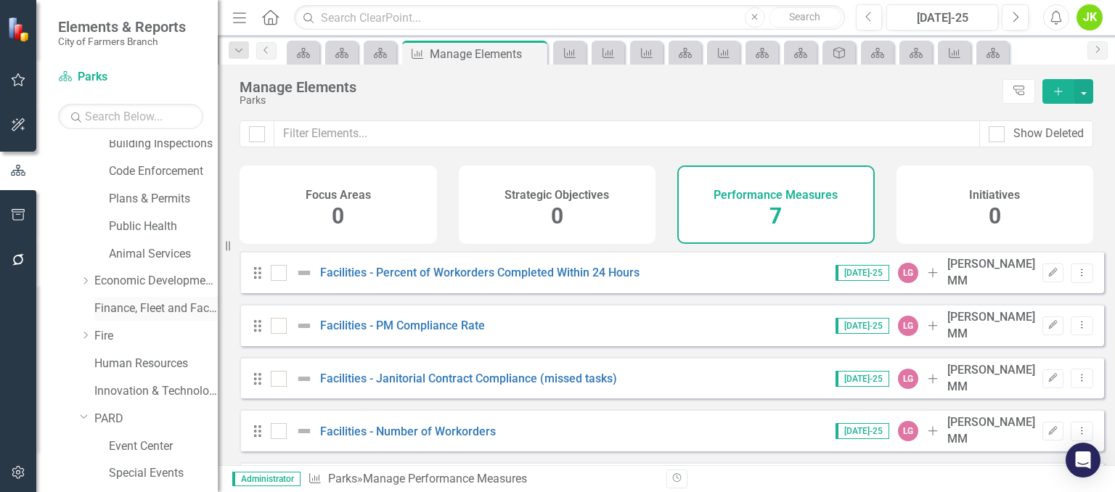
click at [142, 310] on link "Finance, Fleet and Facilities" at bounding box center [155, 309] width 123 height 17
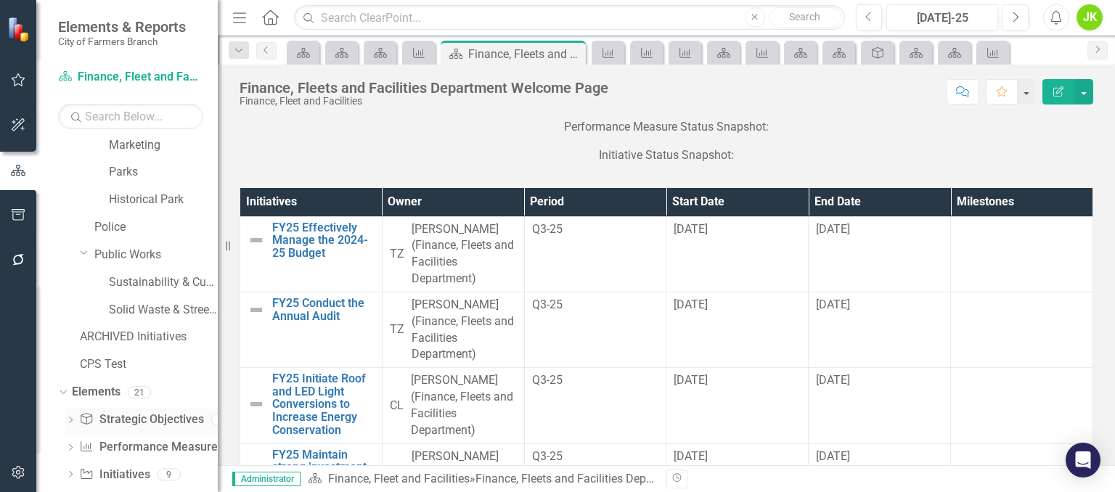
scroll to position [637, 0]
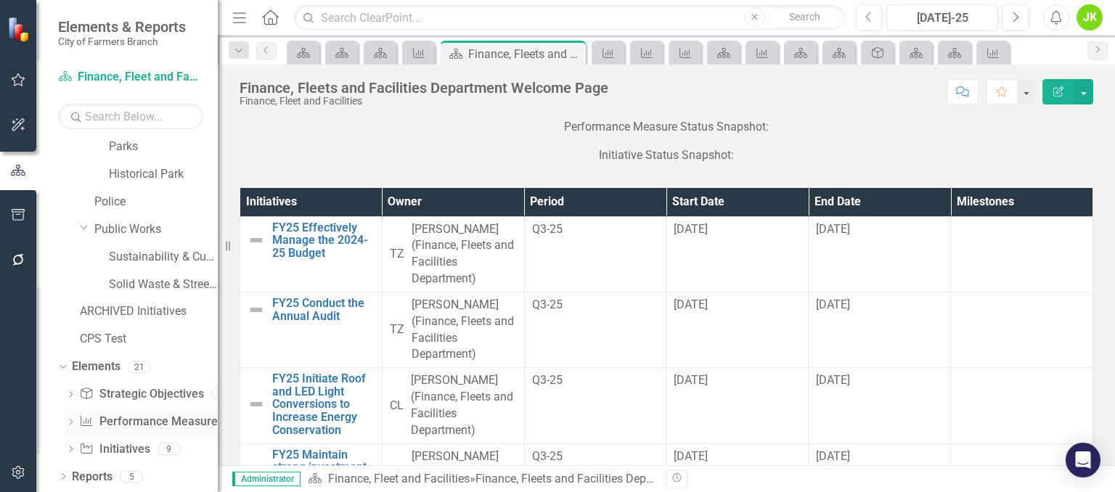
click at [131, 422] on link "Performance Measure Performance Measures" at bounding box center [151, 422] width 144 height 17
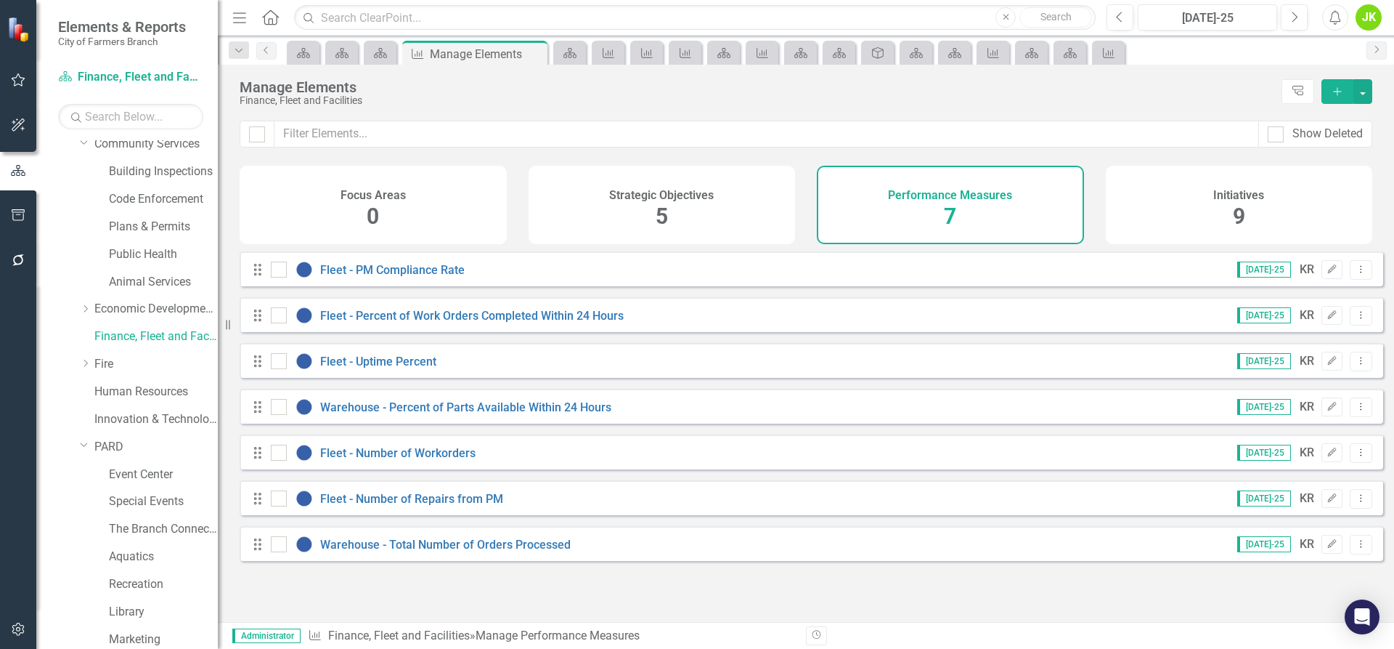
scroll to position [45, 0]
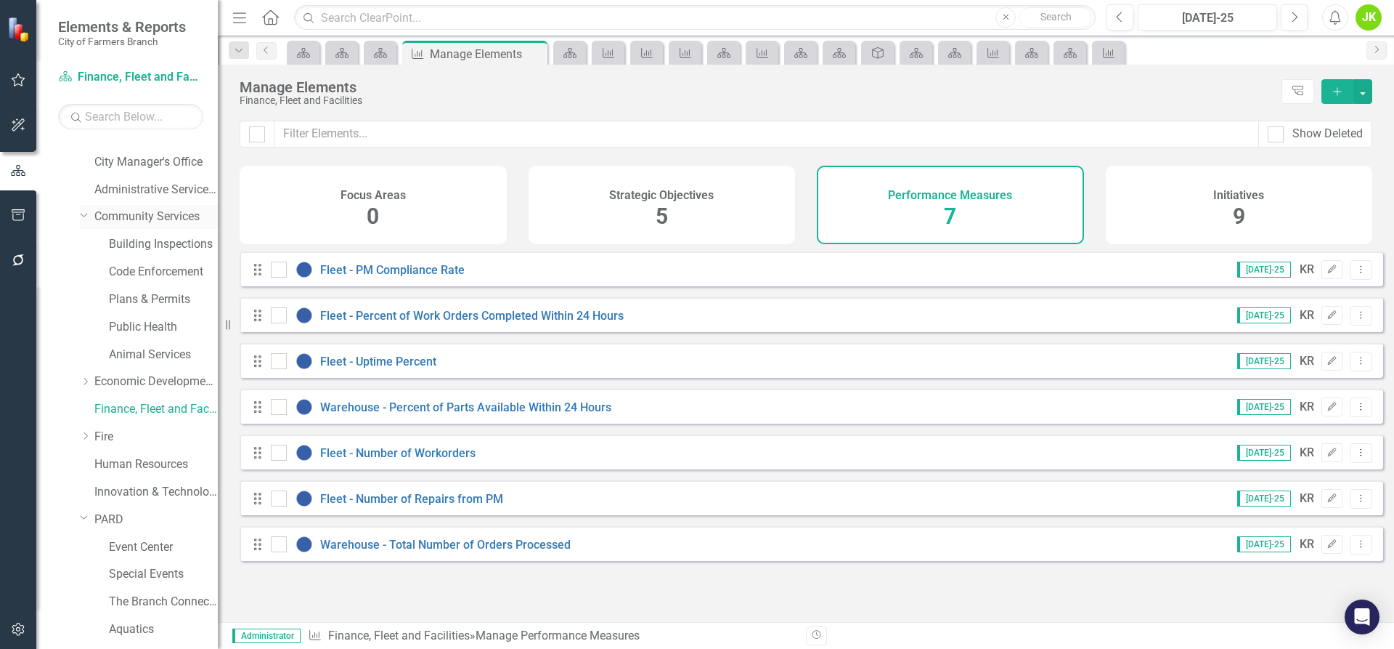
click at [147, 209] on link "Community Services" at bounding box center [155, 216] width 123 height 17
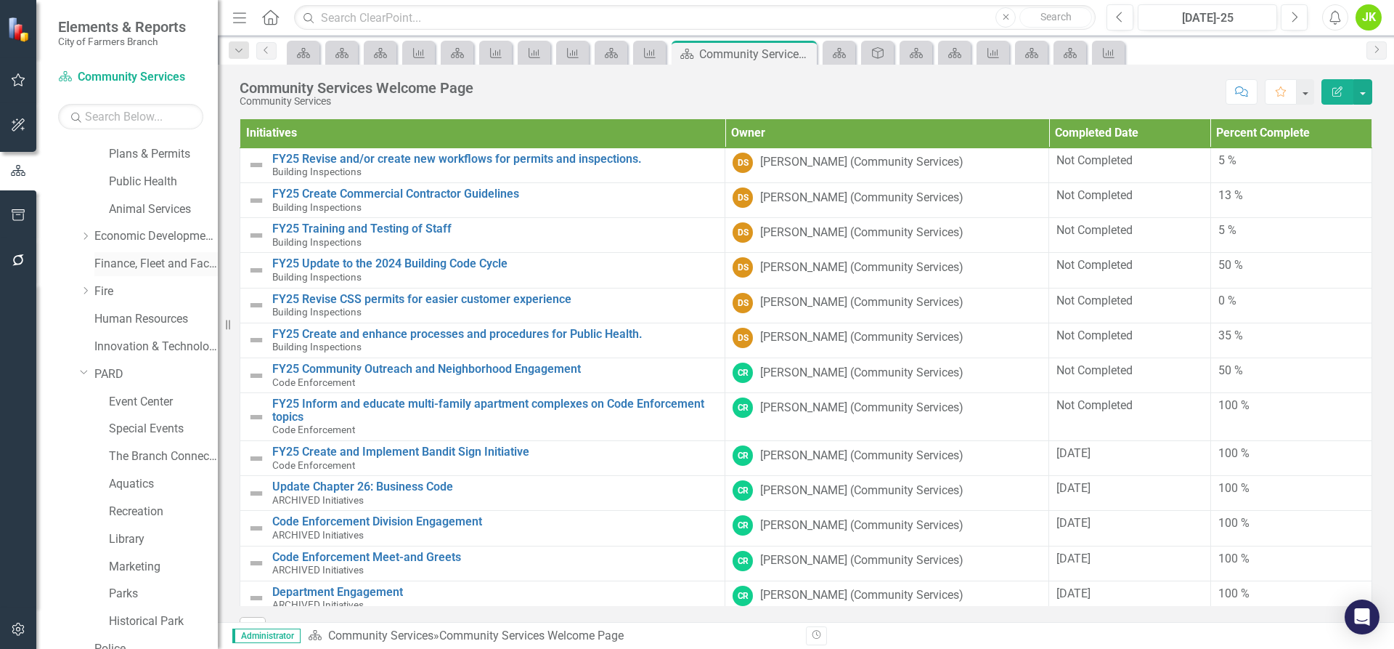
scroll to position [45, 0]
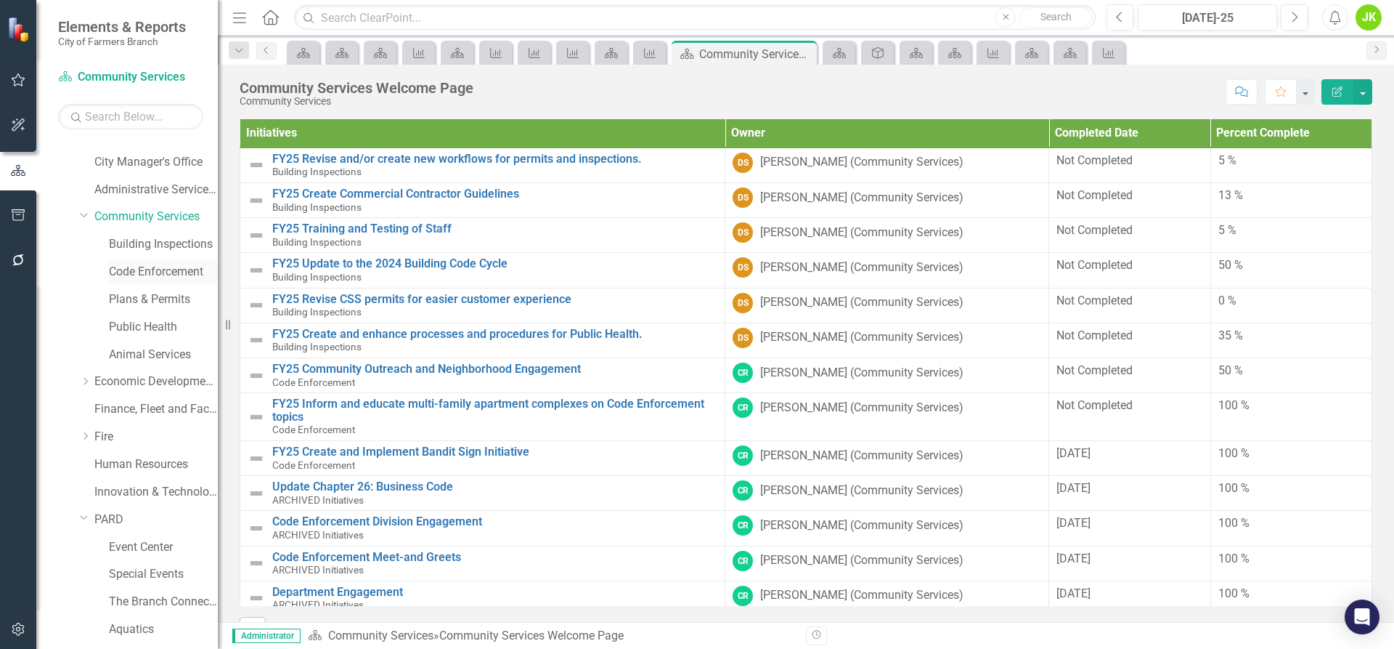
click at [153, 266] on link "Code Enforcement" at bounding box center [163, 272] width 109 height 17
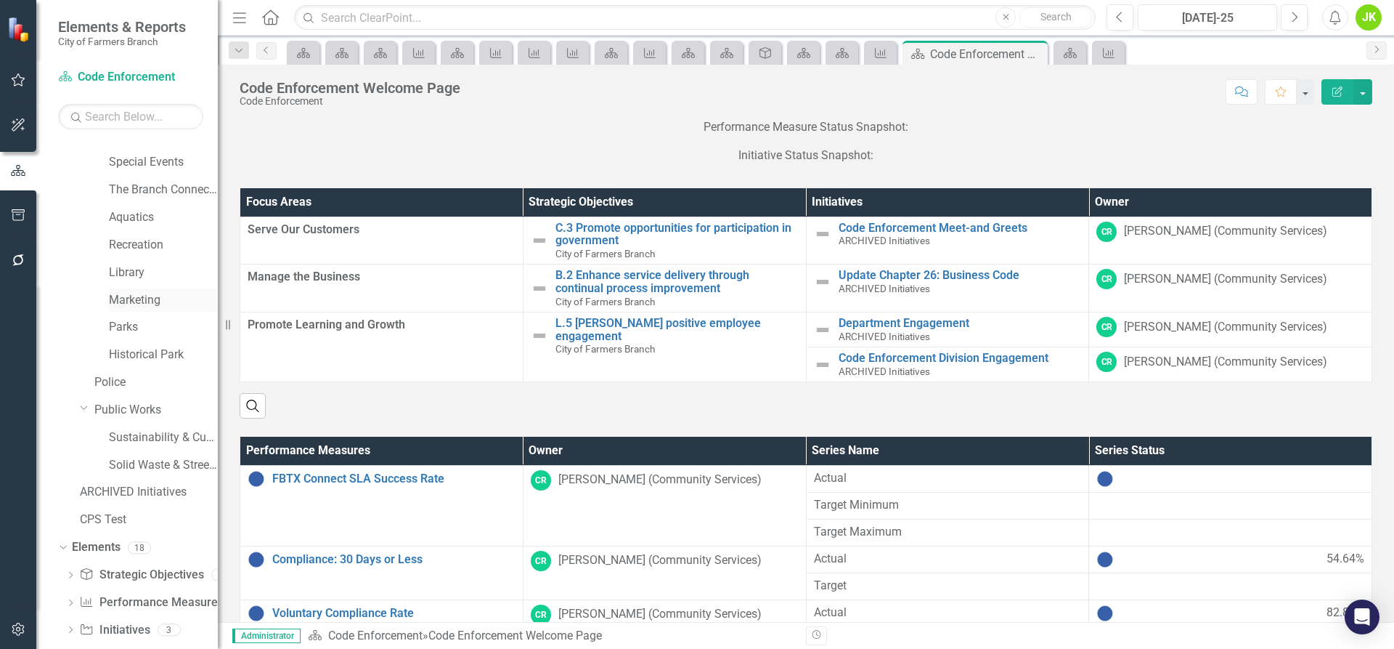
scroll to position [481, 0]
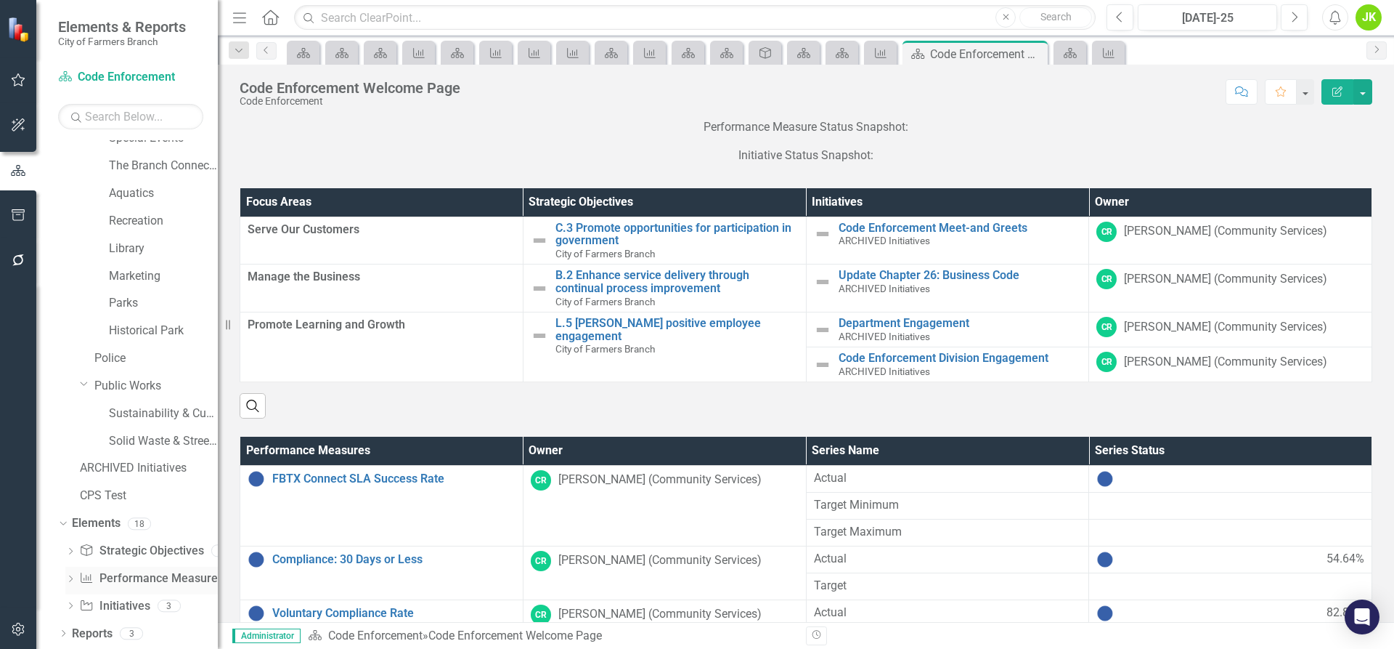
click at [145, 574] on link "Performance Measure Performance Measures" at bounding box center [151, 578] width 144 height 17
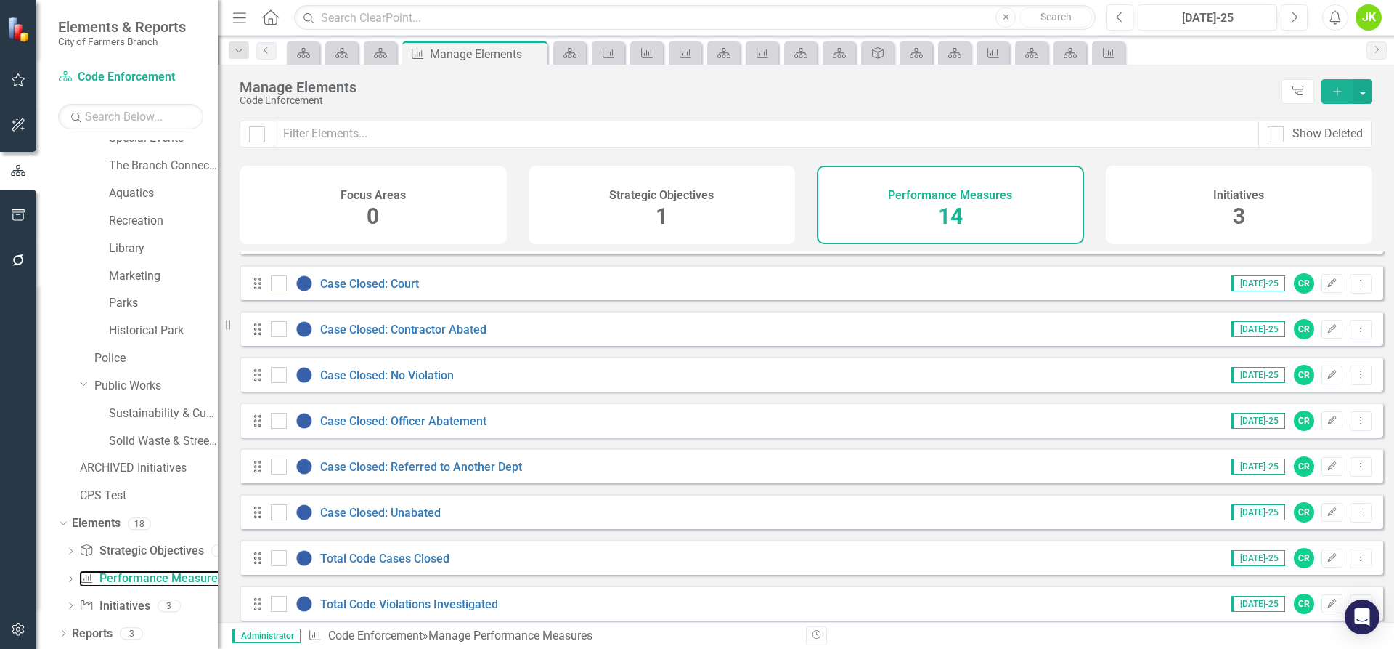
scroll to position [281, 0]
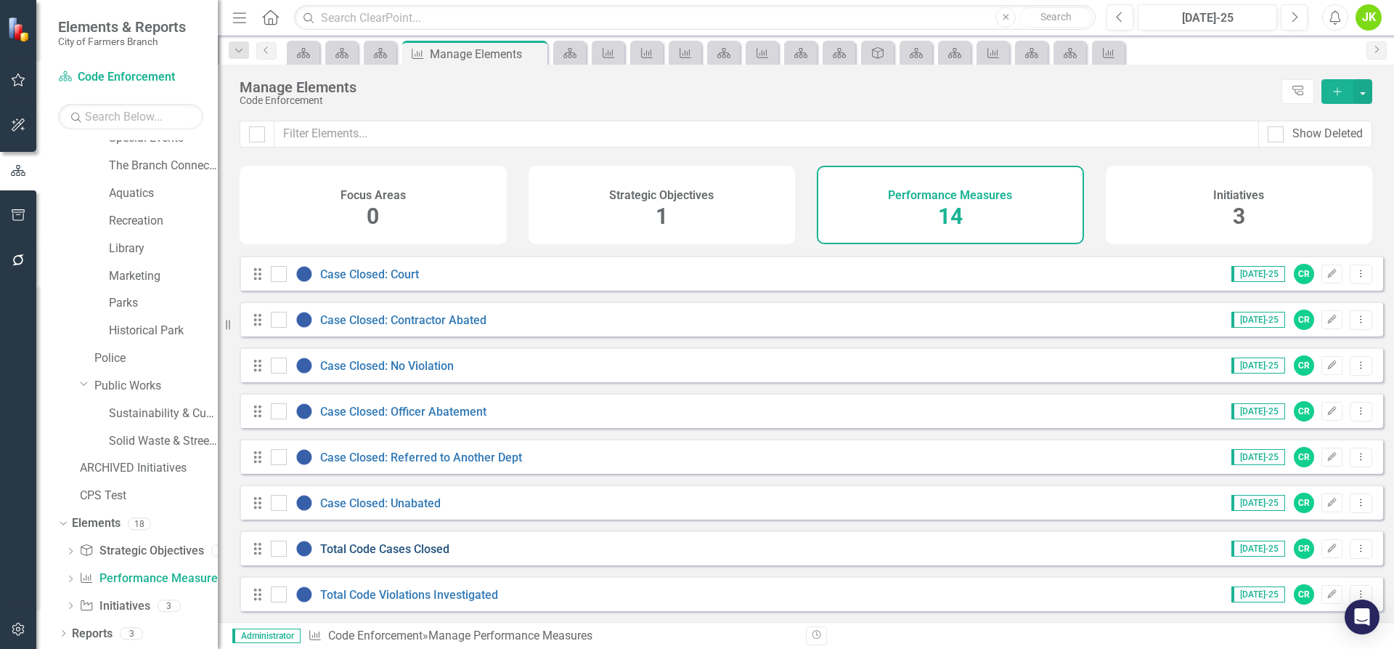
click at [422, 550] on link "Total Code Cases Closed" at bounding box center [384, 549] width 129 height 14
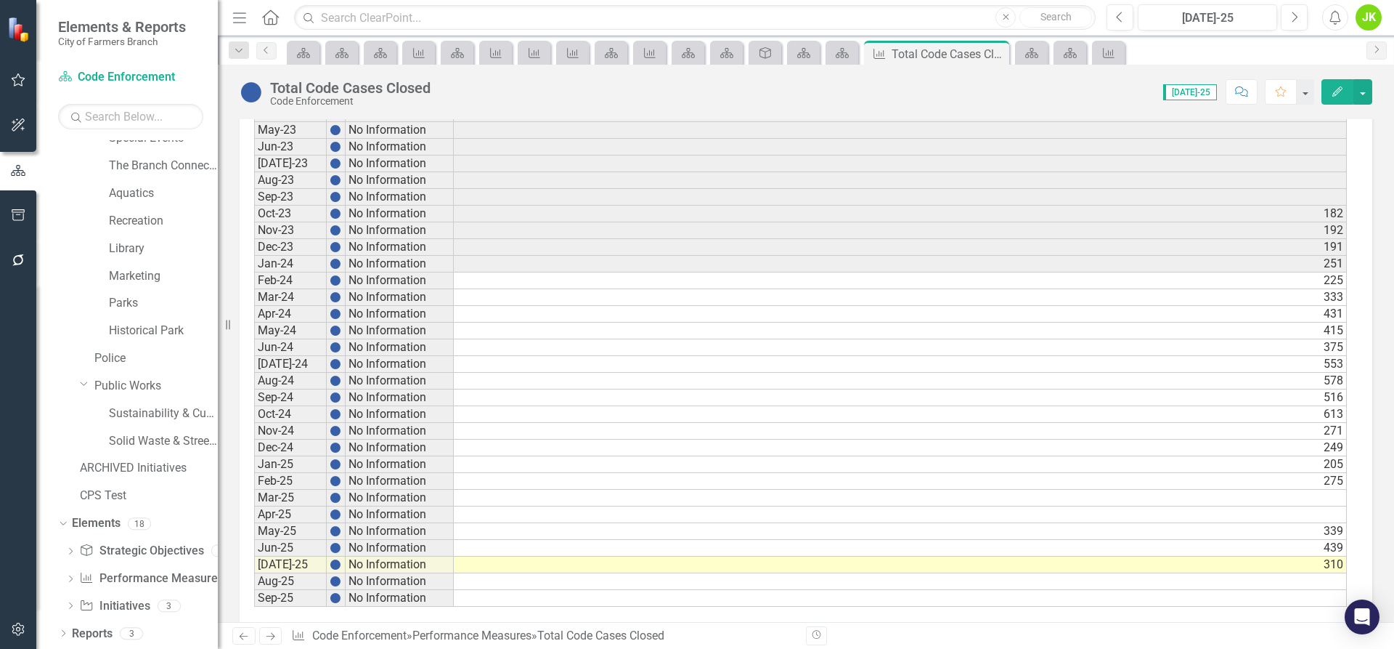
scroll to position [713, 0]
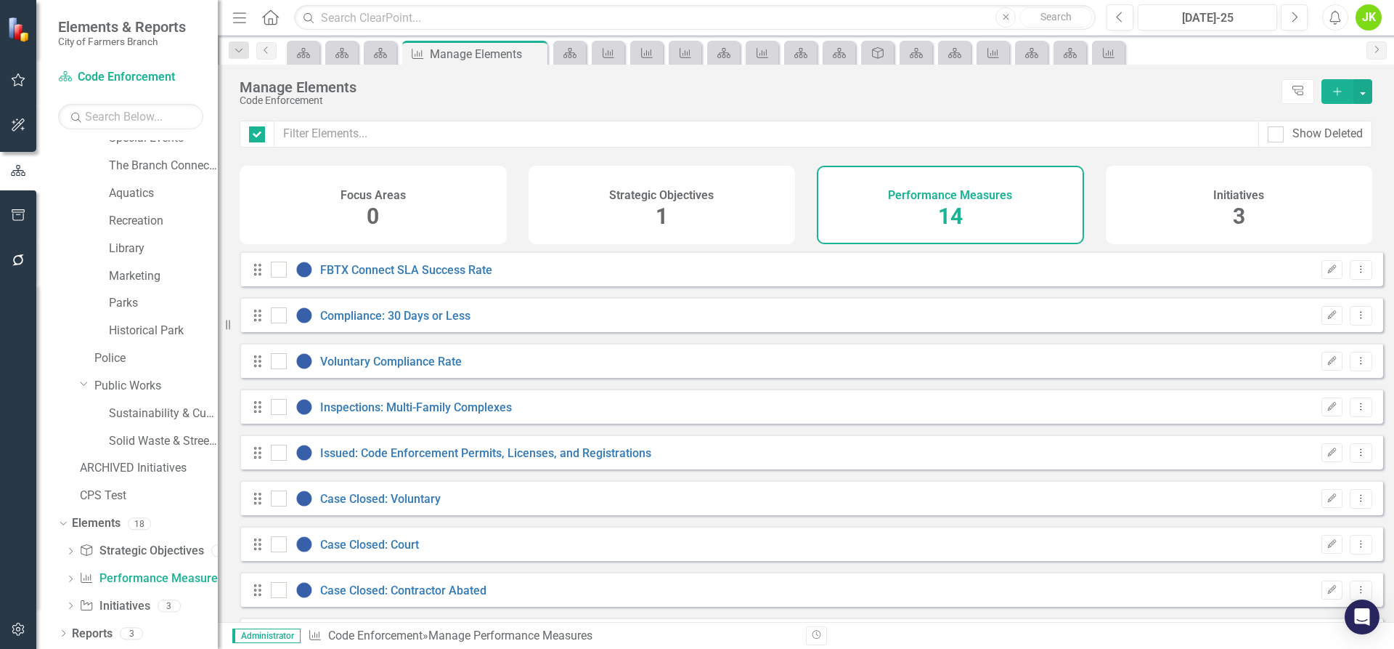
checkbox input "false"
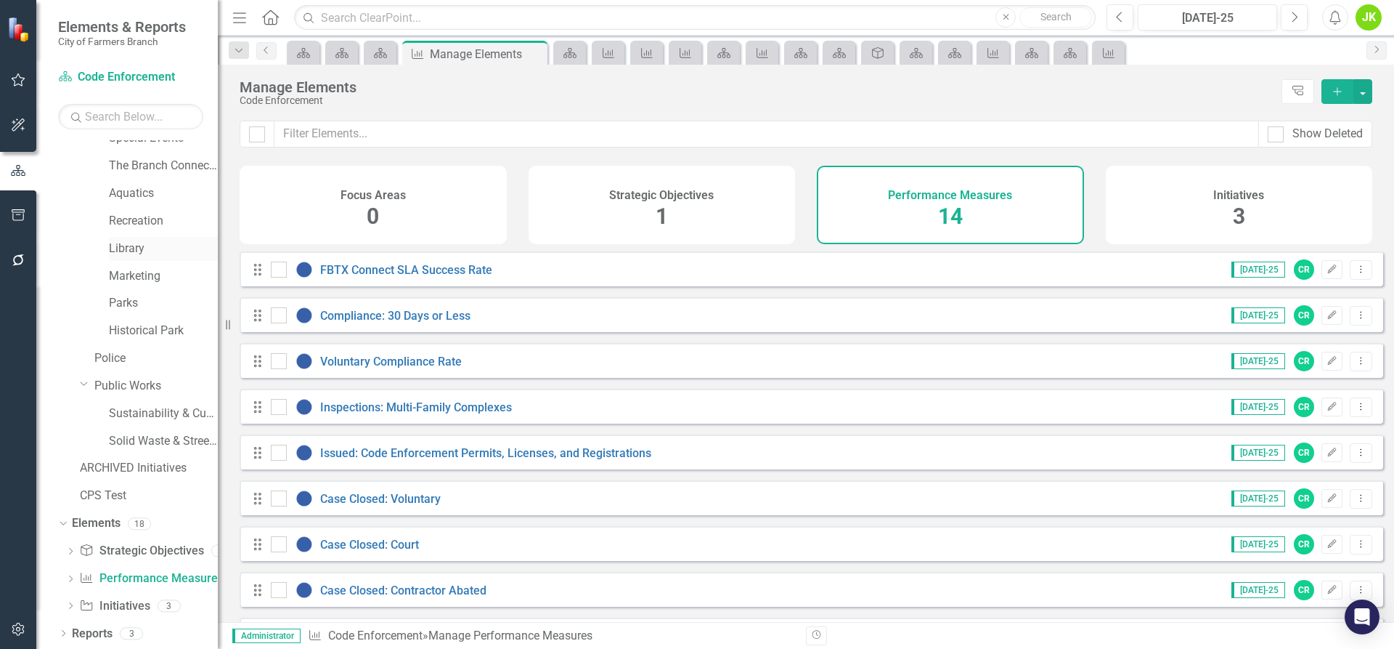
click at [126, 244] on link "Library" at bounding box center [163, 248] width 109 height 17
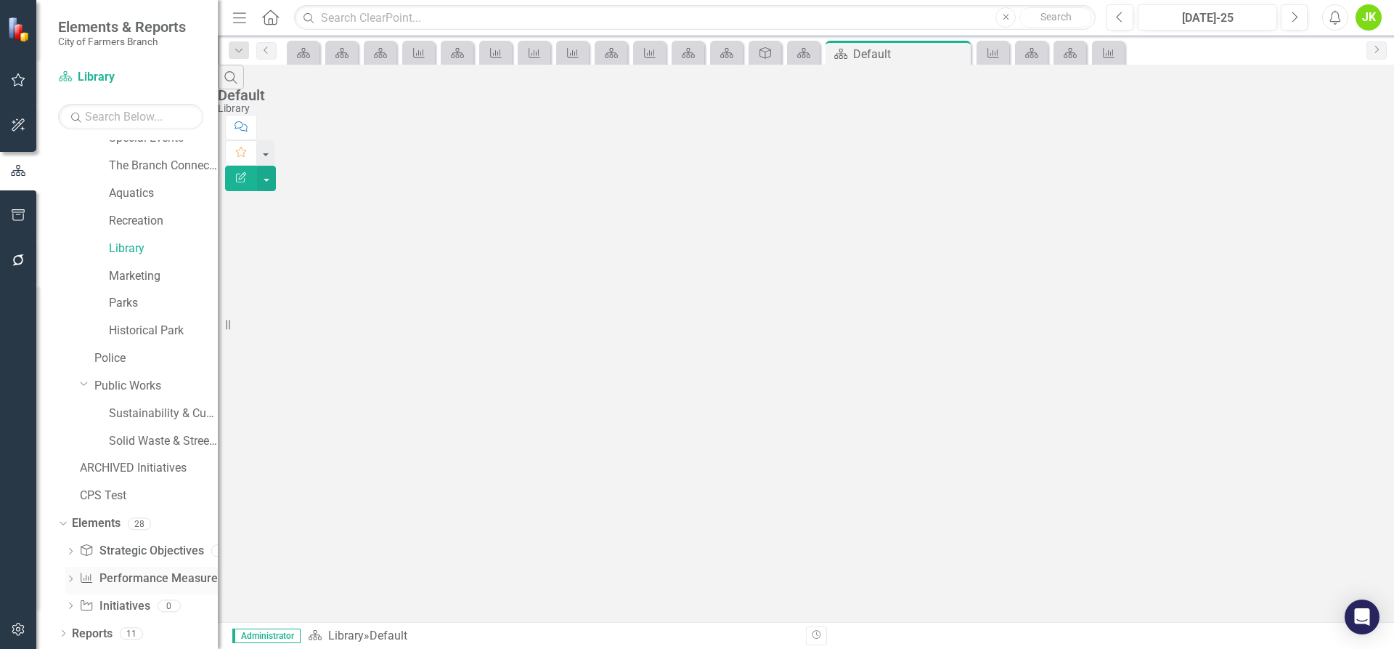
click at [168, 570] on link "Performance Measure Performance Measures" at bounding box center [151, 578] width 144 height 17
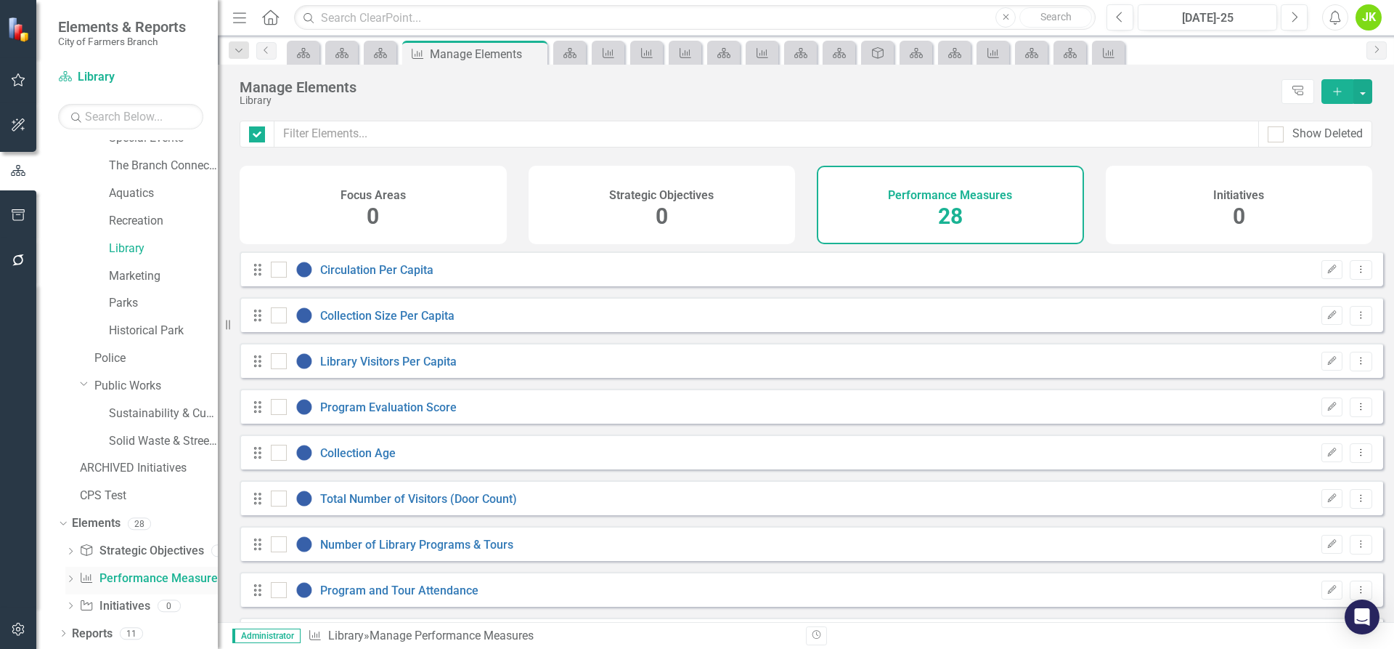
checkbox input "false"
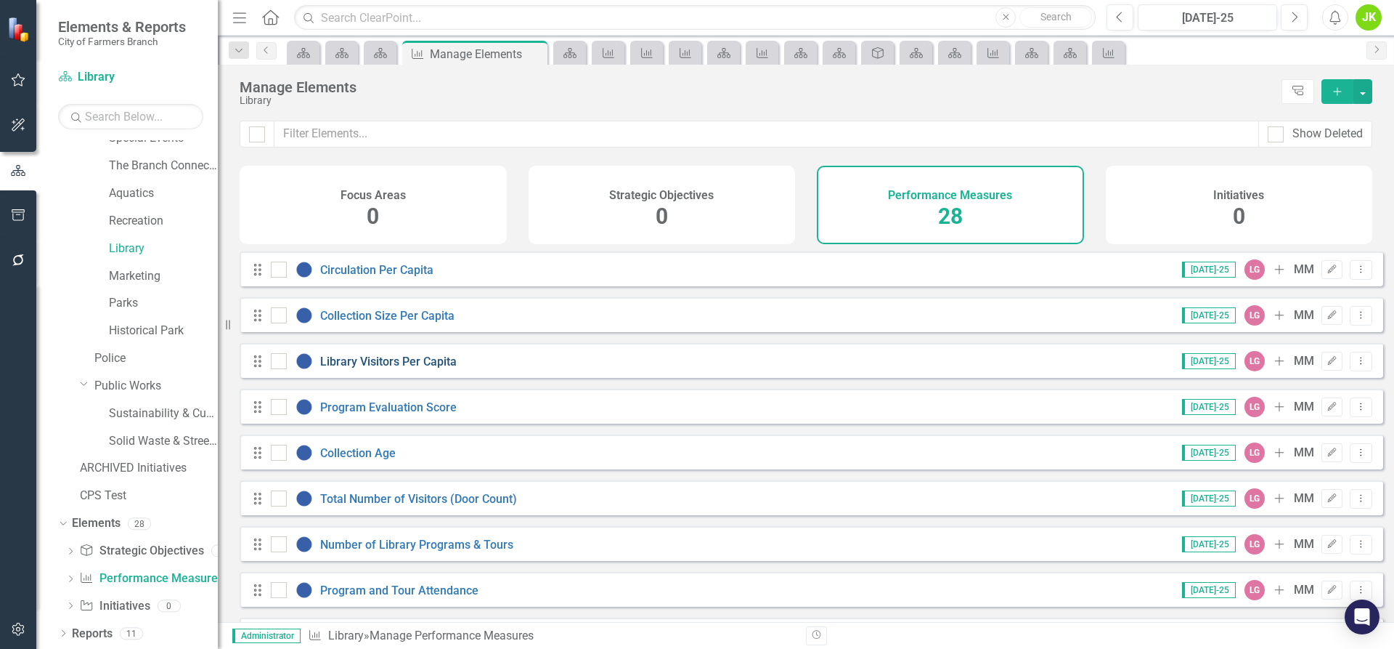
click at [405, 368] on link "Library Visitors Per Capita" at bounding box center [388, 361] width 137 height 14
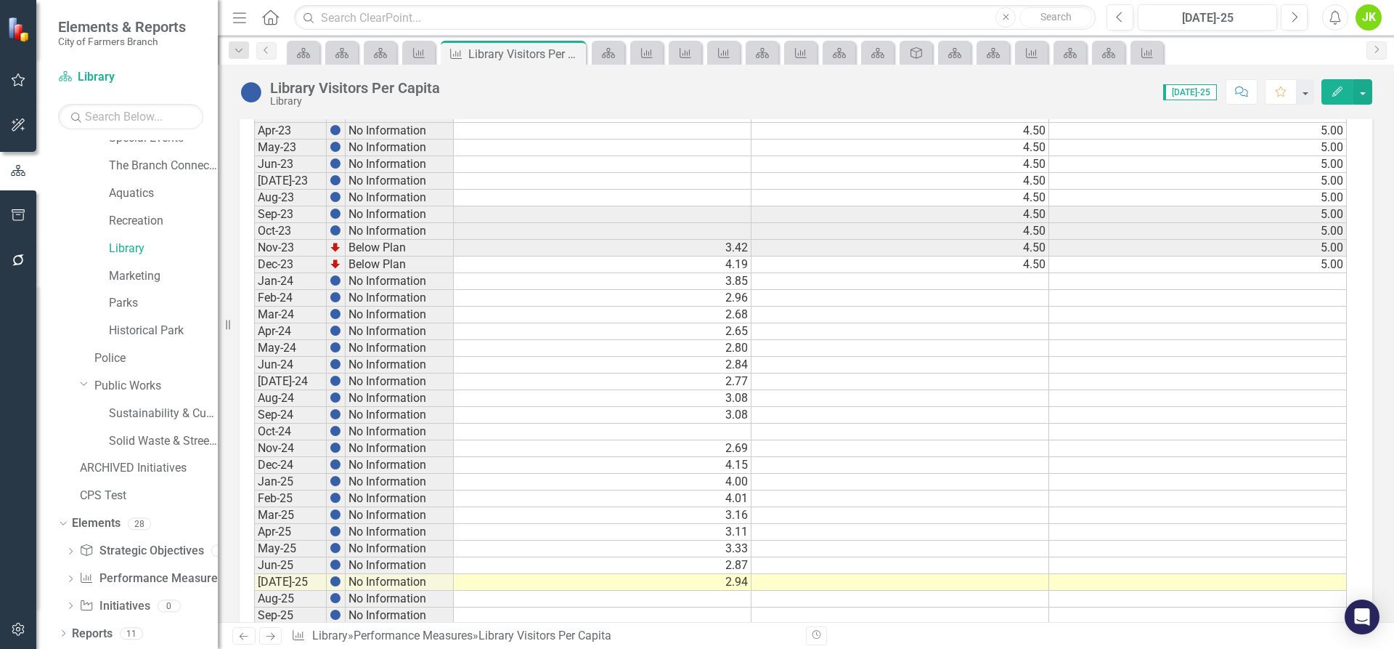
scroll to position [680, 0]
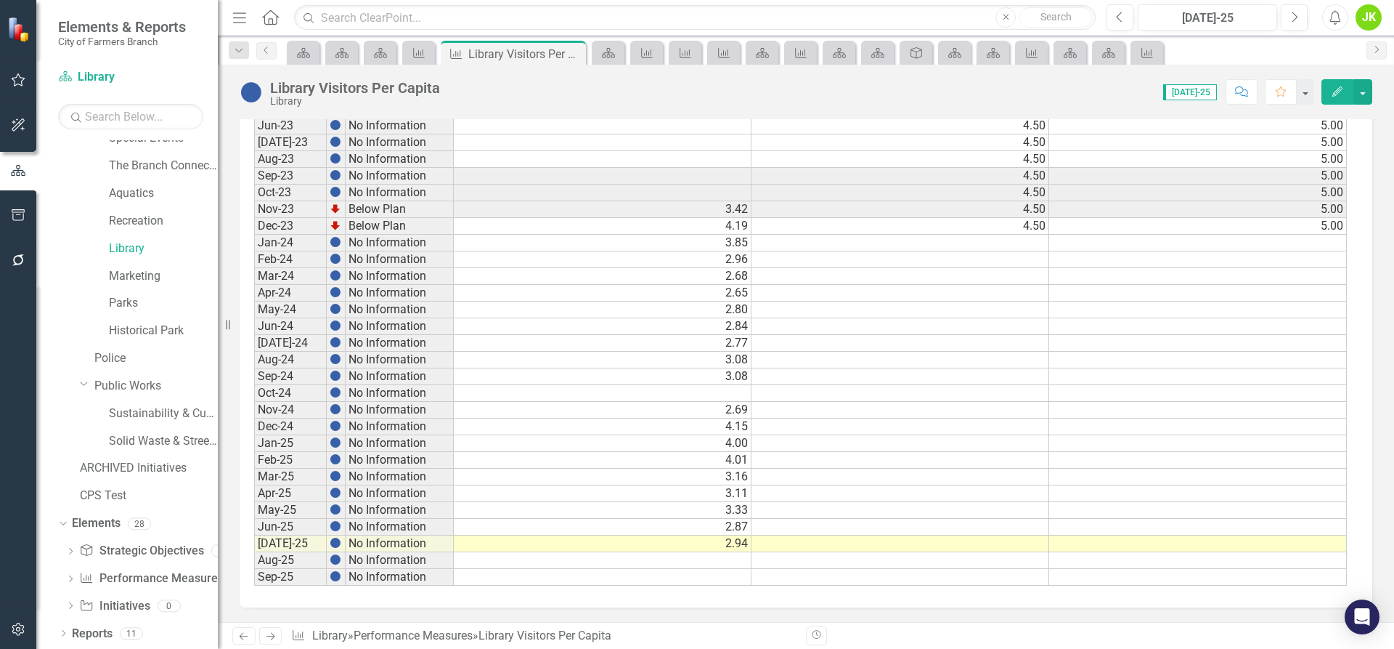
click at [301, 345] on td "[DATE]-24" at bounding box center [290, 343] width 73 height 17
click at [474, 346] on td "2.77" at bounding box center [603, 343] width 298 height 17
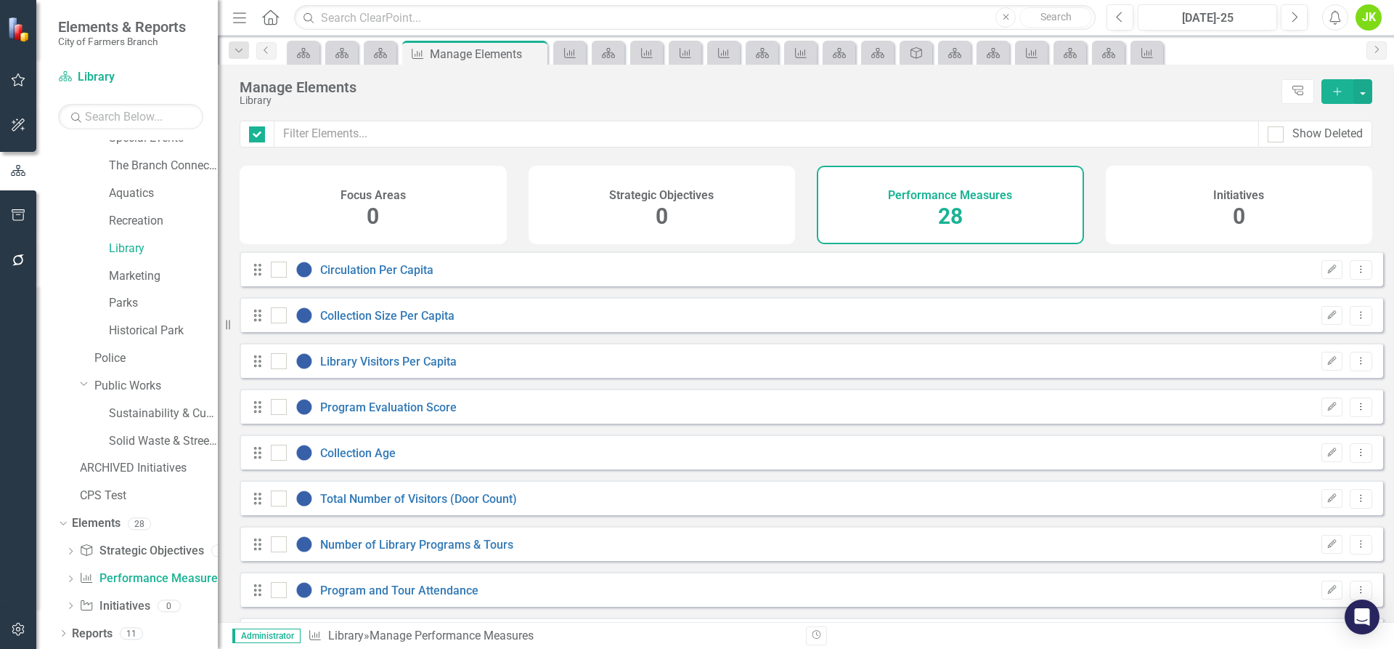
checkbox input "false"
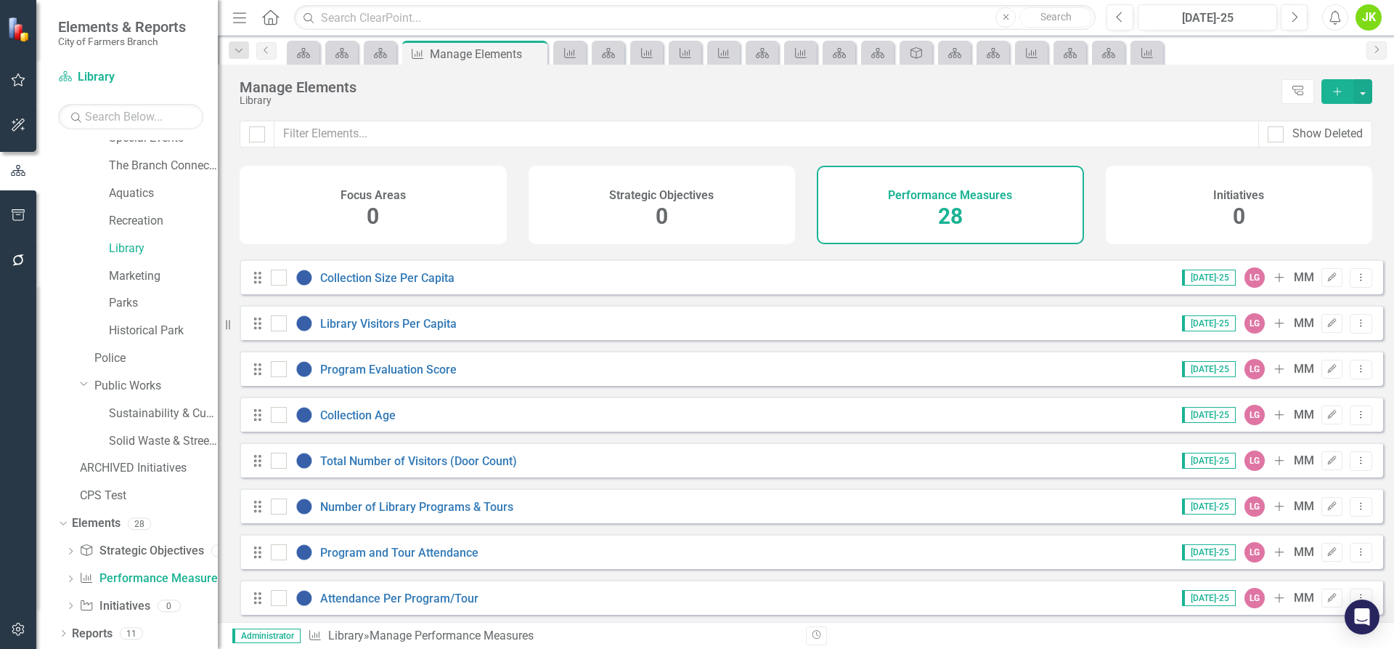
scroll to position [73, 0]
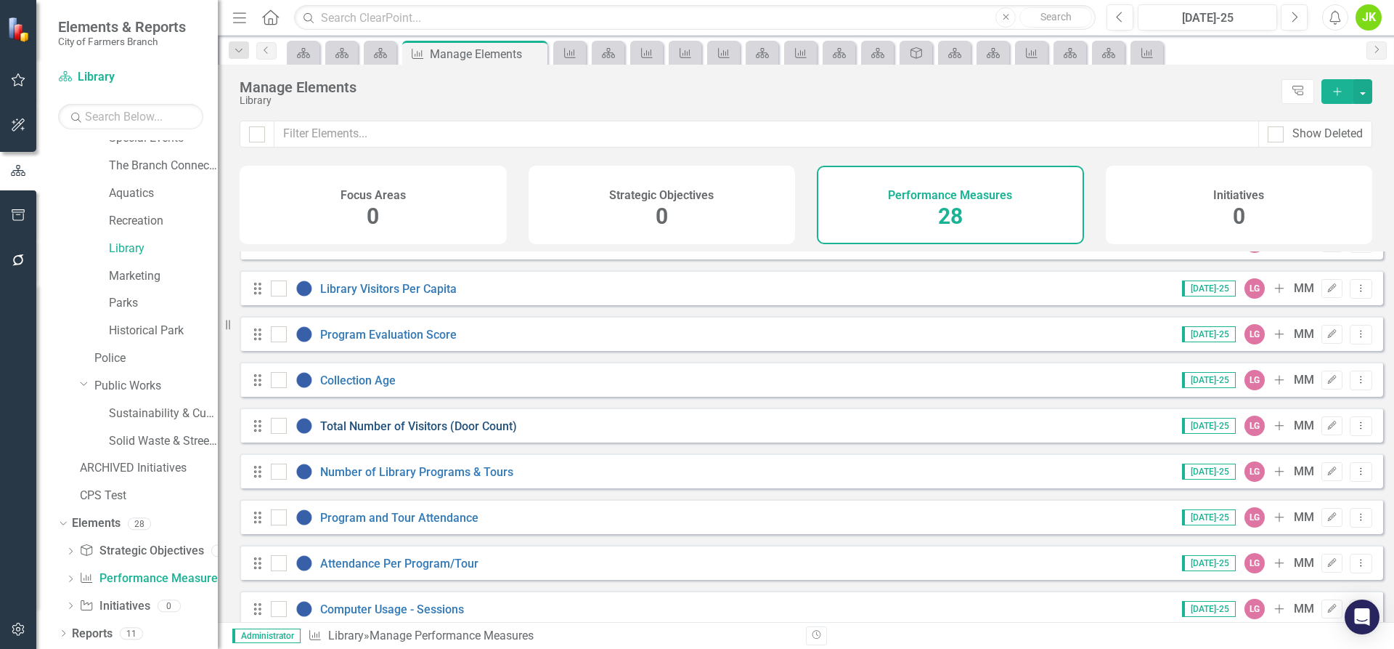
click at [423, 433] on link "Total Number of Visitors (Door Count)" at bounding box center [418, 426] width 197 height 14
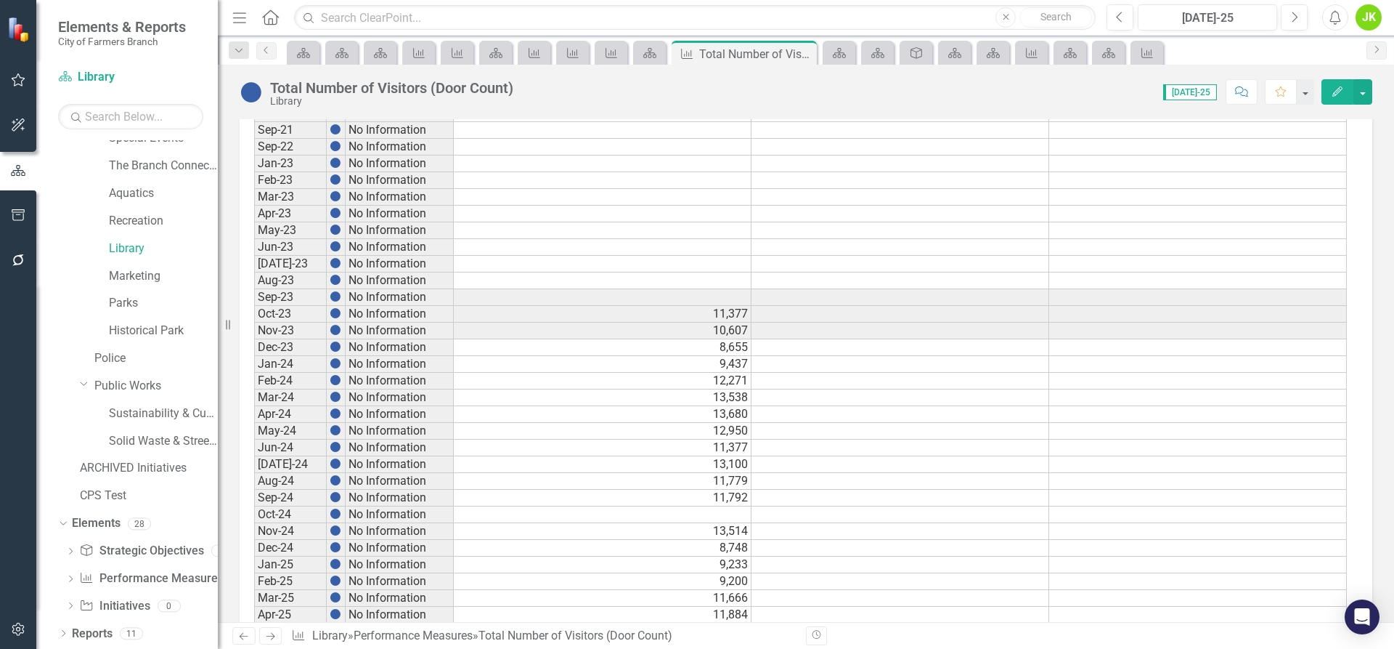
scroll to position [581, 0]
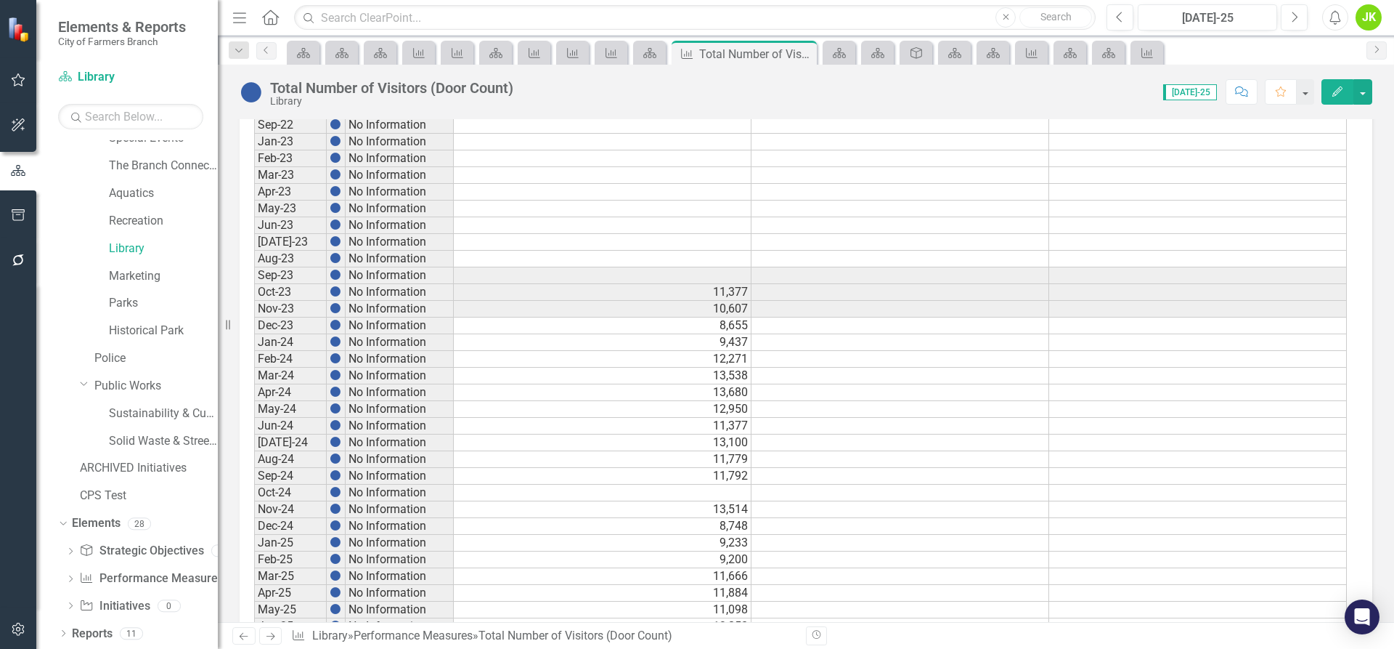
click at [272, 444] on td "[DATE]-24" at bounding box center [290, 442] width 73 height 17
click at [669, 447] on td "13,100" at bounding box center [603, 442] width 298 height 17
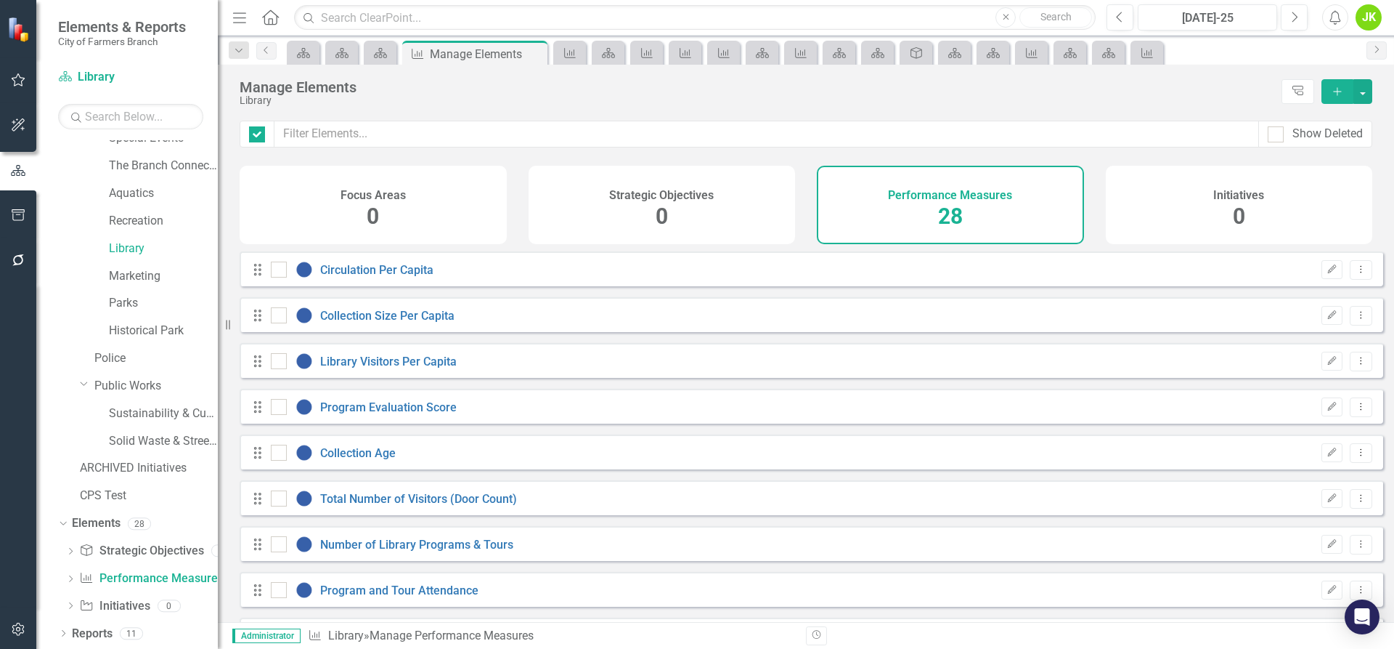
checkbox input "false"
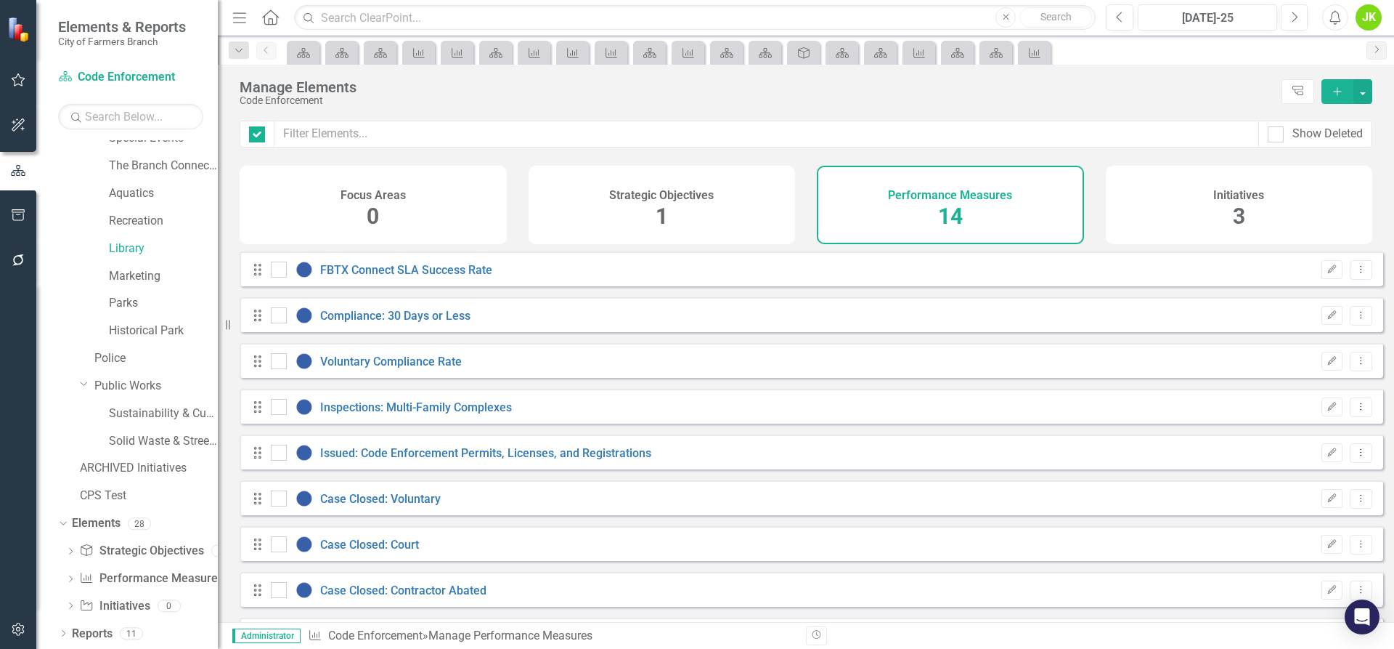
checkbox input "false"
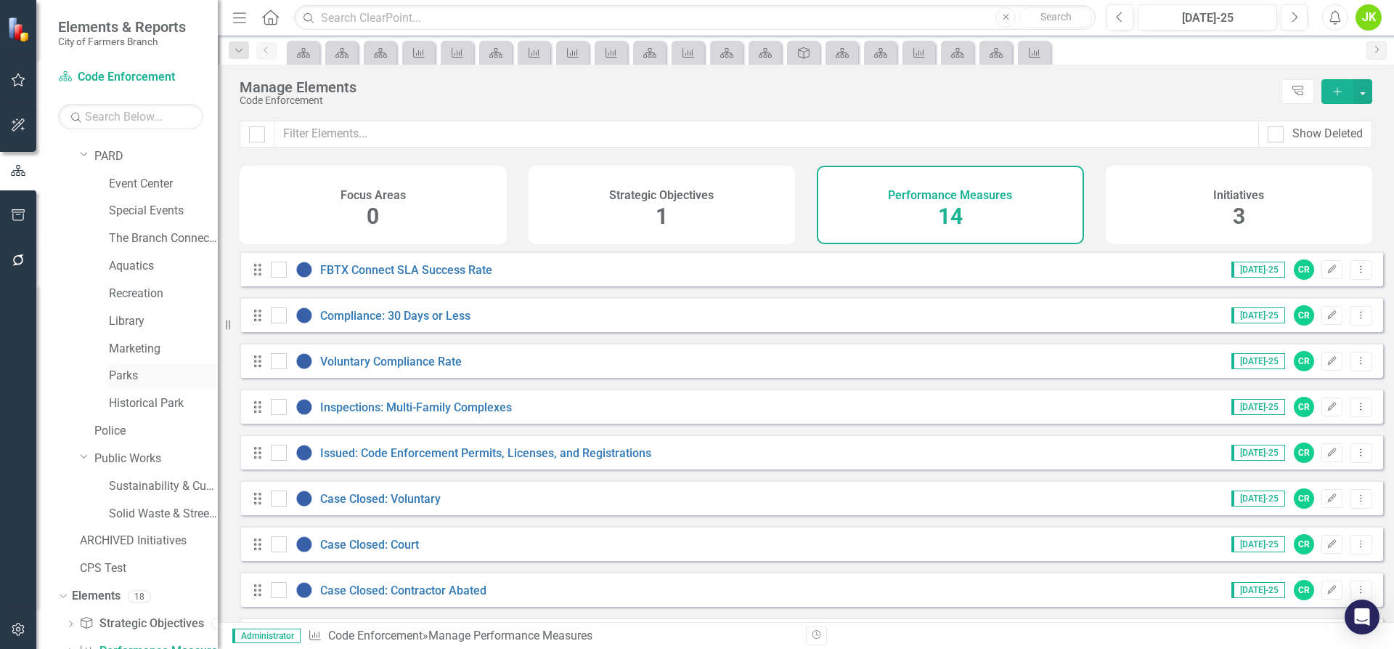
scroll to position [481, 0]
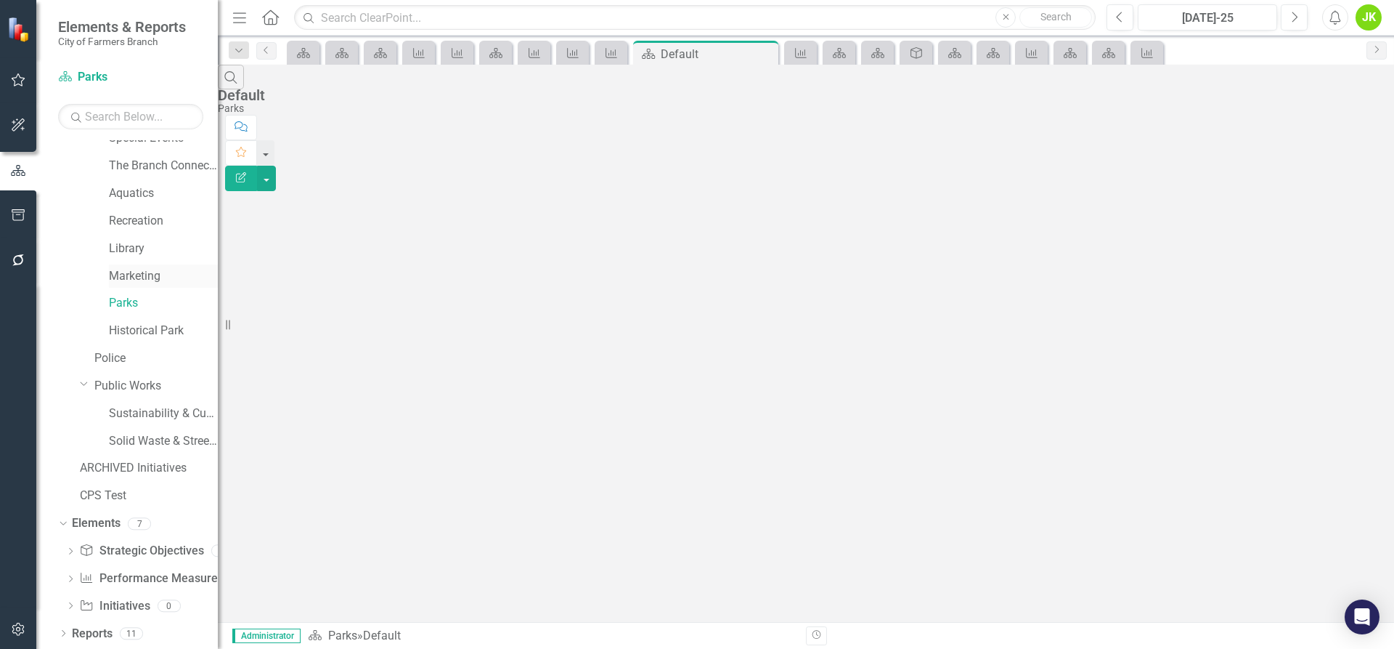
click at [126, 276] on link "Marketing" at bounding box center [163, 276] width 109 height 17
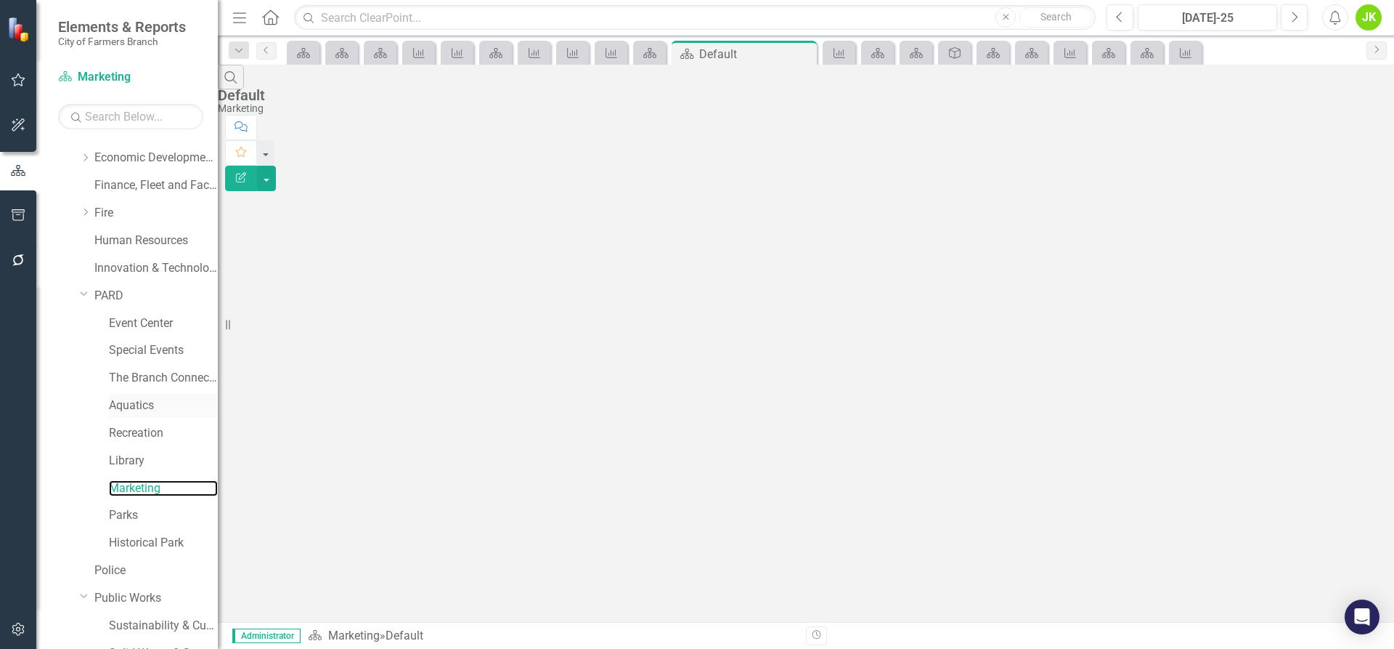
scroll to position [263, 0]
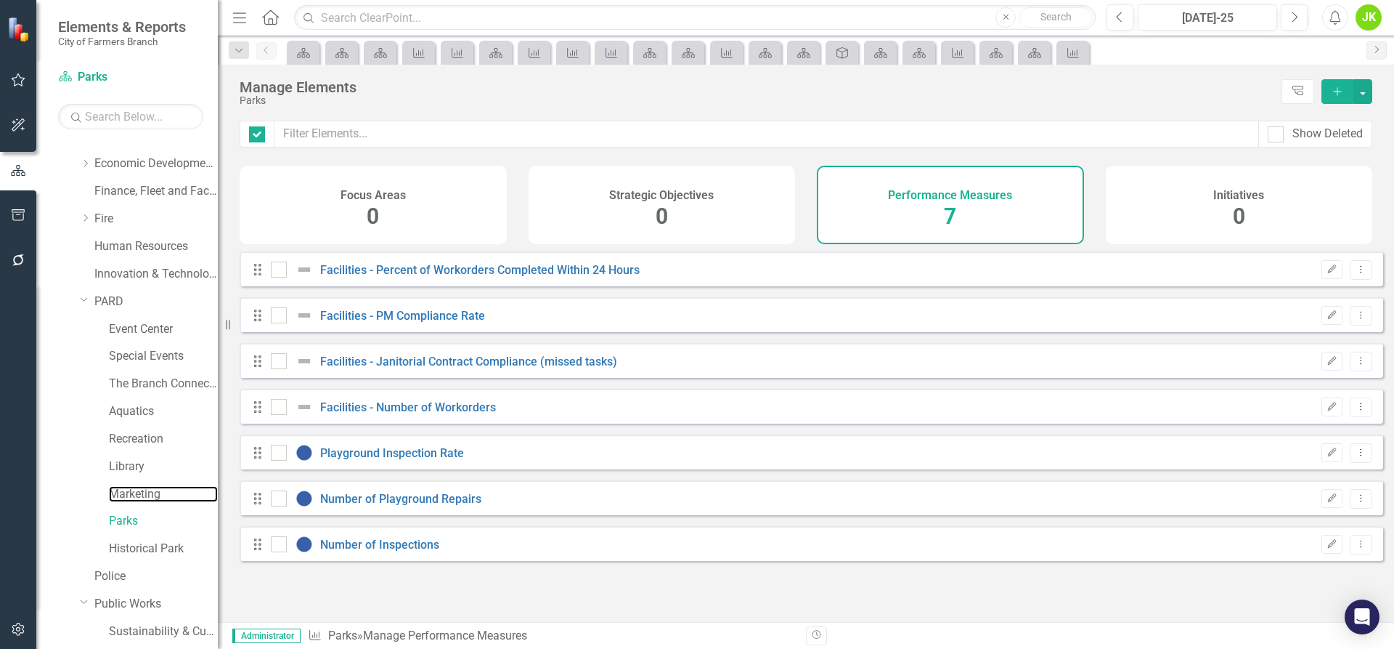
checkbox input "false"
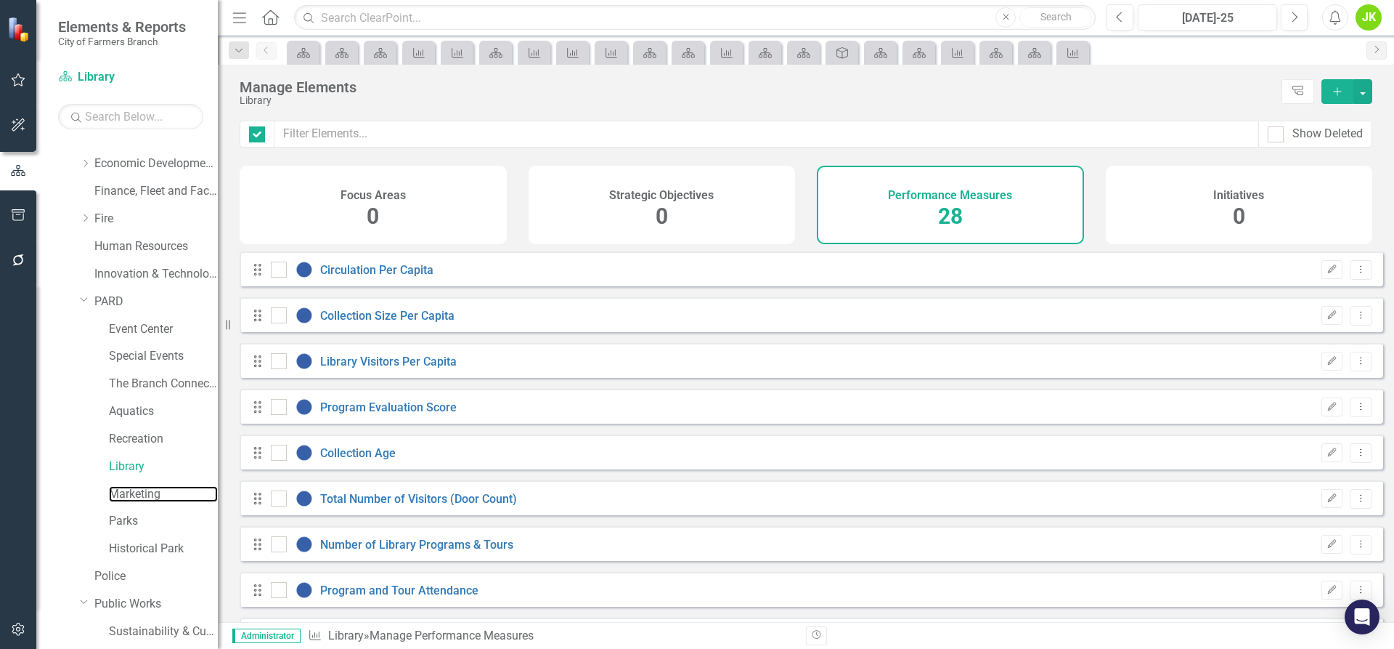
checkbox input "false"
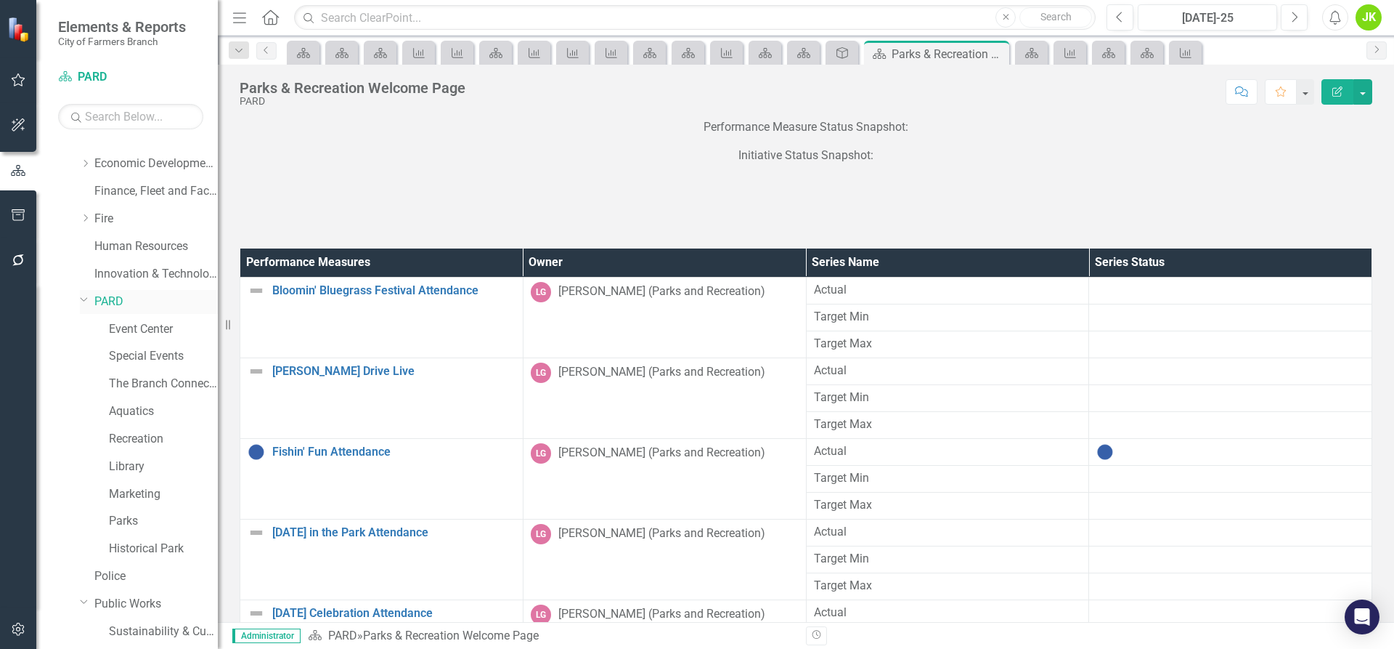
click at [81, 298] on icon at bounding box center [84, 300] width 7 height 4
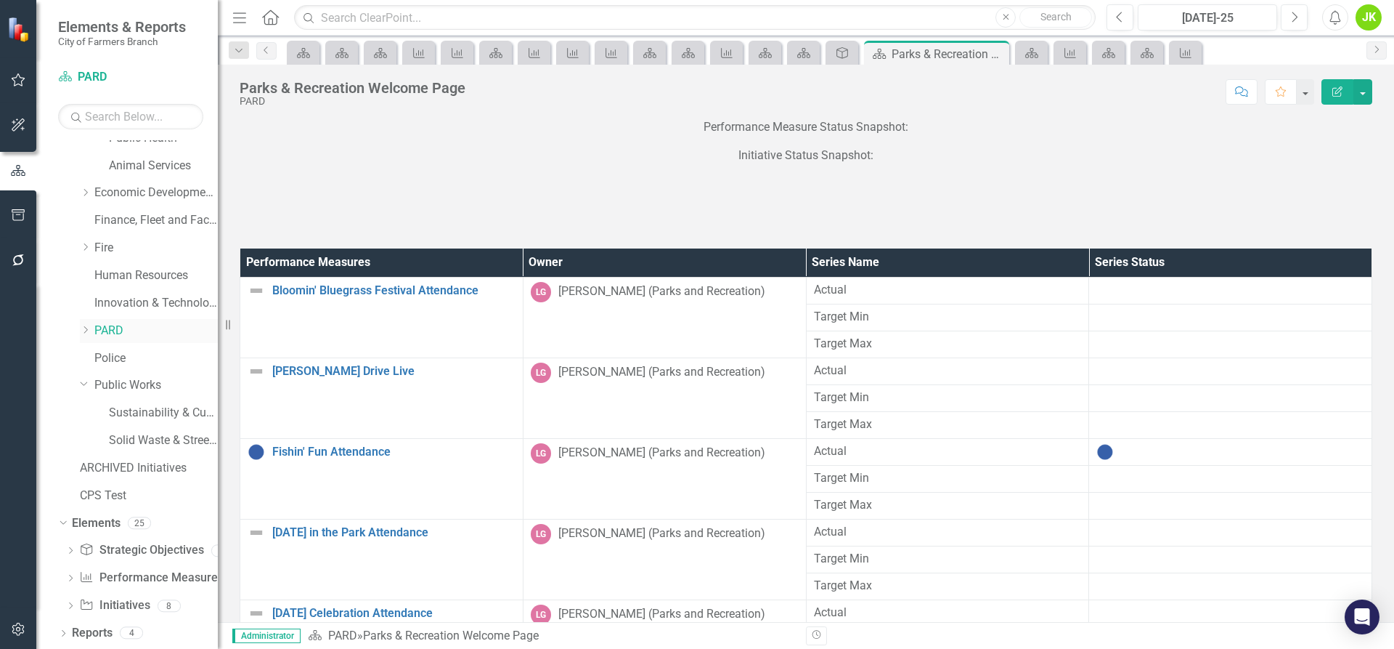
scroll to position [234, 0]
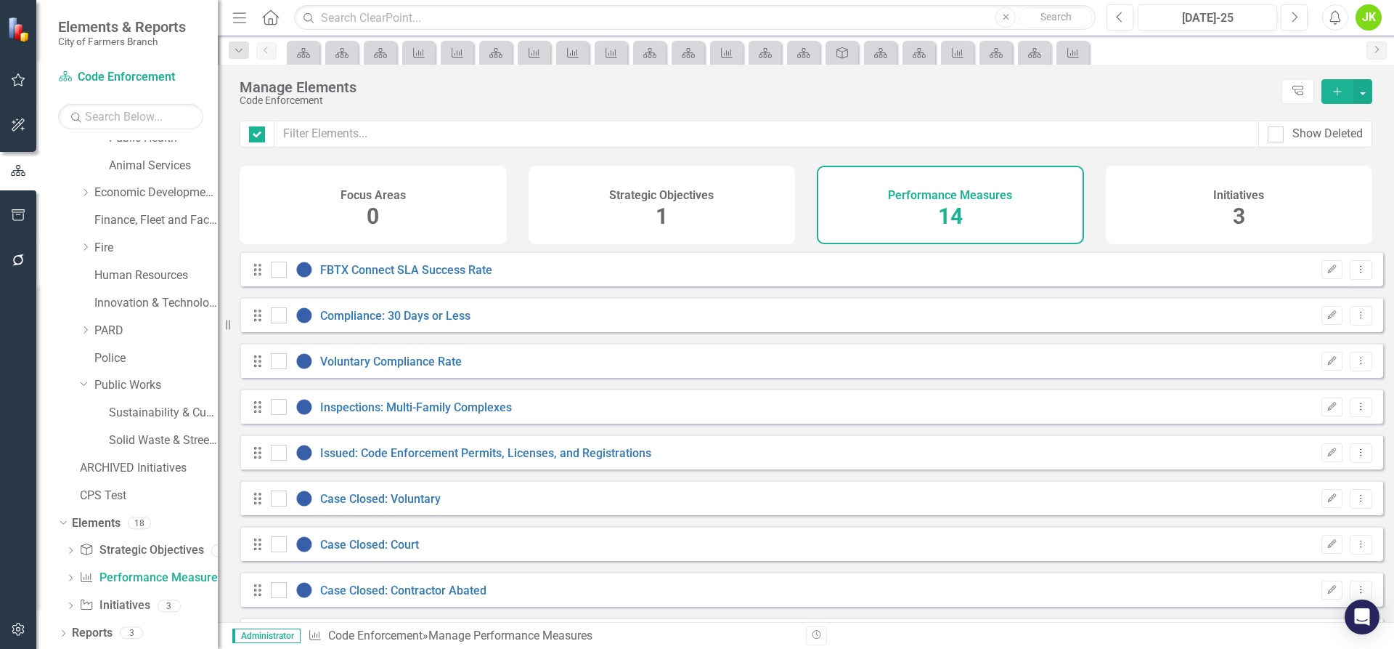
checkbox input "false"
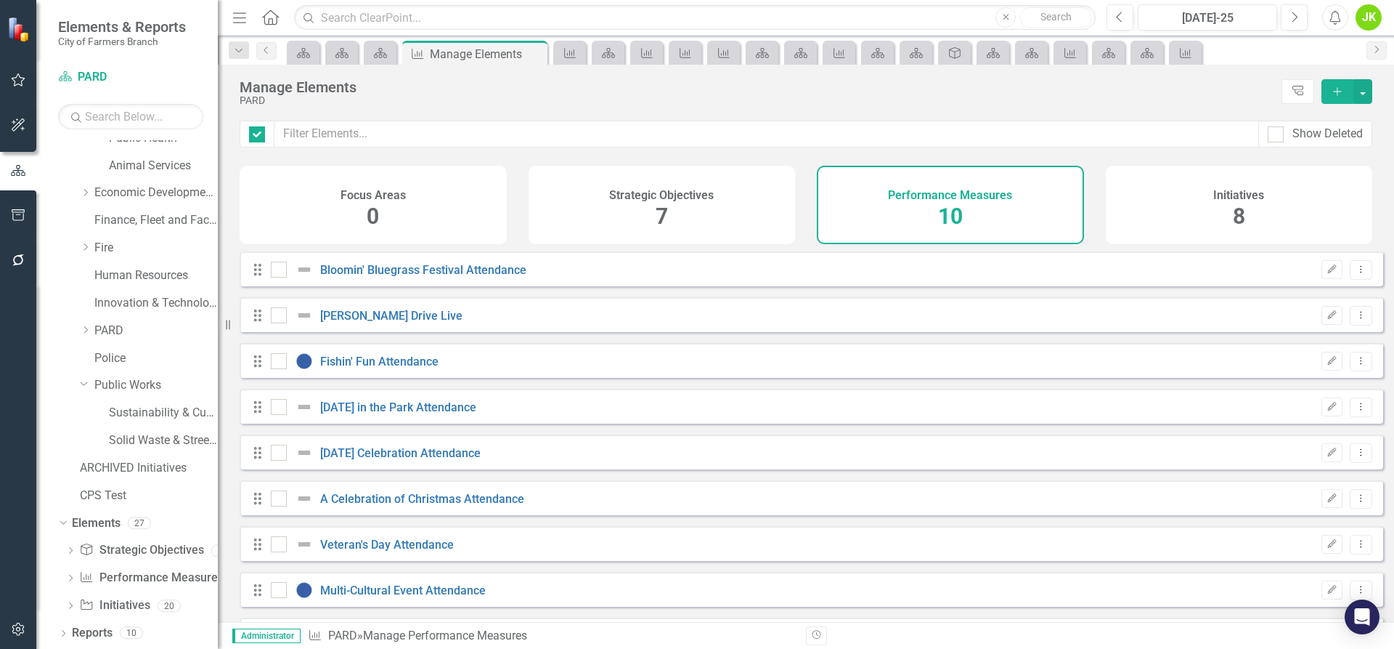
checkbox input "false"
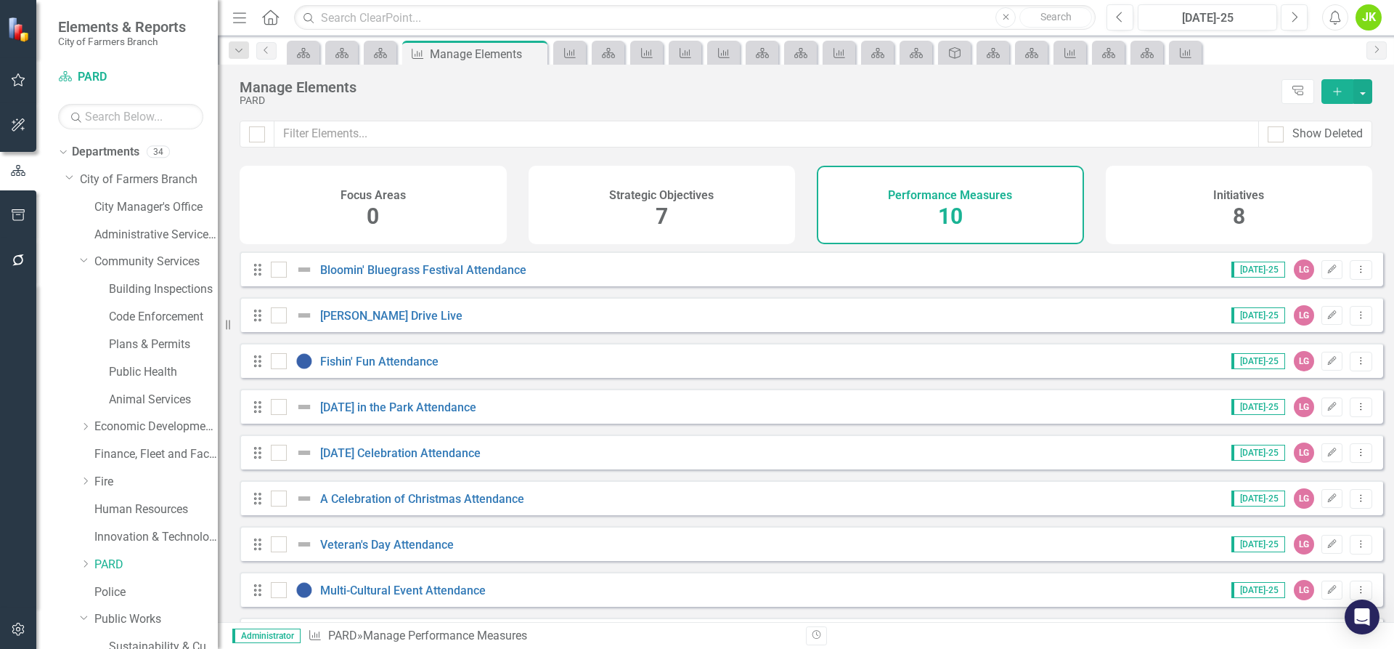
scroll to position [234, 0]
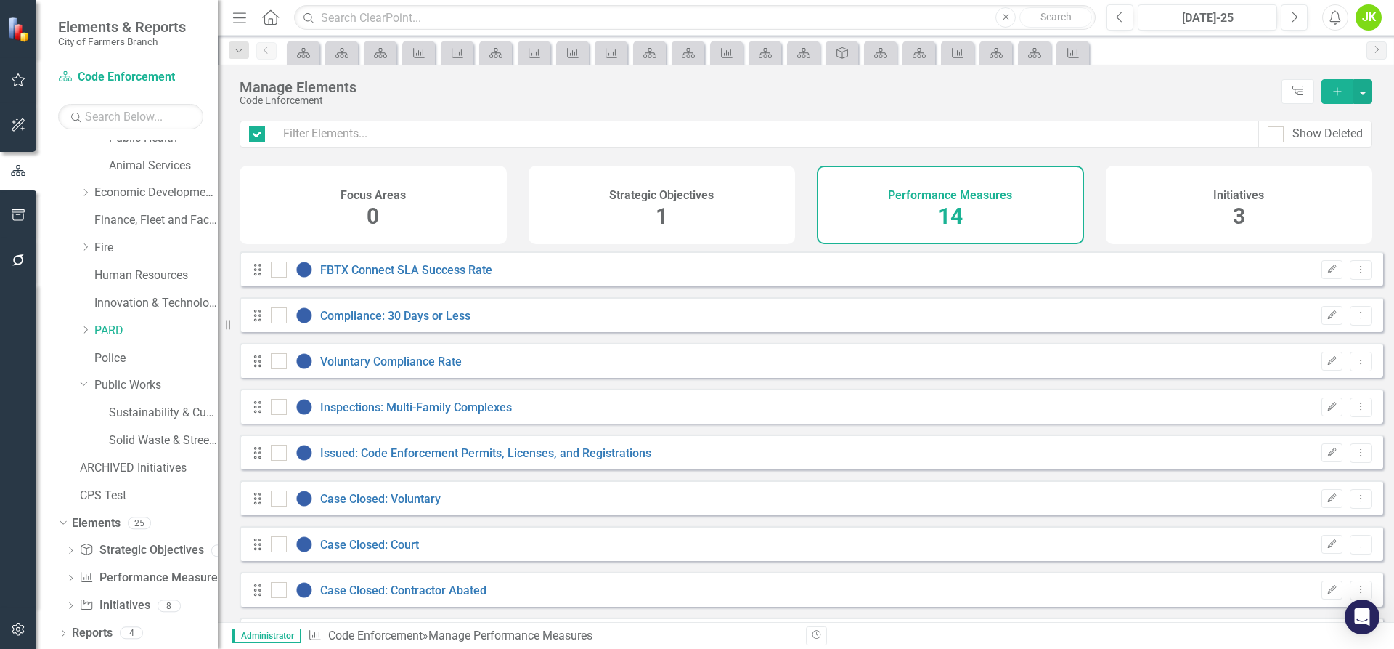
checkbox input "false"
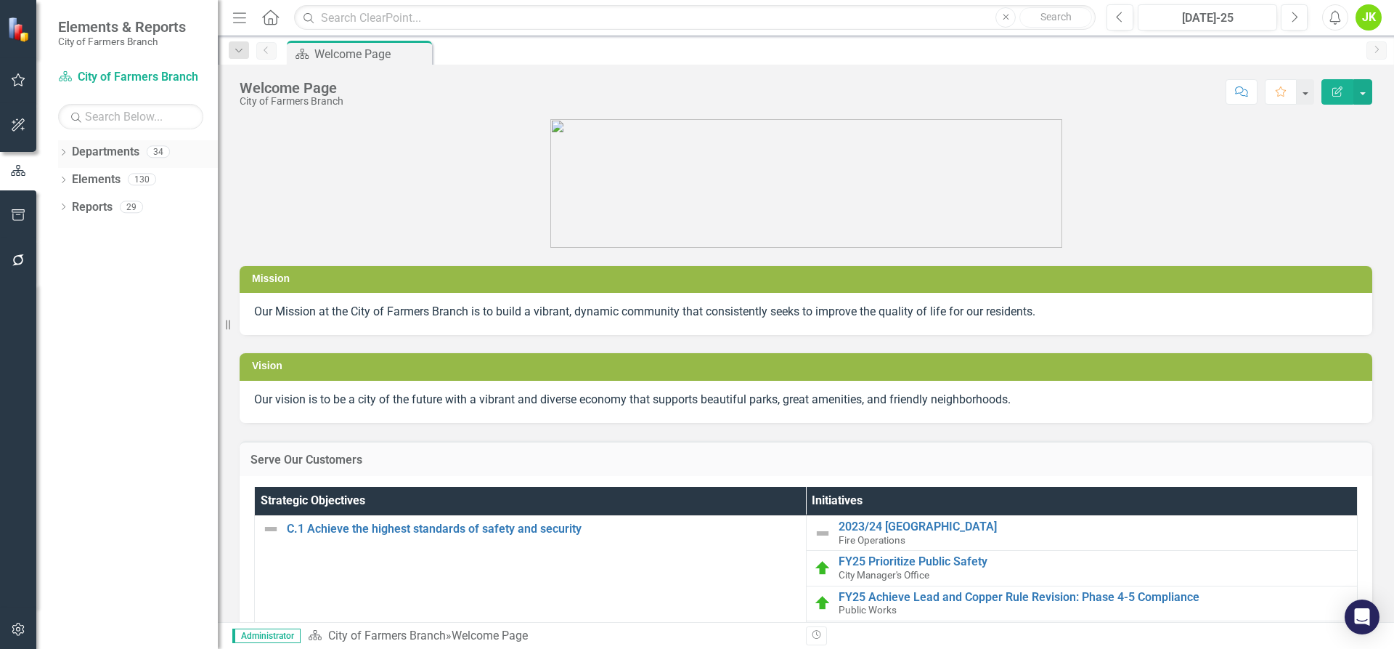
click at [71, 150] on div "Dropdown Departments 34" at bounding box center [138, 154] width 160 height 28
click at [91, 149] on link "Departments" at bounding box center [106, 152] width 68 height 17
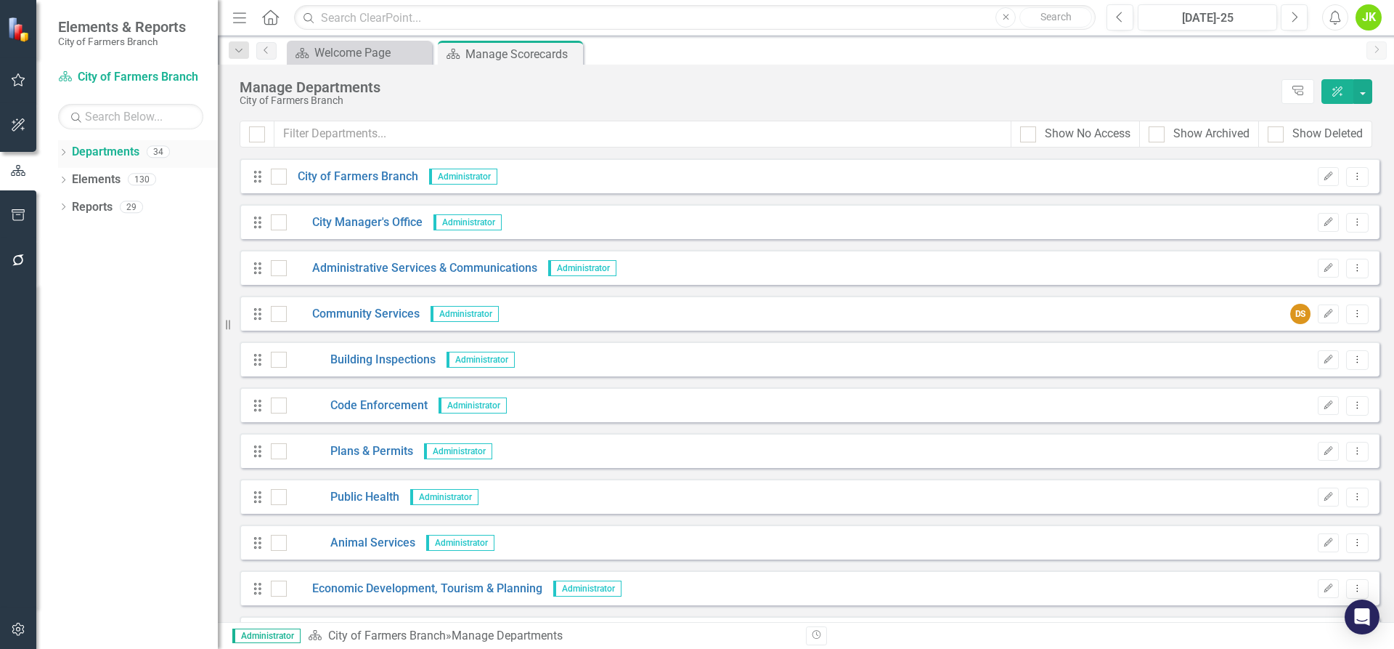
click at [68, 146] on div "Dropdown Departments 34" at bounding box center [138, 154] width 160 height 28
click at [62, 150] on icon "Dropdown" at bounding box center [63, 154] width 10 height 8
click at [78, 176] on div "Dropdown" at bounding box center [72, 180] width 15 height 12
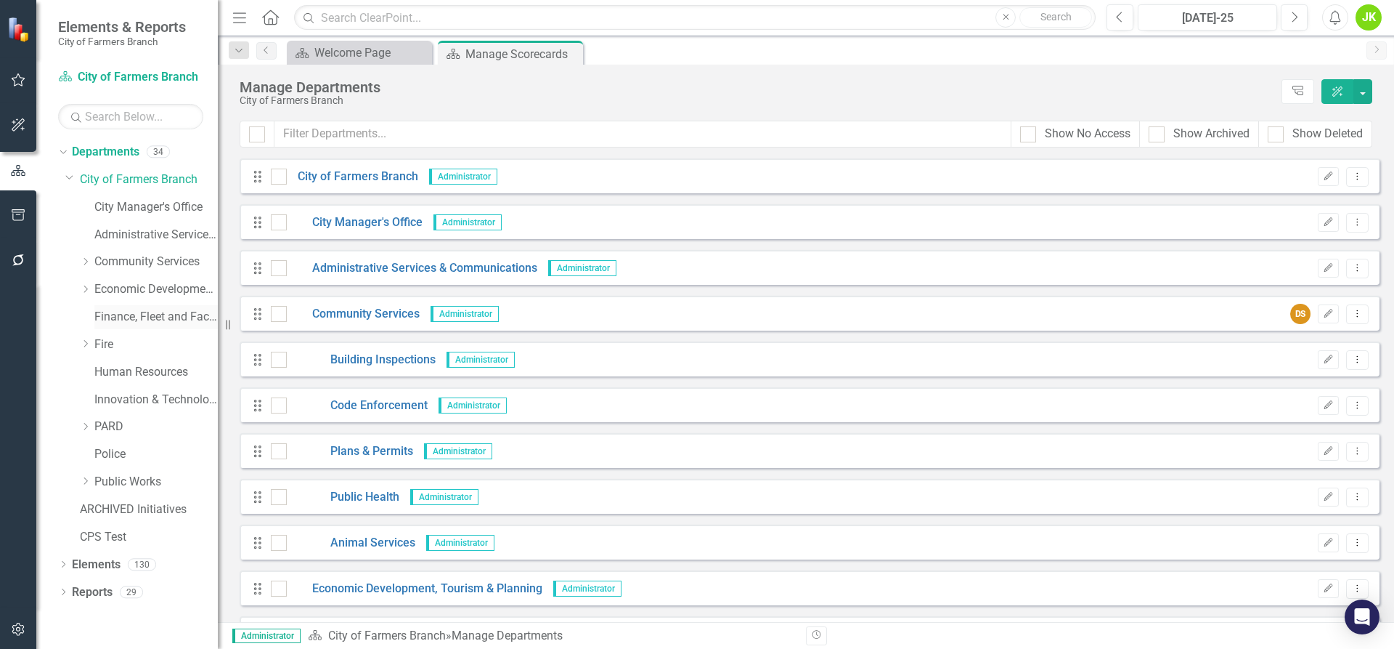
click at [144, 322] on link "Finance, Fleet and Facilities" at bounding box center [155, 317] width 123 height 17
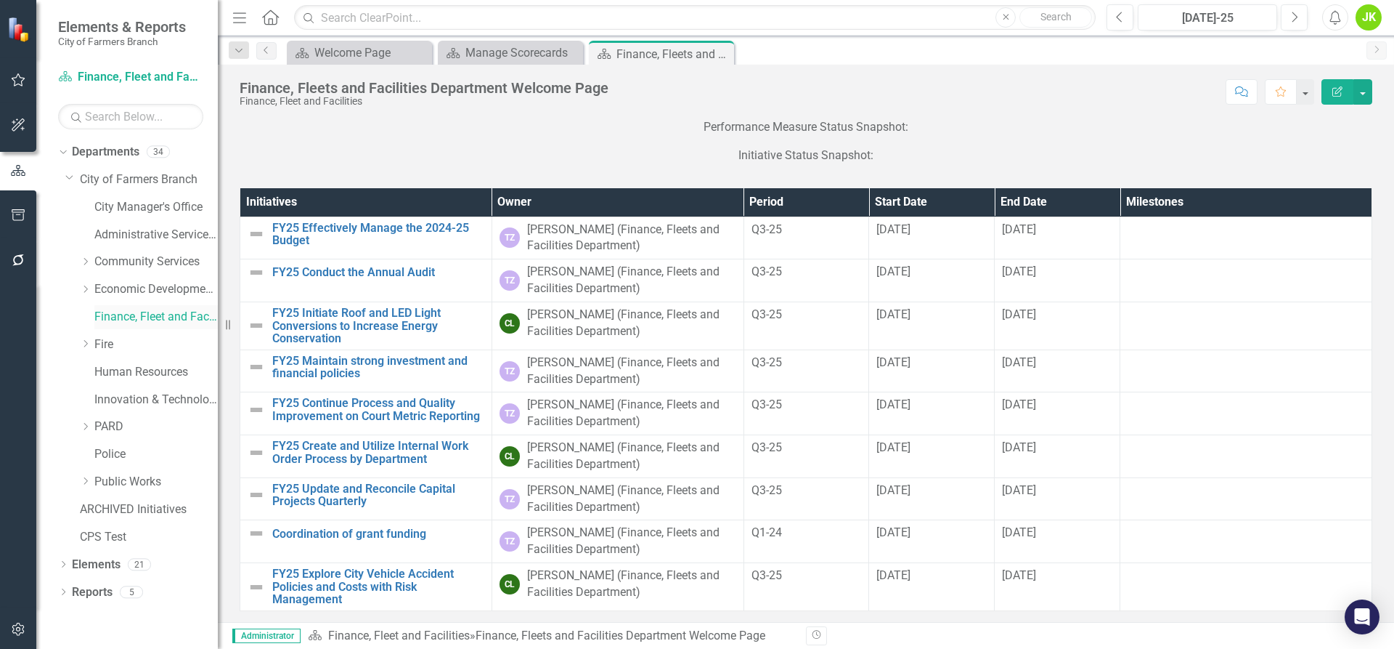
click at [98, 320] on link "Finance, Fleet and Facilities" at bounding box center [155, 317] width 123 height 17
click at [134, 319] on link "Finance, Fleet and Facilities" at bounding box center [155, 317] width 123 height 17
click at [60, 560] on div "Dropdown" at bounding box center [63, 566] width 10 height 12
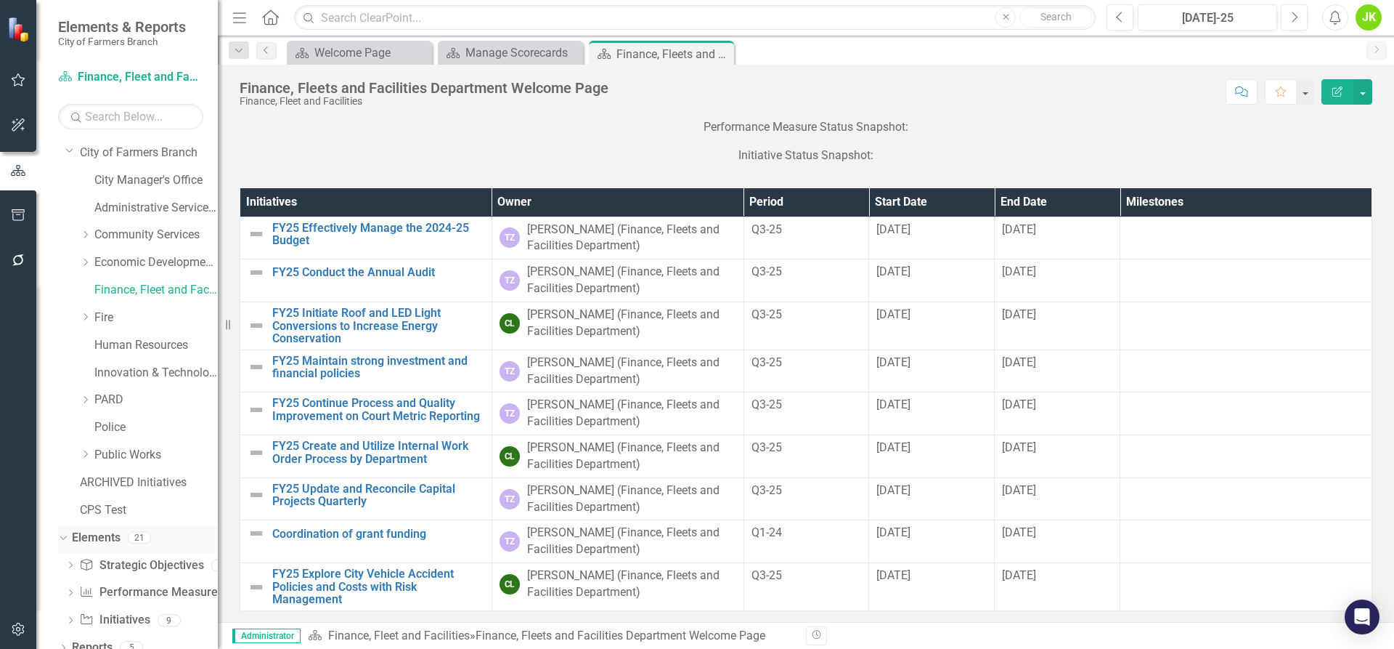
scroll to position [41, 0]
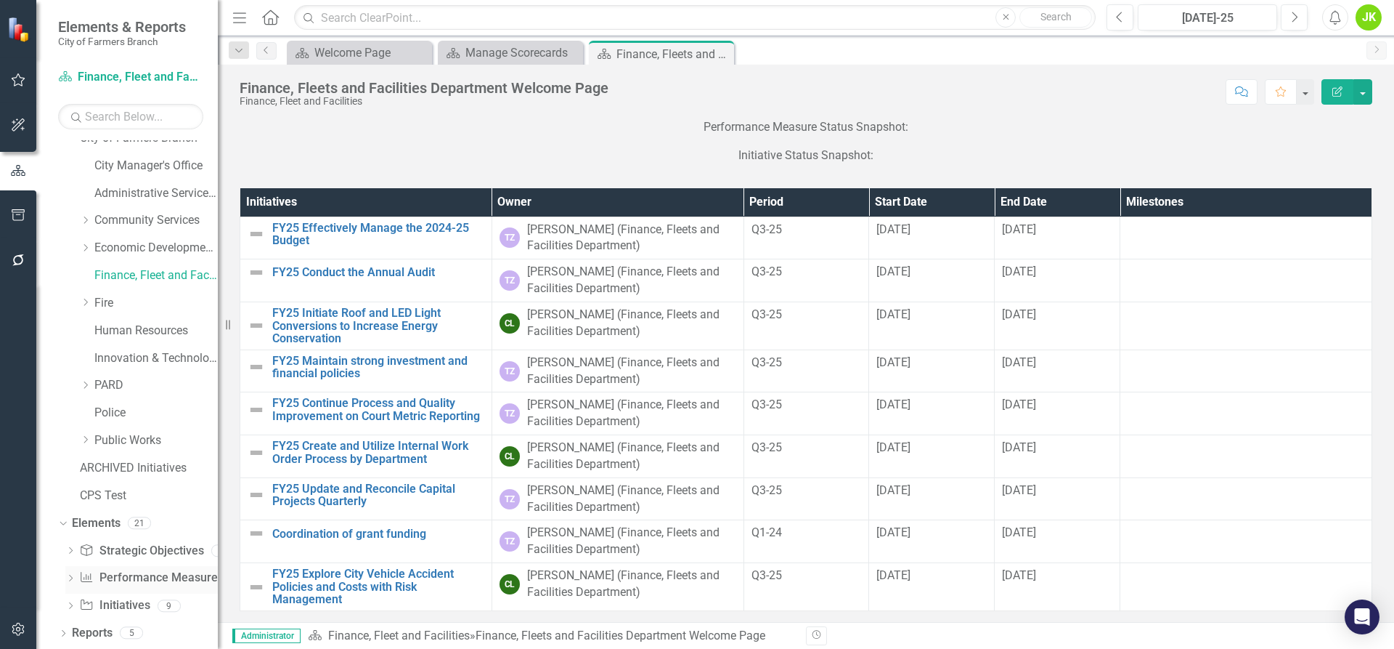
click at [113, 577] on link "Performance Measure Performance Measures" at bounding box center [151, 577] width 144 height 17
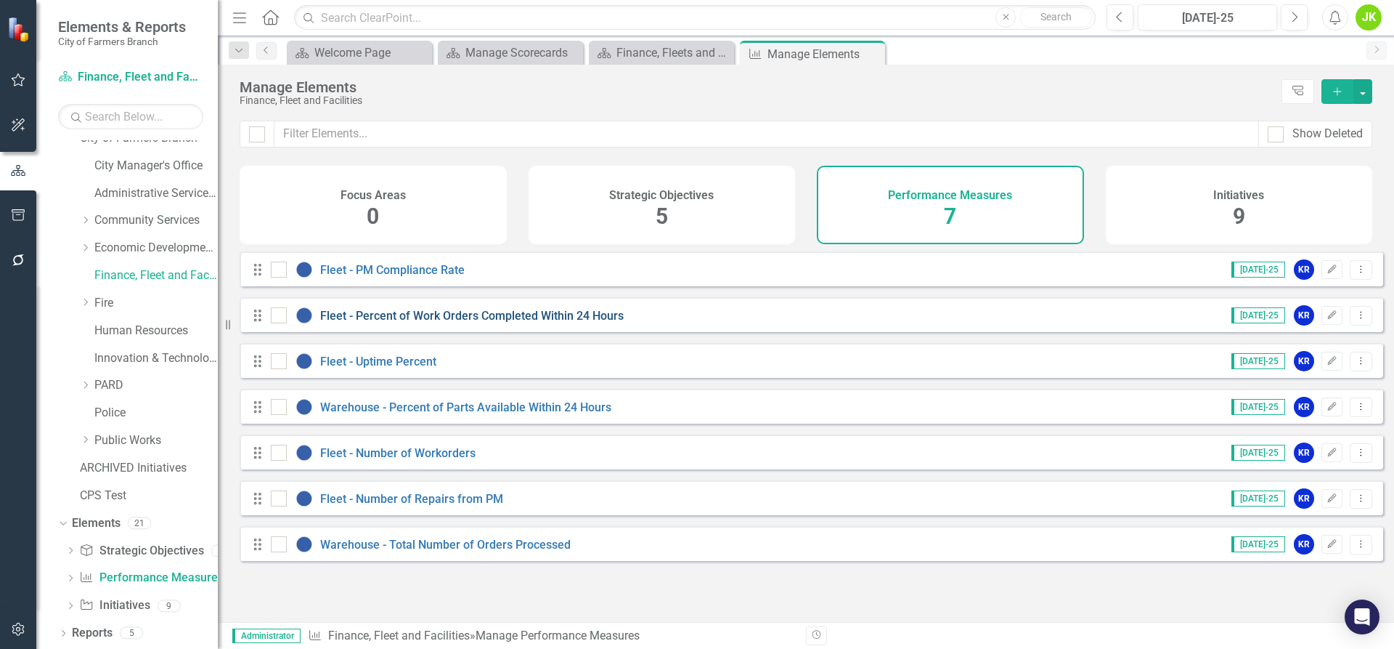
click at [433, 322] on link "Fleet - Percent of Work Orders Completed Within 24 Hours" at bounding box center [472, 316] width 304 height 14
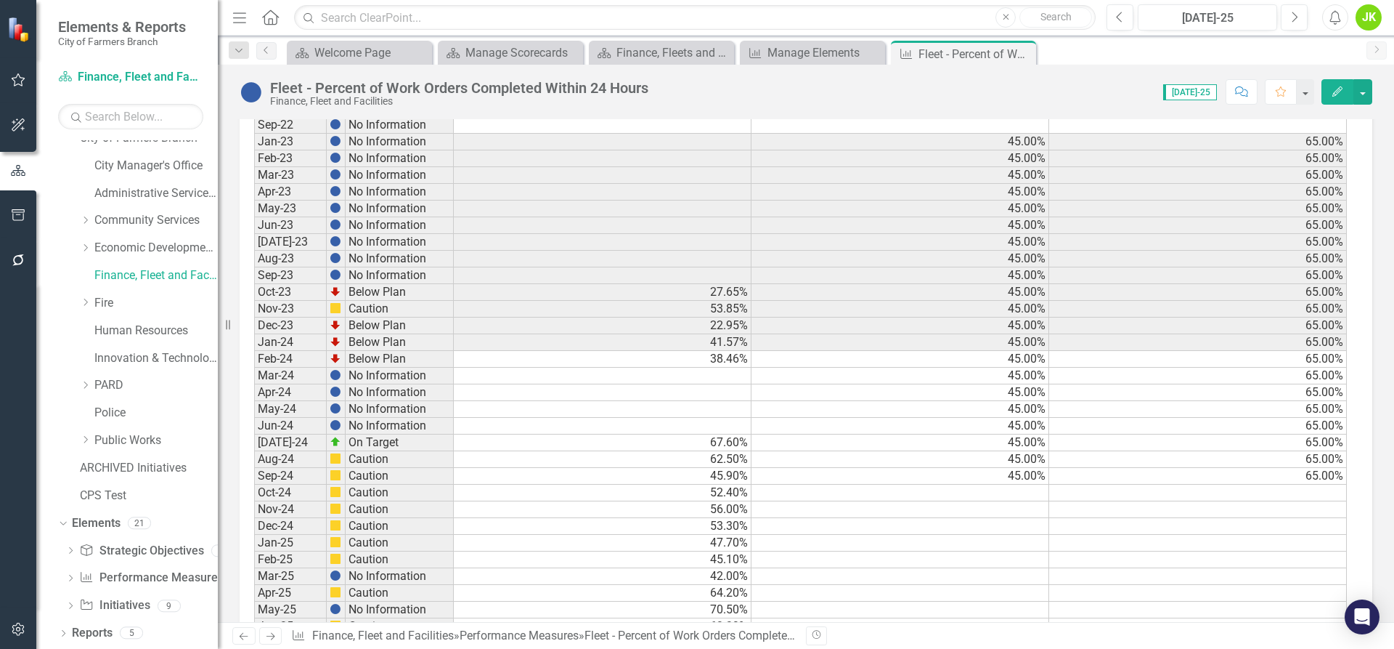
scroll to position [508, 0]
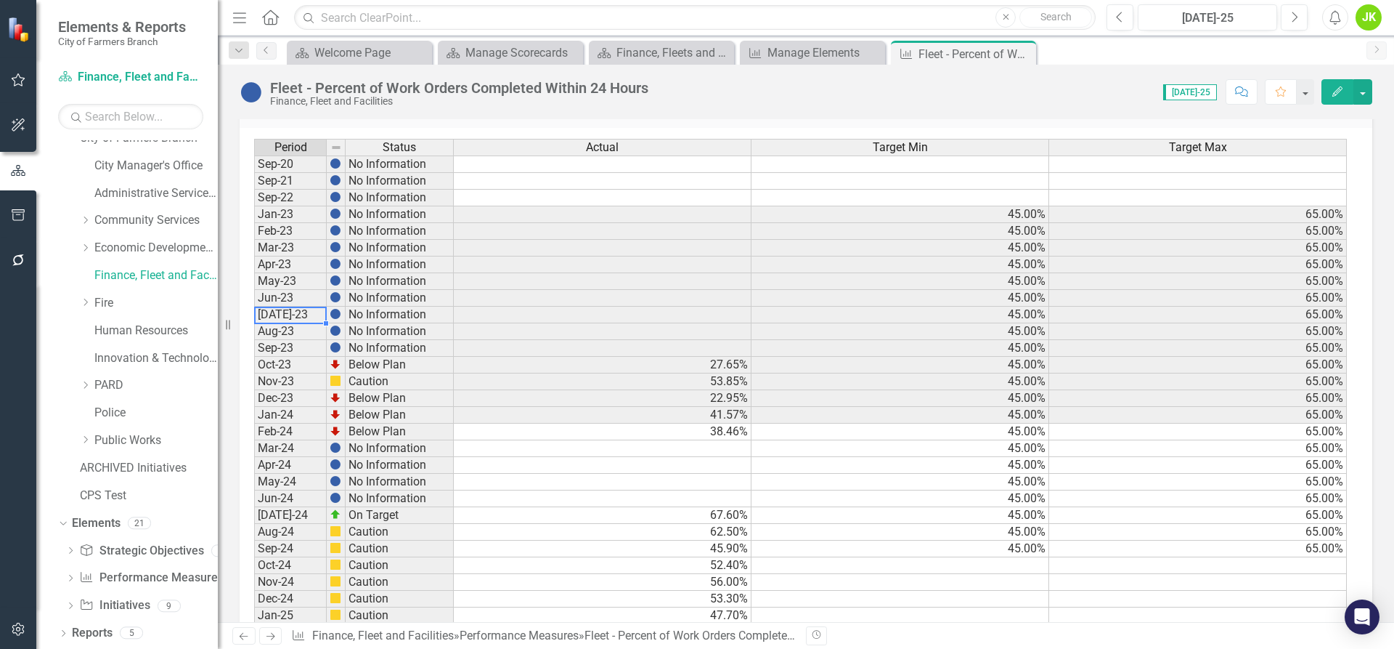
click at [277, 320] on td "[DATE]-23" at bounding box center [290, 314] width 73 height 17
click at [532, 311] on td at bounding box center [603, 314] width 298 height 17
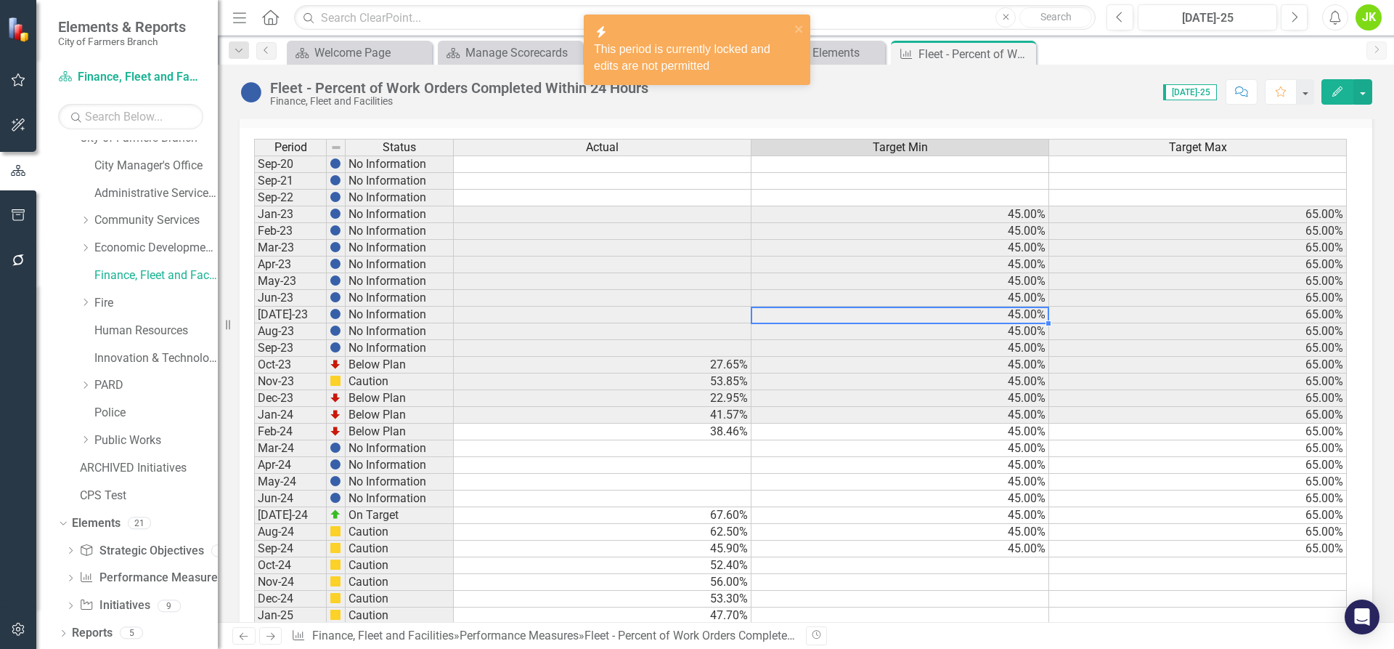
click at [855, 314] on td "45.00%" at bounding box center [901, 314] width 298 height 17
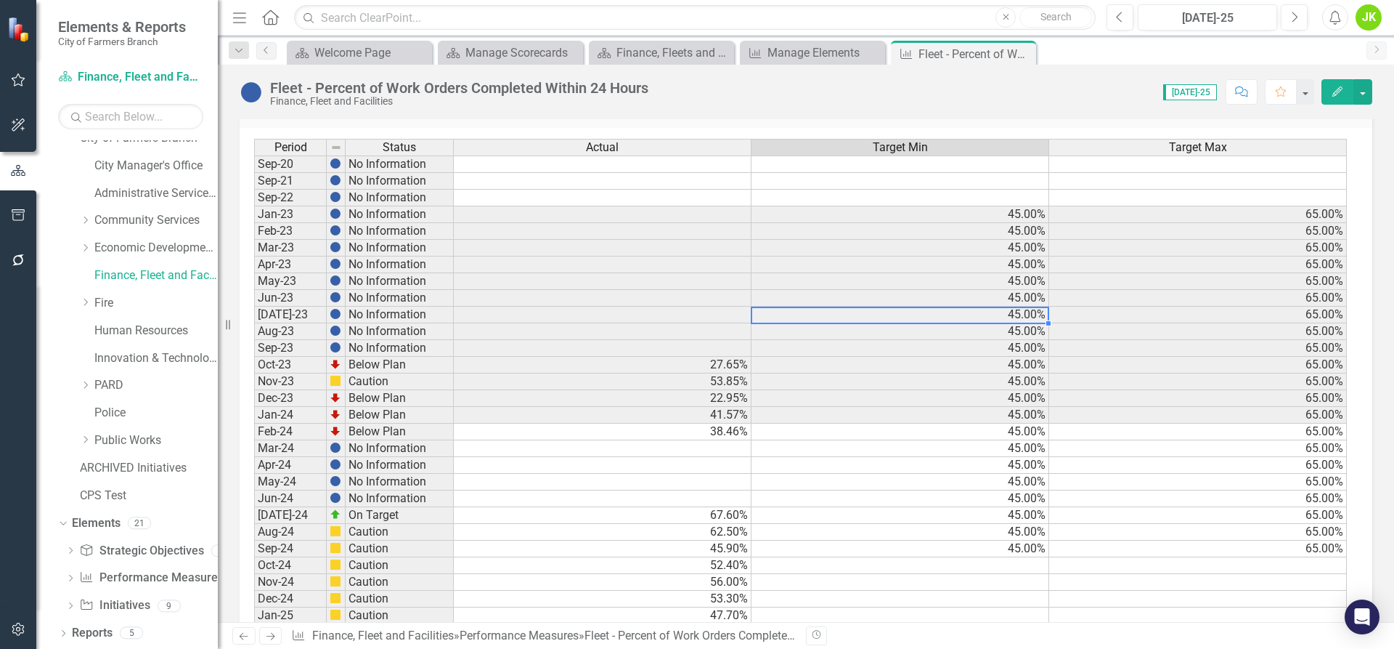
click at [1179, 308] on td "65.00%" at bounding box center [1198, 314] width 298 height 17
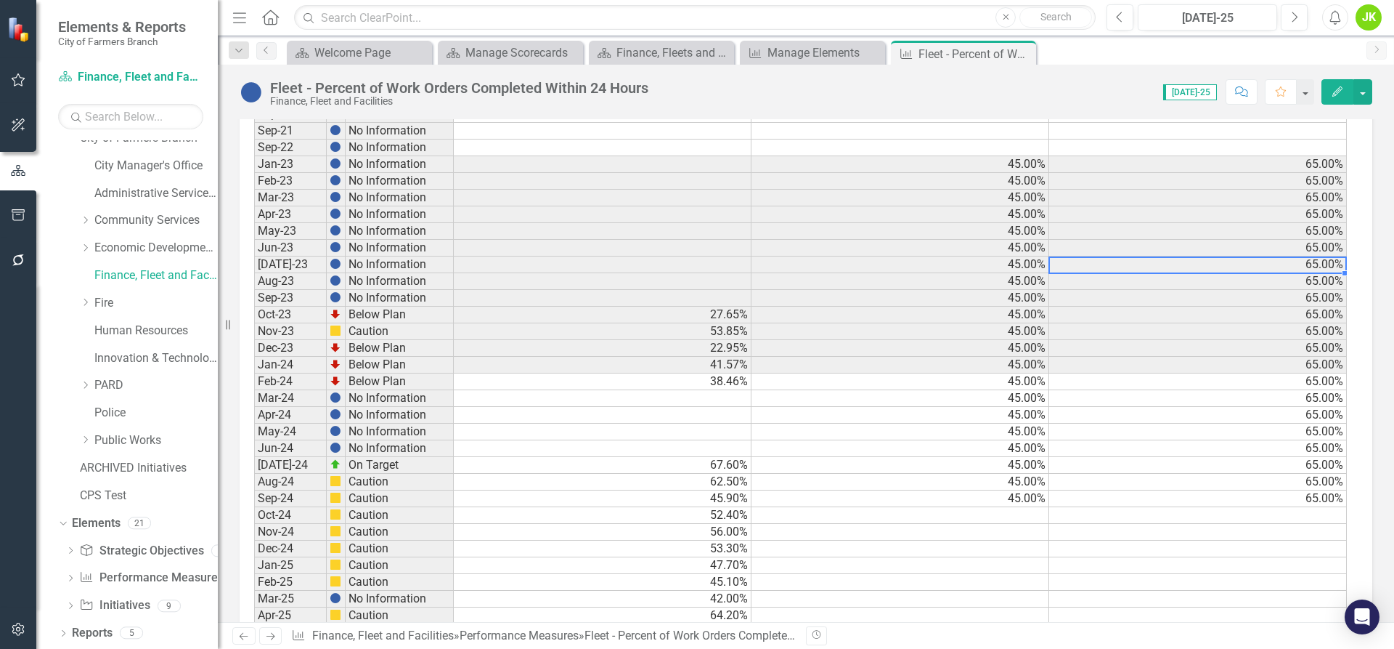
scroll to position [581, 0]
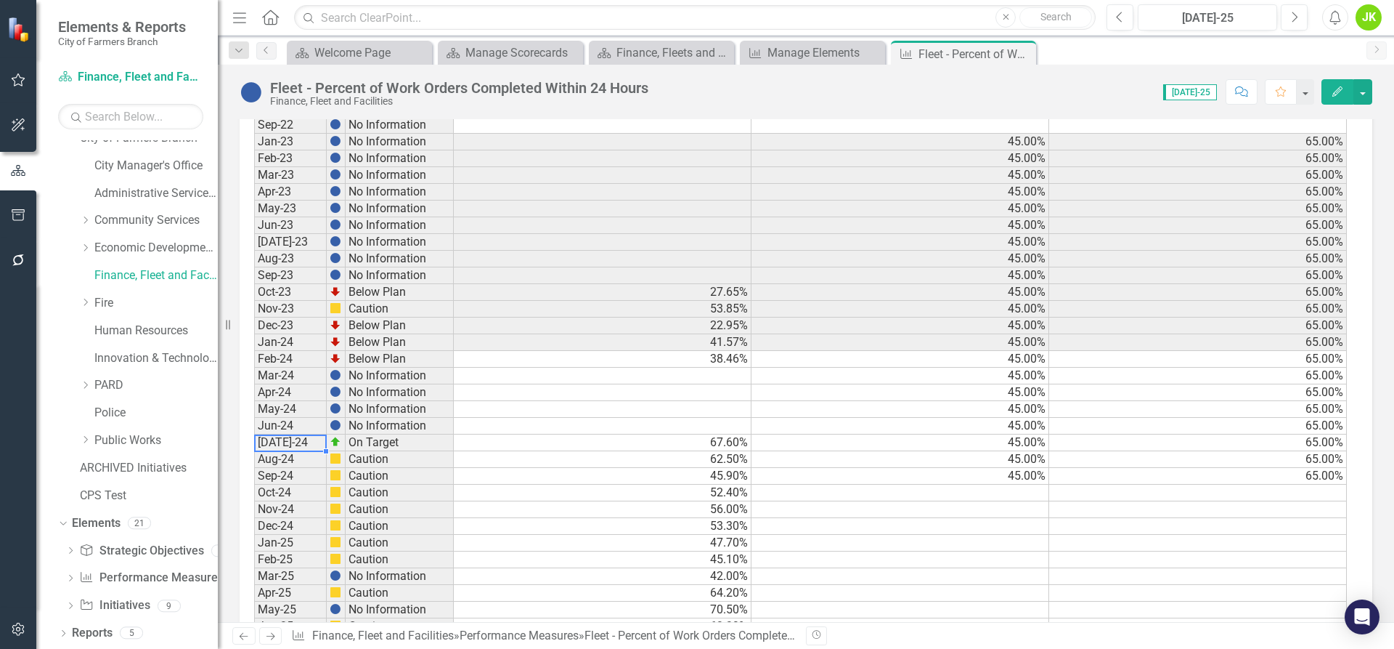
click at [279, 442] on td "[DATE]-24" at bounding box center [290, 442] width 73 height 17
click at [516, 438] on td "67.60%" at bounding box center [603, 442] width 298 height 17
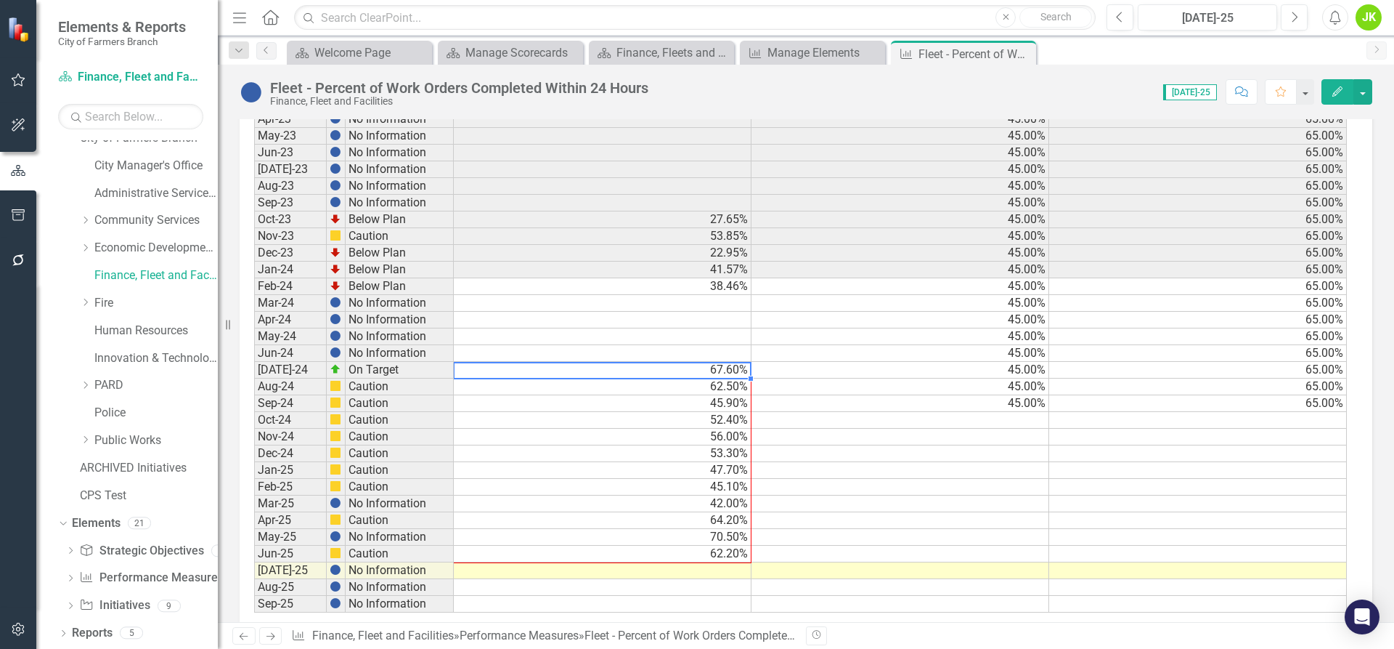
drag, startPoint x: 749, startPoint y: 377, endPoint x: 736, endPoint y: 548, distance: 171.9
click at [254, 548] on div "Period Status Actual Target Min Target Max Sep-20 No Information Sep-21 No Info…" at bounding box center [254, 302] width 0 height 619
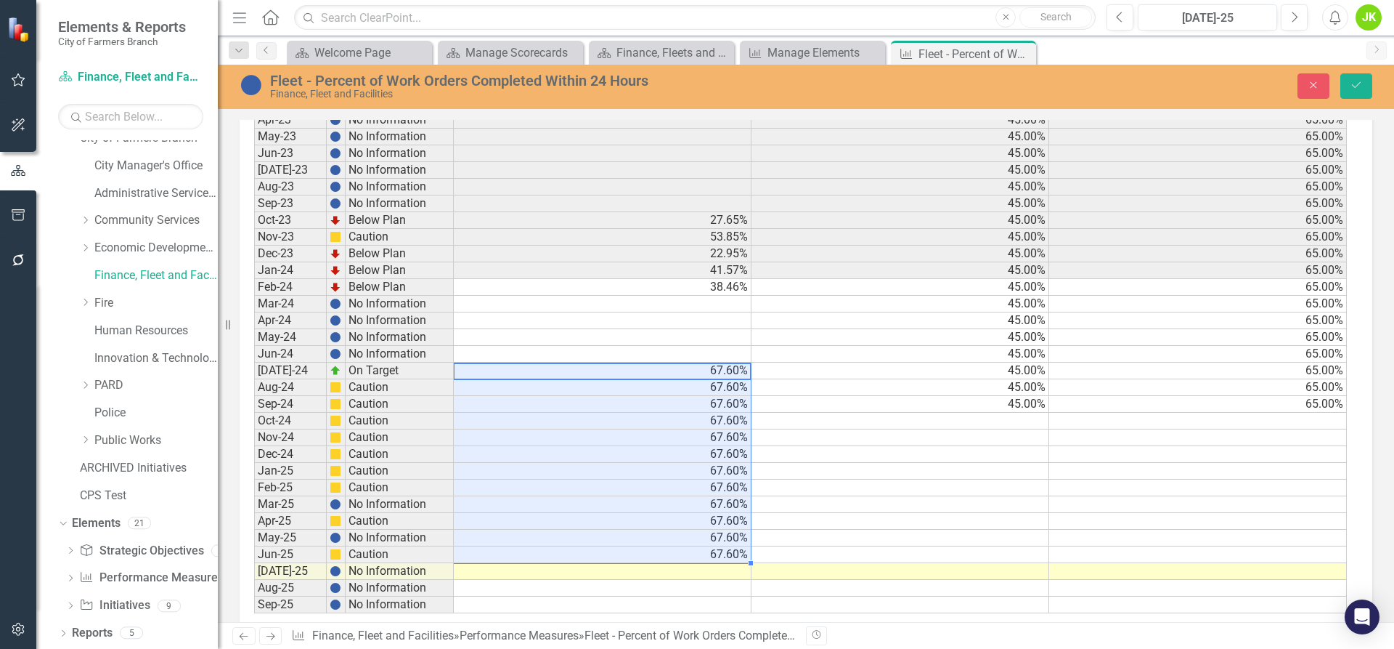
type textarea "67.6"
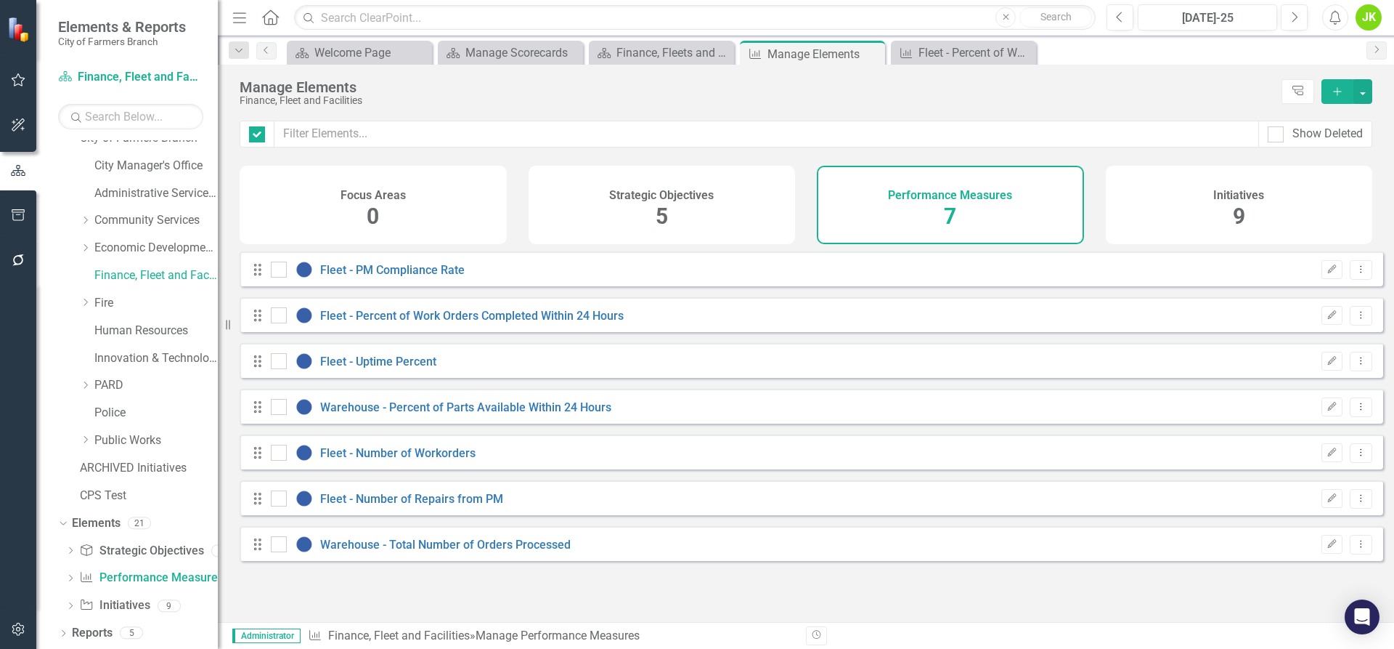
checkbox input "false"
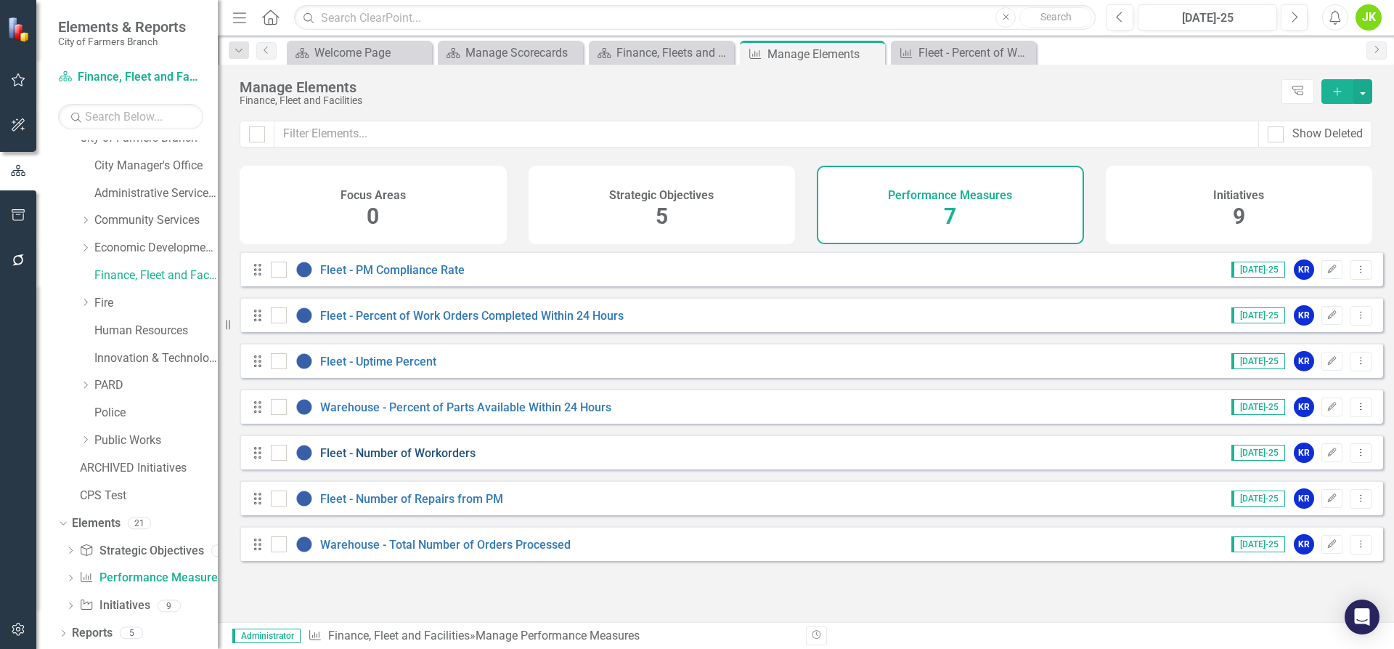
click at [396, 460] on link "Fleet - Number of Workorders" at bounding box center [397, 453] width 155 height 14
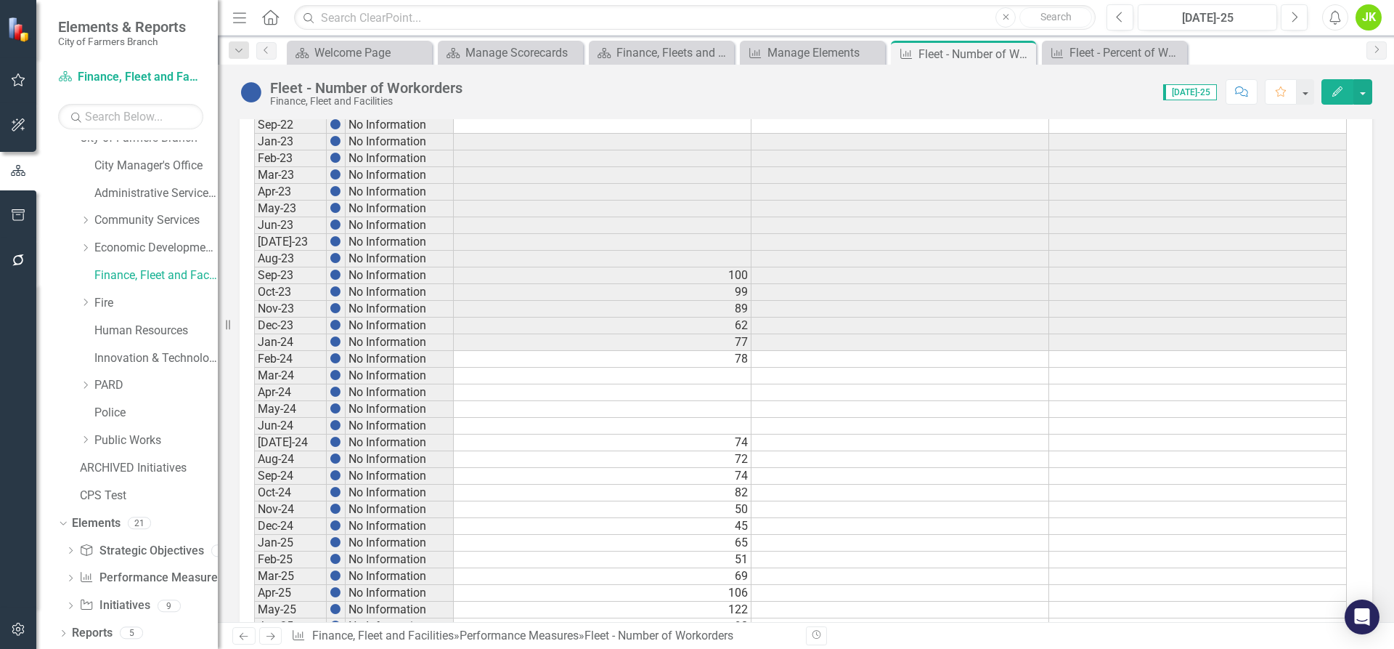
scroll to position [654, 0]
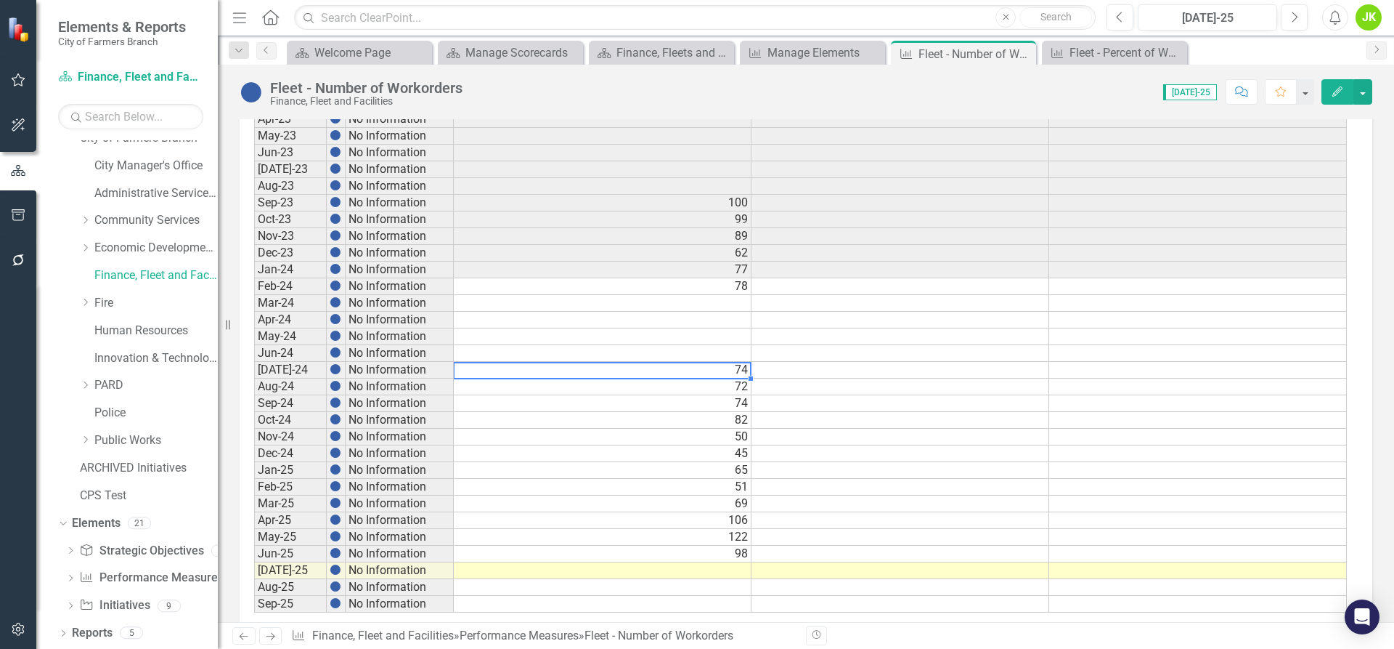
click at [559, 365] on td "74" at bounding box center [603, 370] width 298 height 17
drag, startPoint x: 749, startPoint y: 376, endPoint x: 731, endPoint y: 532, distance: 156.4
click at [254, 532] on div "Period Status Actual Target Min Target Max Sep-20 No Information Sep-21 No Info…" at bounding box center [254, 302] width 0 height 619
type textarea "74"
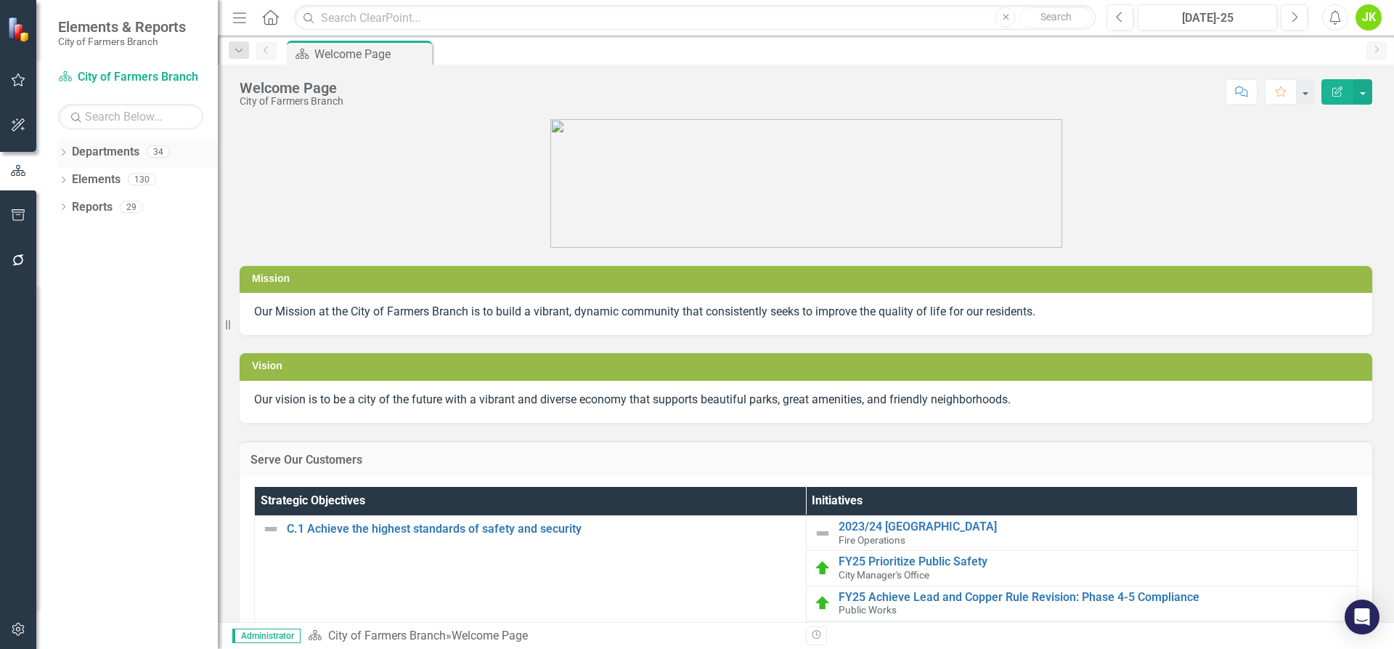
click at [66, 150] on icon "Dropdown" at bounding box center [63, 154] width 10 height 8
click at [70, 176] on icon "Dropdown" at bounding box center [70, 178] width 11 height 9
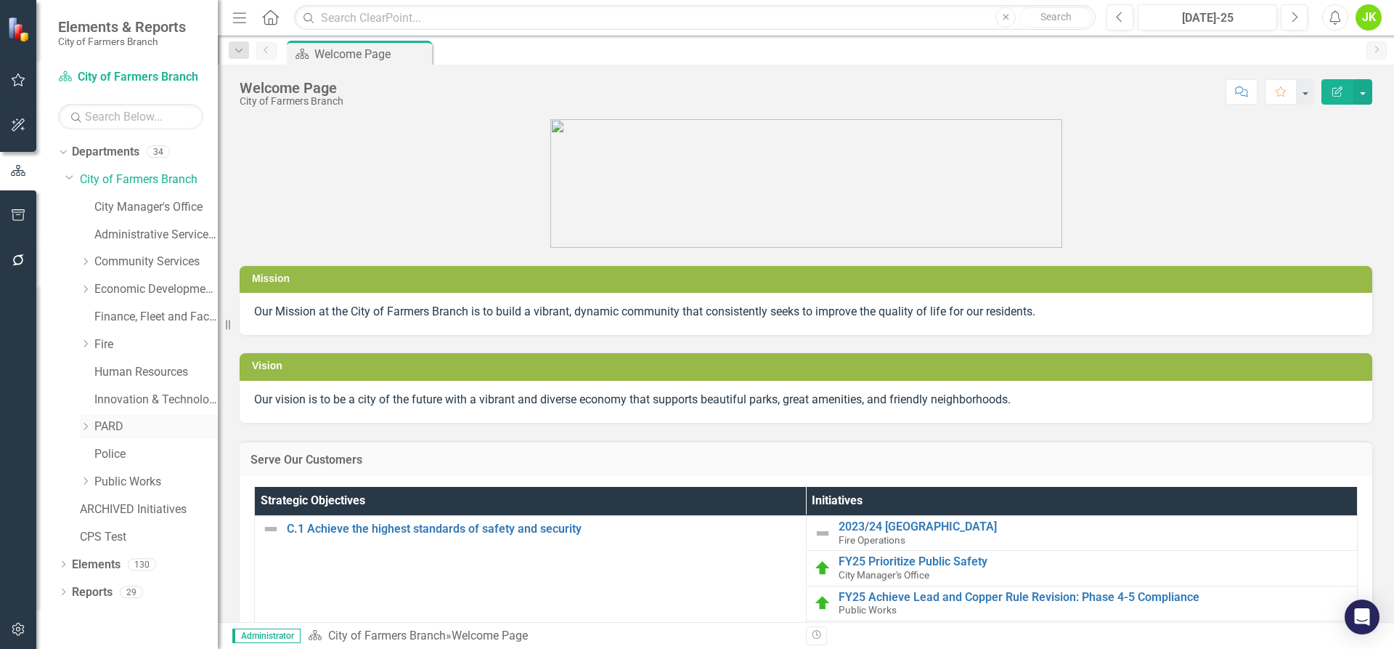
click at [84, 426] on icon "Dropdown" at bounding box center [85, 426] width 11 height 9
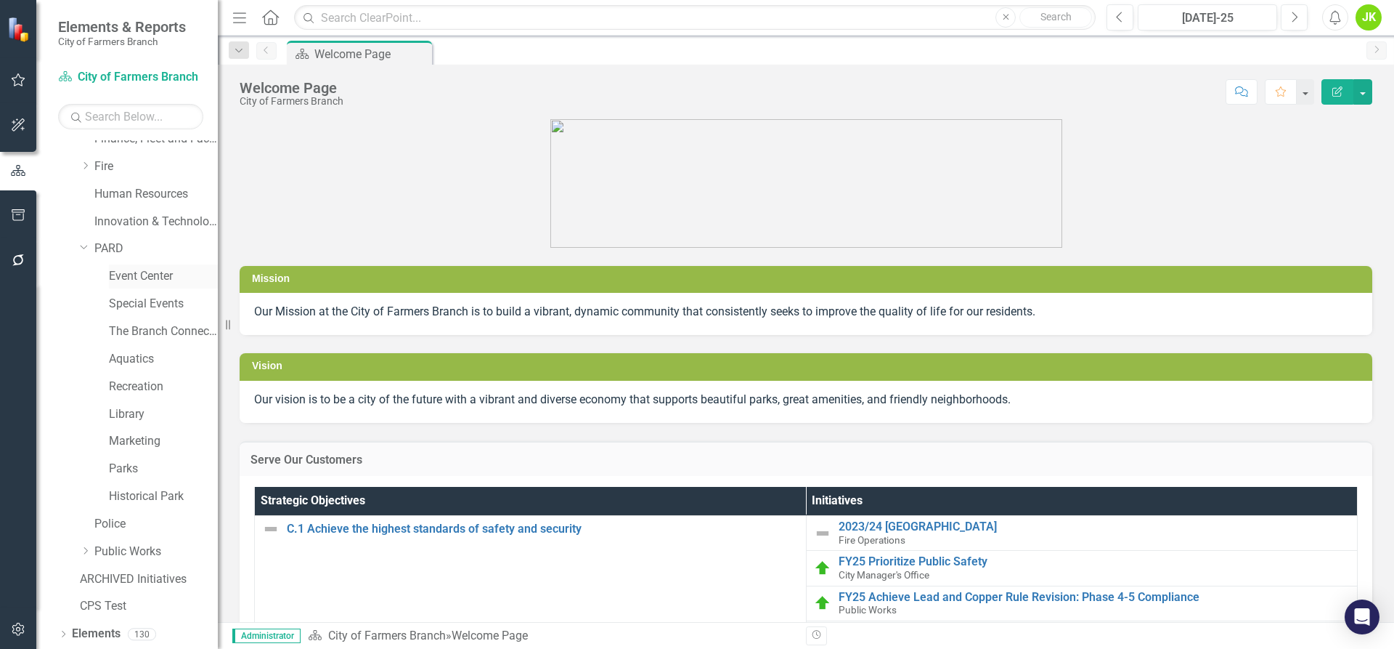
scroll to position [206, 0]
click at [116, 444] on link "Parks" at bounding box center [163, 440] width 109 height 17
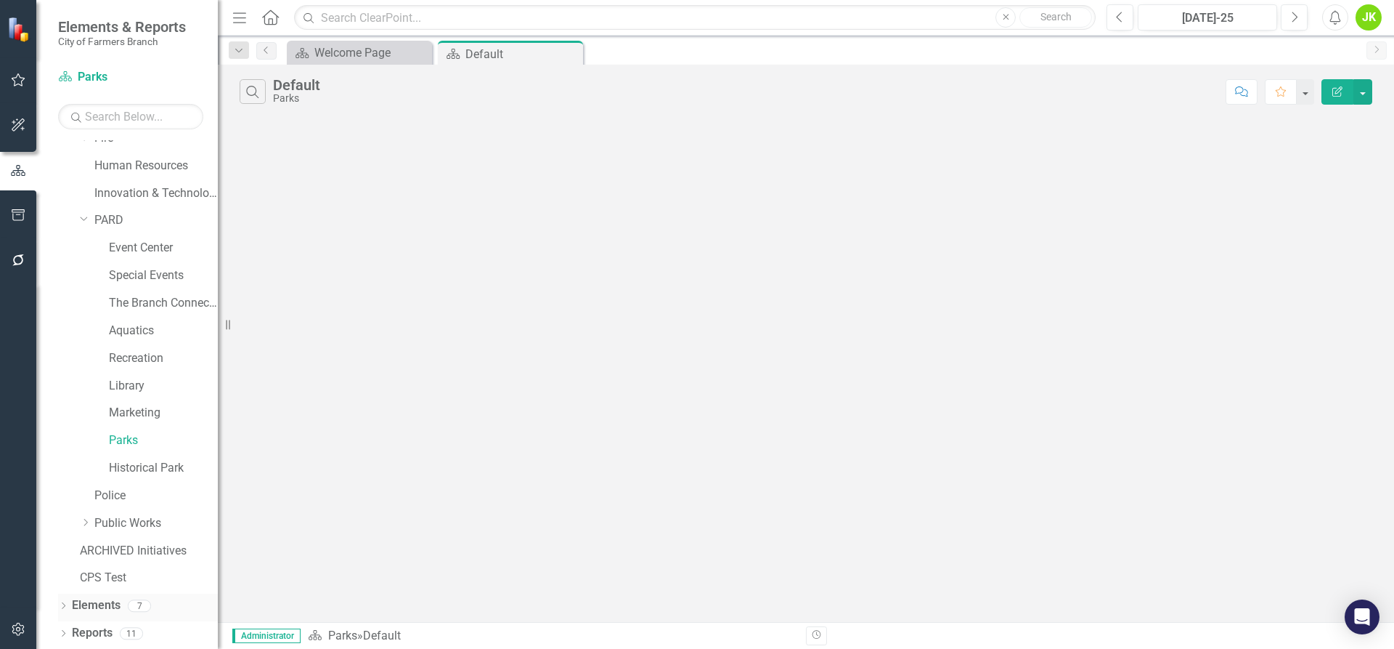
click at [65, 603] on icon "Dropdown" at bounding box center [63, 607] width 10 height 8
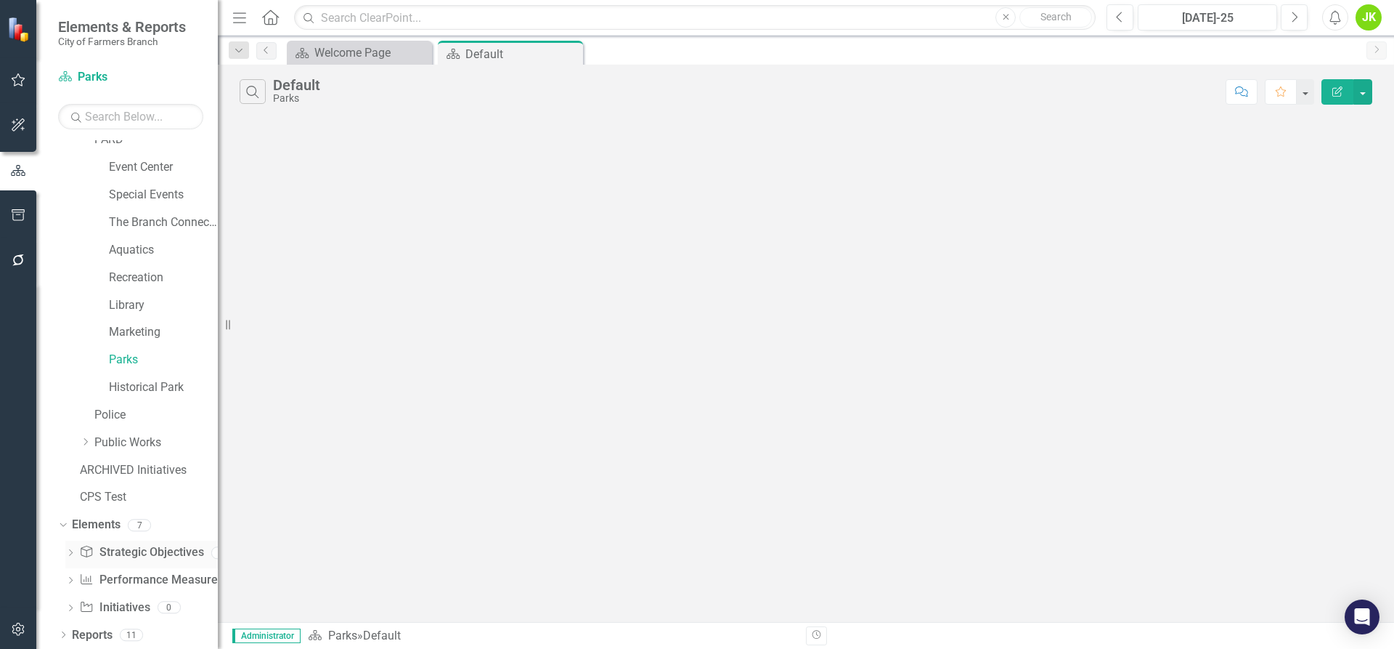
scroll to position [288, 0]
click at [132, 571] on link "Performance Measure Performance Measures" at bounding box center [151, 578] width 144 height 17
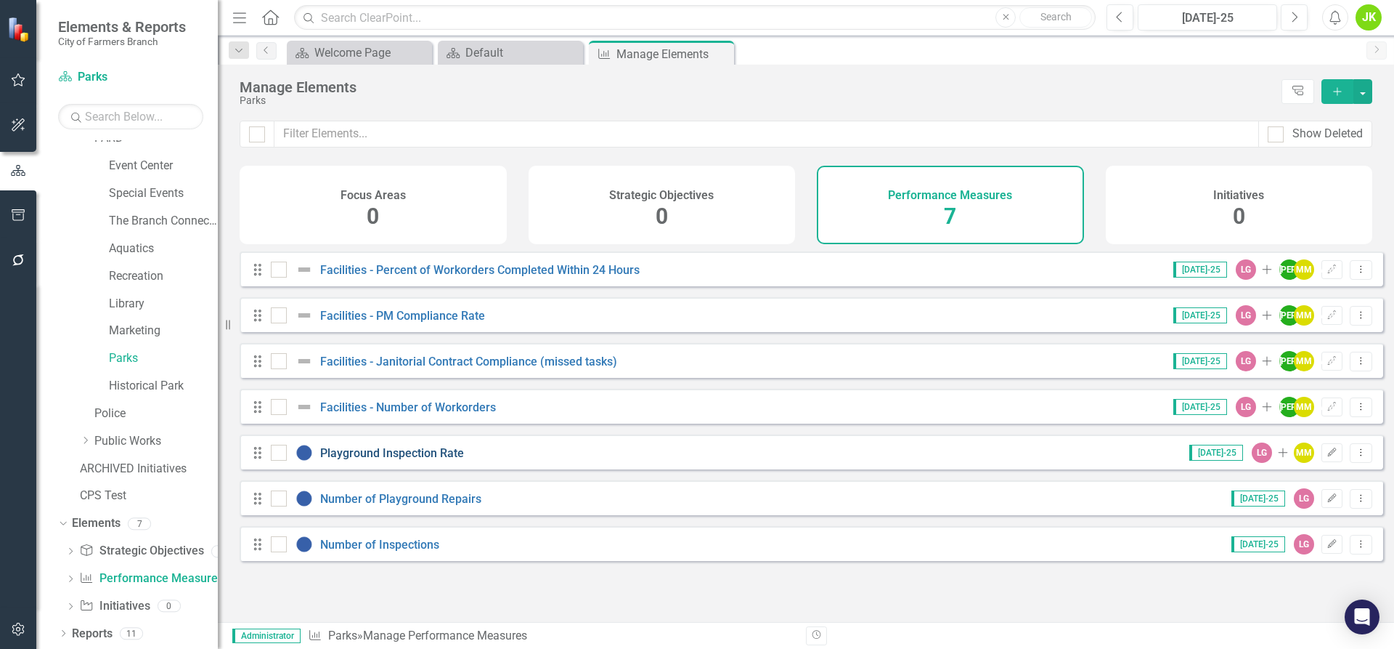
click at [422, 460] on link "Playground Inspection Rate" at bounding box center [392, 453] width 144 height 14
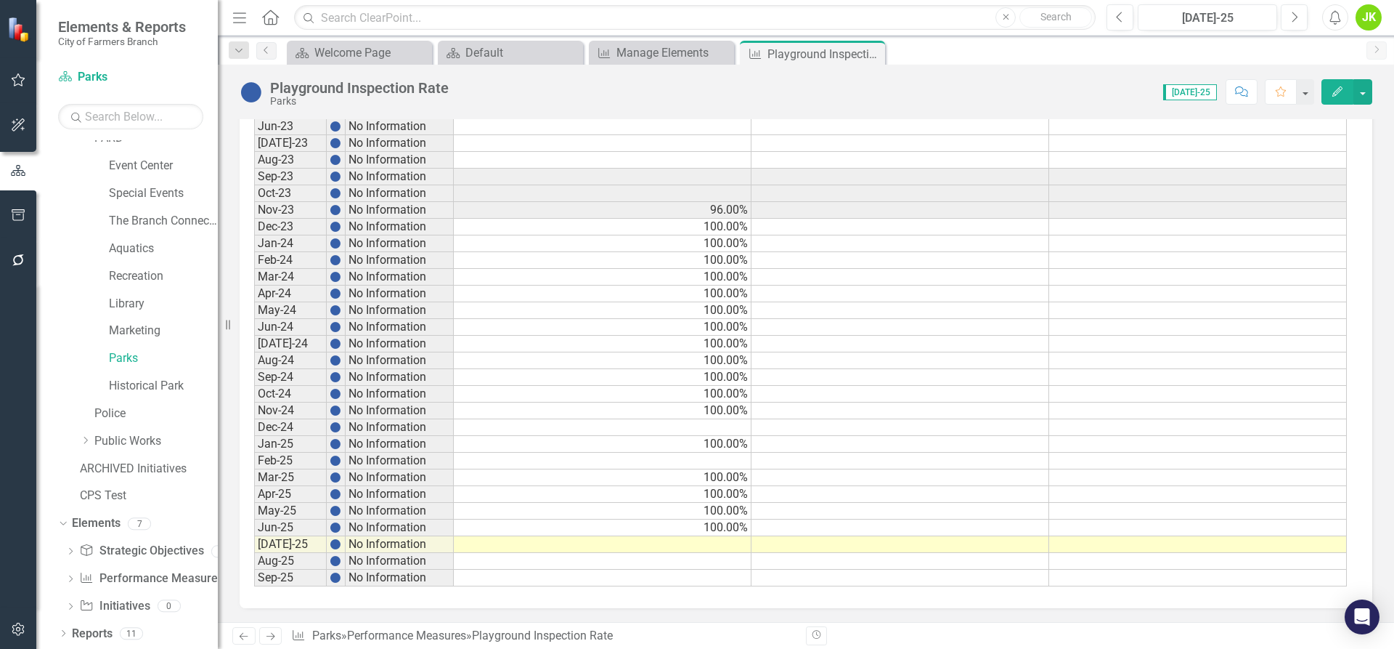
scroll to position [696, 0]
